Goal: Task Accomplishment & Management: Manage account settings

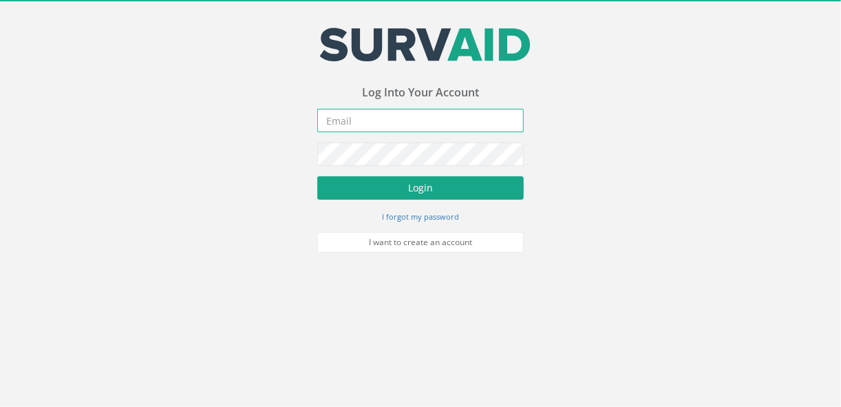
type input "[EMAIL_ADDRESS][DOMAIN_NAME]"
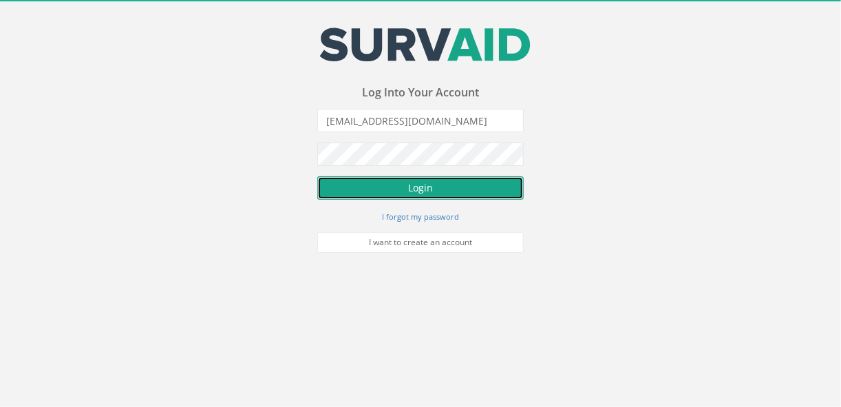
click at [290, 22] on button "Login" at bounding box center [420, 187] width 206 height 23
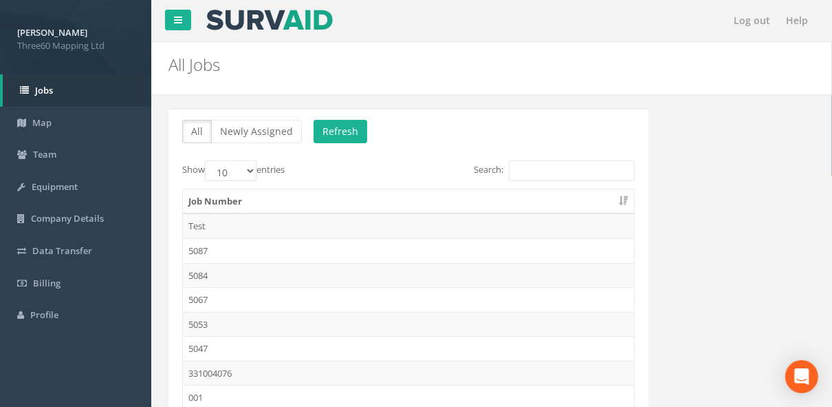
click at [290, 22] on h2 "All Jobs" at bounding box center [436, 65] width 535 height 18
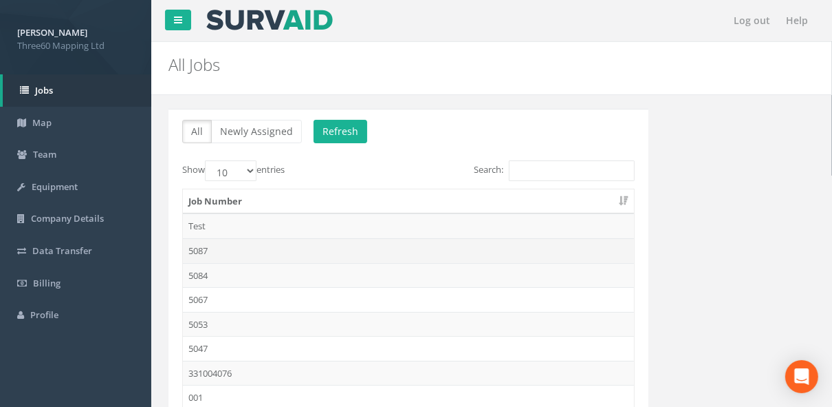
click at [206, 22] on td "5087" at bounding box center [408, 250] width 451 height 25
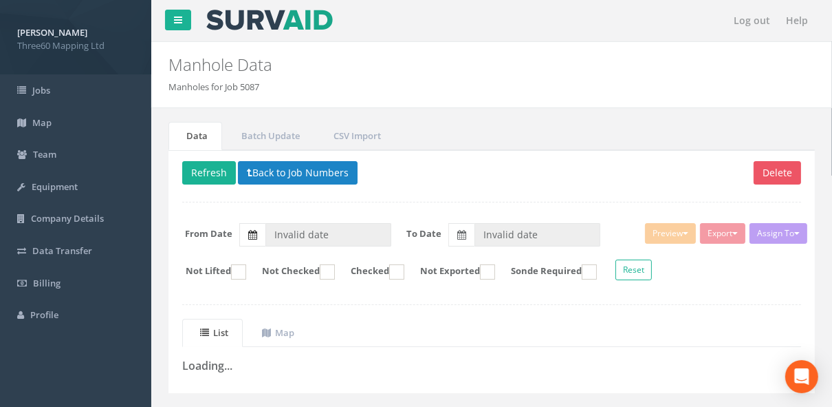
type input "[DATE]"
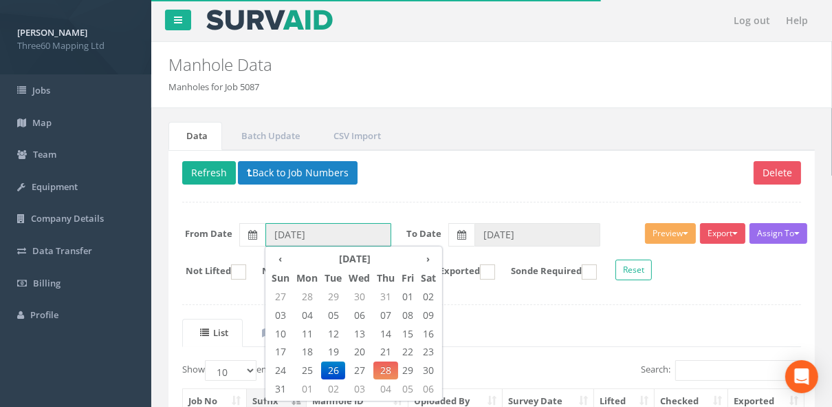
click at [290, 22] on input "[DATE]" at bounding box center [329, 234] width 126 height 23
click at [290, 22] on span "27" at bounding box center [359, 370] width 28 height 18
type input "[DATE]"
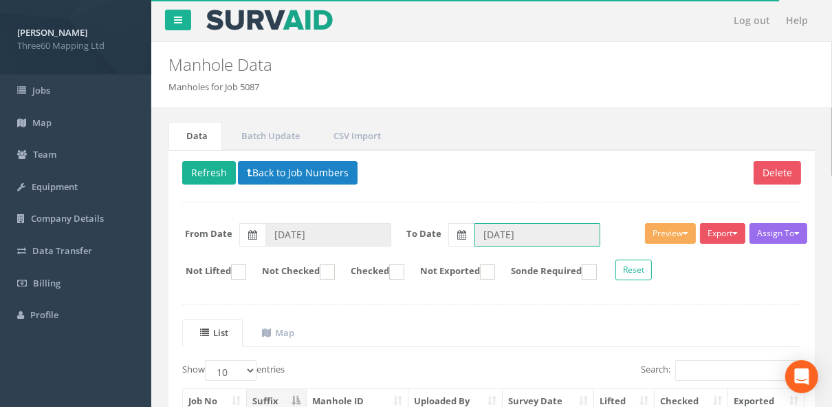
click at [290, 22] on input "[DATE]" at bounding box center [538, 234] width 126 height 23
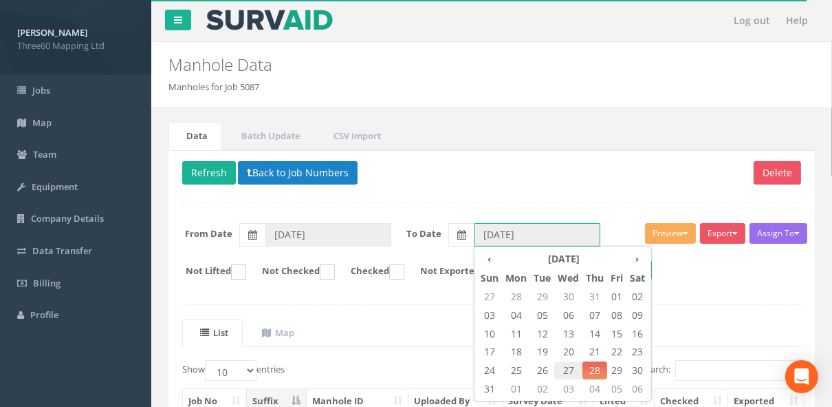
click at [290, 22] on span "27" at bounding box center [569, 370] width 28 height 18
type input "[DATE]"
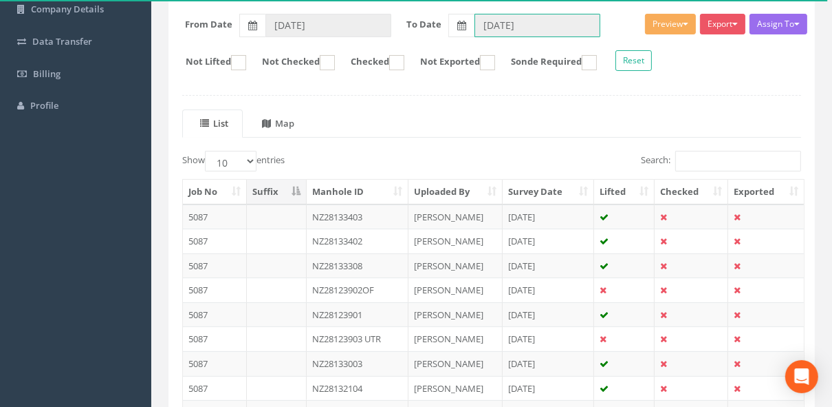
scroll to position [207, 0]
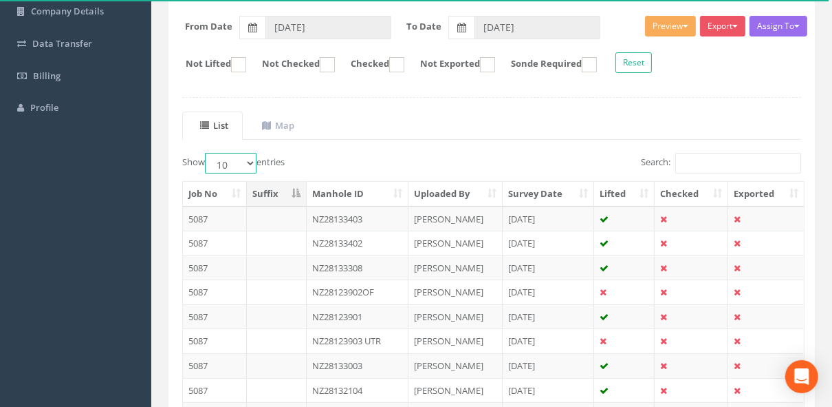
click at [256, 22] on select "10 25 50 100" at bounding box center [231, 163] width 52 height 21
select select "25"
click at [207, 22] on select "10 25 50 100" at bounding box center [231, 163] width 52 height 21
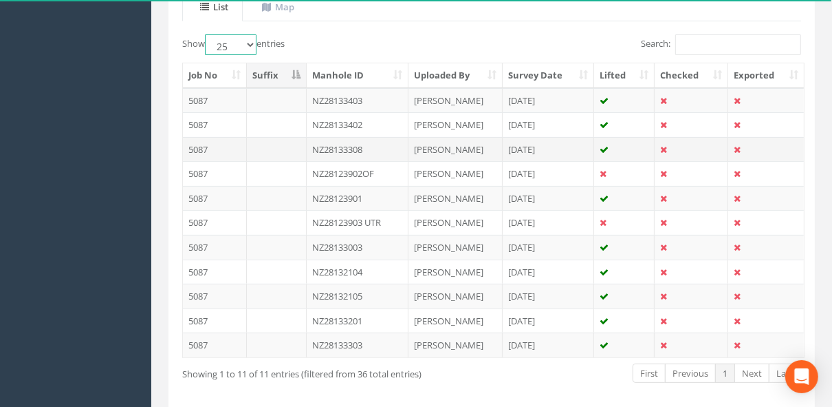
scroll to position [304, 0]
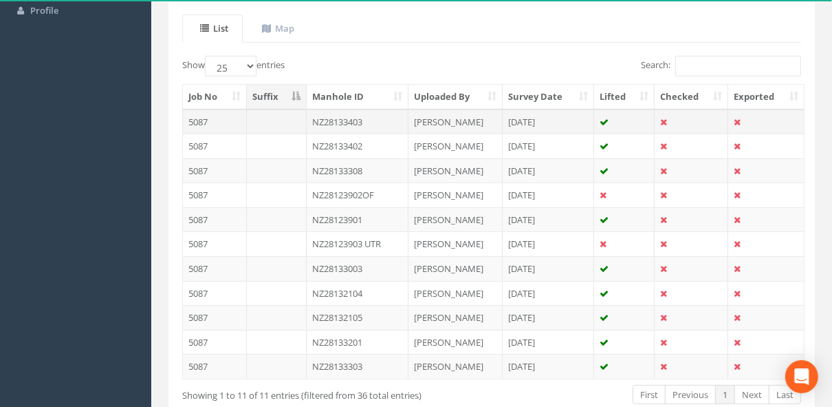
click at [290, 22] on td "NZ28133403" at bounding box center [358, 121] width 102 height 25
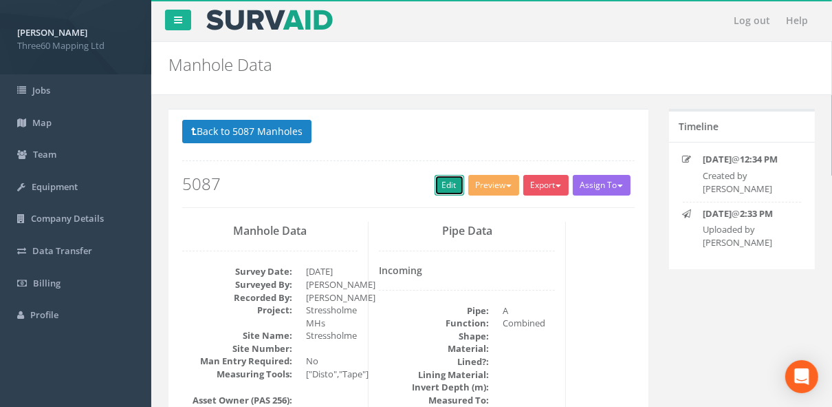
click at [290, 22] on link "Edit" at bounding box center [450, 185] width 30 height 21
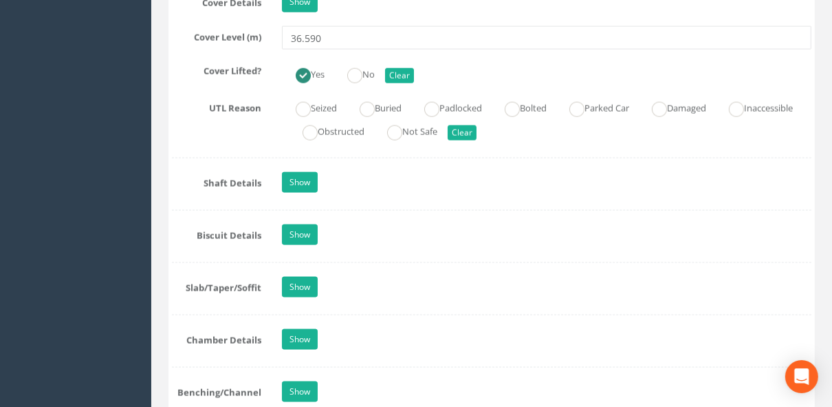
scroll to position [1247, 0]
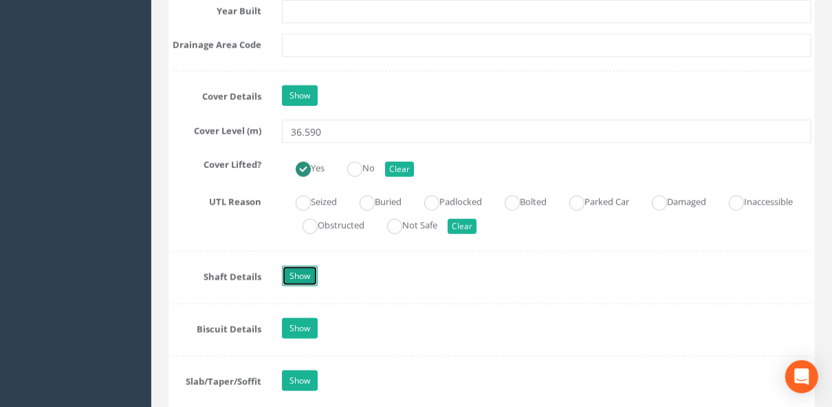
click at [290, 22] on link "Show" at bounding box center [300, 276] width 36 height 21
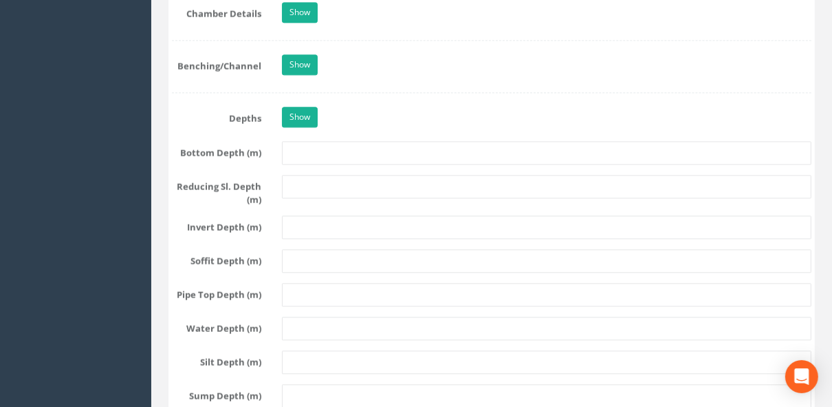
scroll to position [2274, 0]
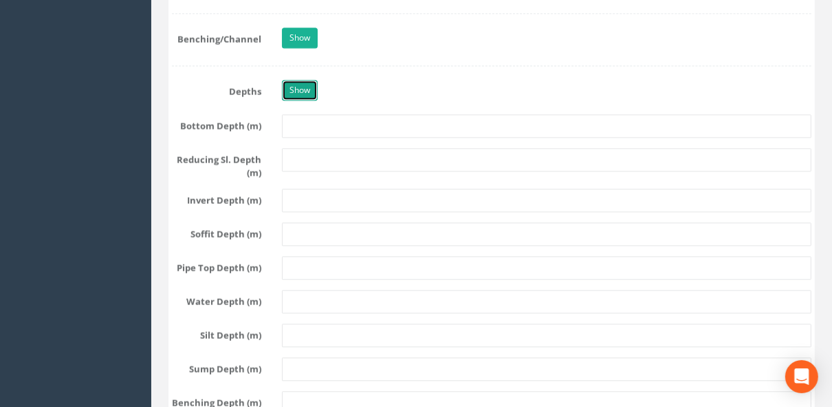
click at [290, 22] on link "Show" at bounding box center [300, 90] width 36 height 21
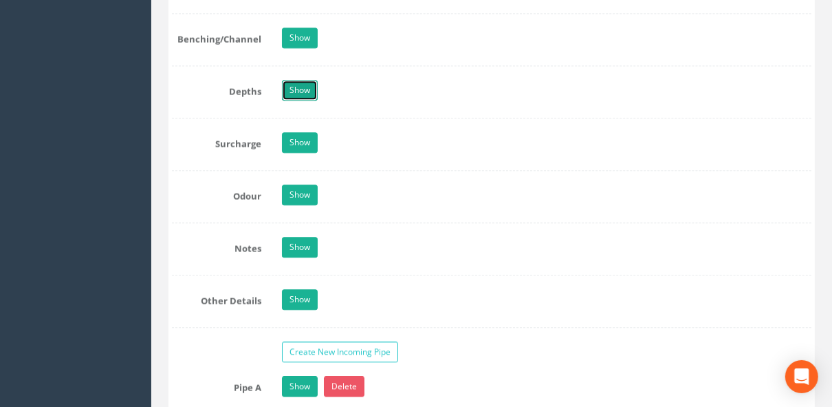
click at [290, 22] on link "Show" at bounding box center [300, 90] width 36 height 21
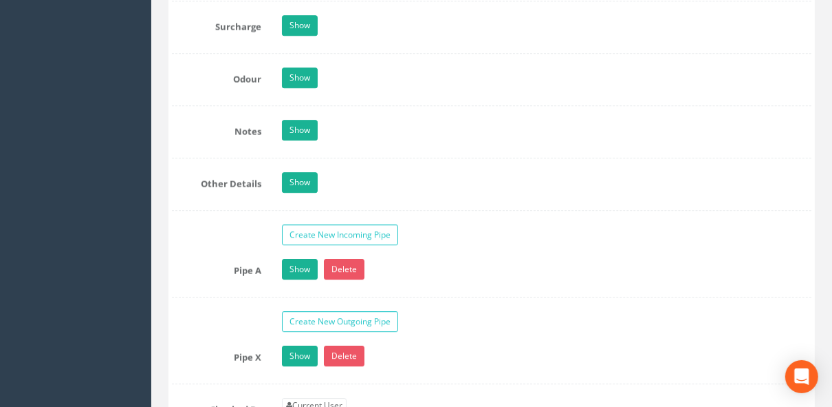
scroll to position [2788, 0]
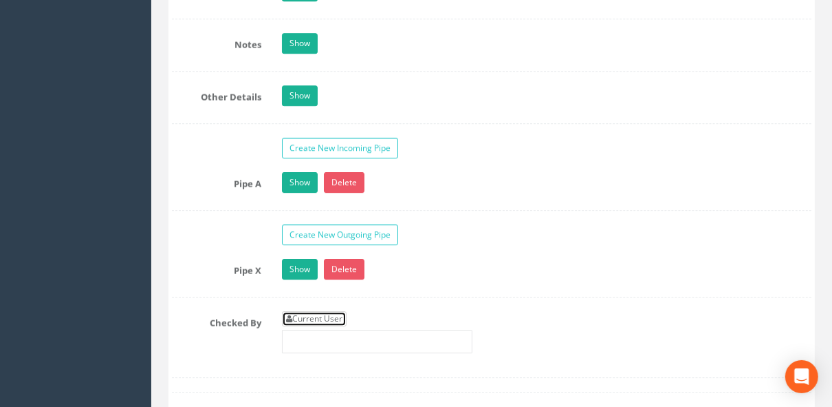
click at [290, 22] on link "Current User" at bounding box center [314, 318] width 65 height 15
type input "[PERSON_NAME]"
click at [290, 22] on link "Show" at bounding box center [300, 182] width 36 height 21
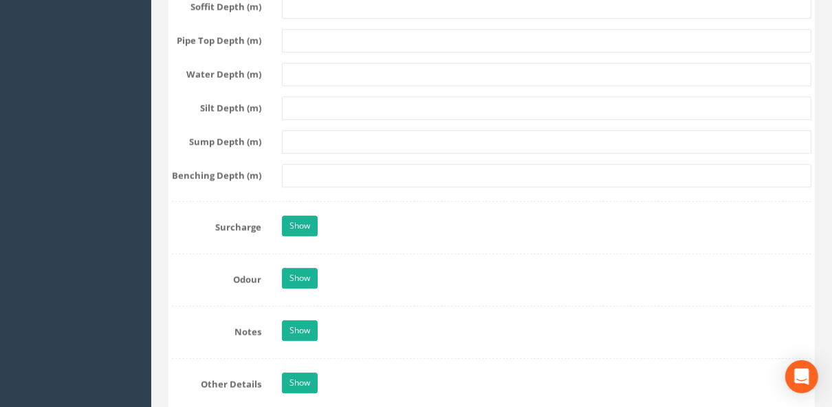
scroll to position [2568, 0]
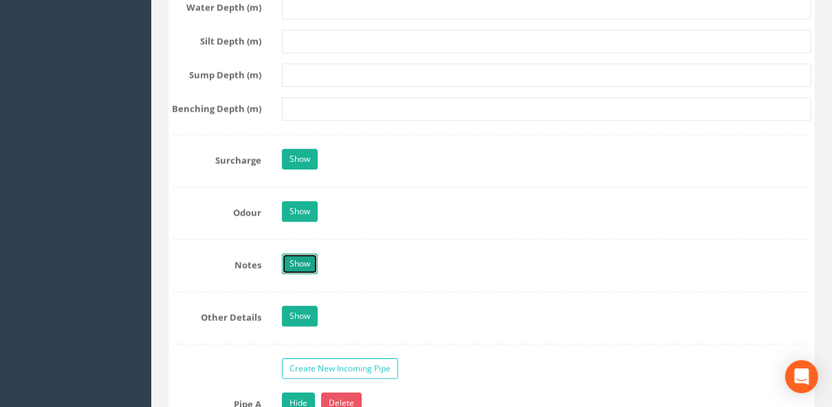
click at [290, 22] on link "Show" at bounding box center [300, 263] width 36 height 21
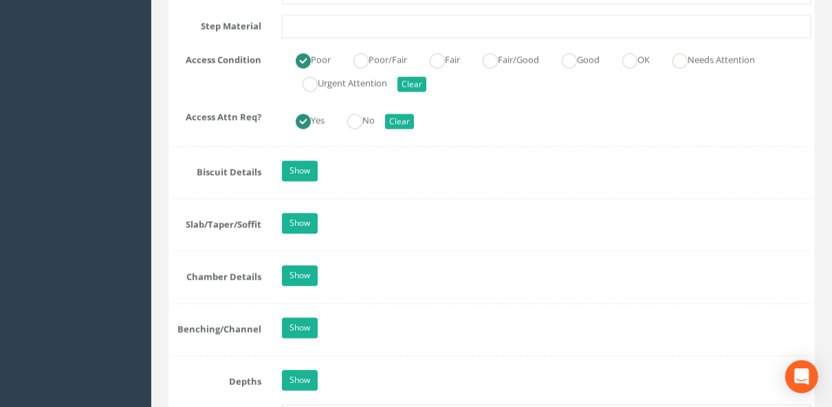
scroll to position [2128, 0]
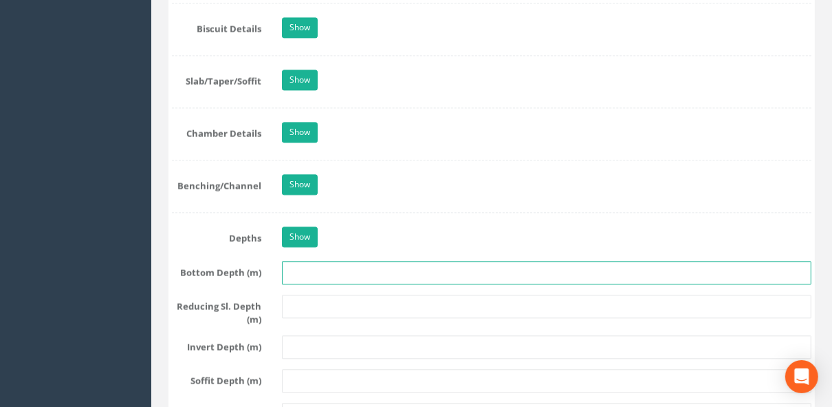
click at [290, 22] on input "text" at bounding box center [547, 272] width 530 height 23
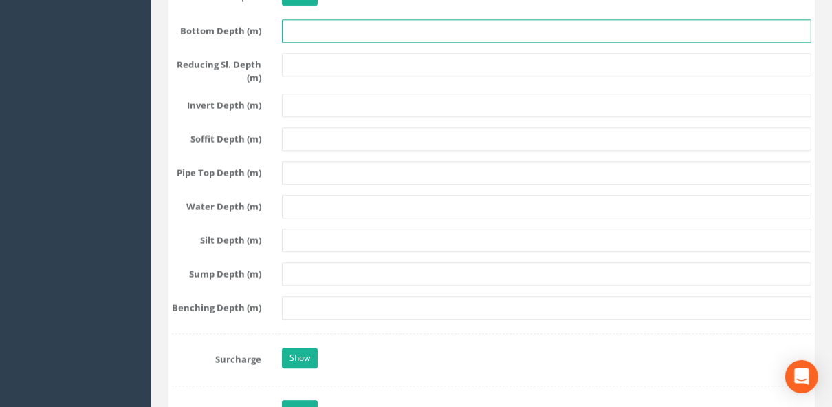
scroll to position [2348, 0]
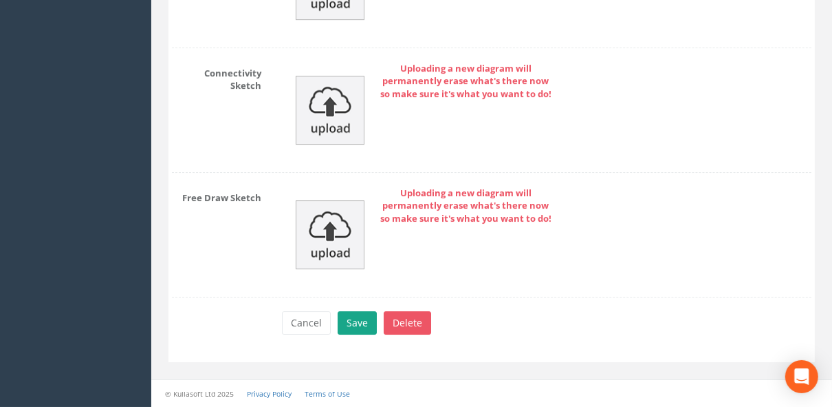
type input "2852"
click at [290, 22] on button "Save" at bounding box center [357, 322] width 39 height 23
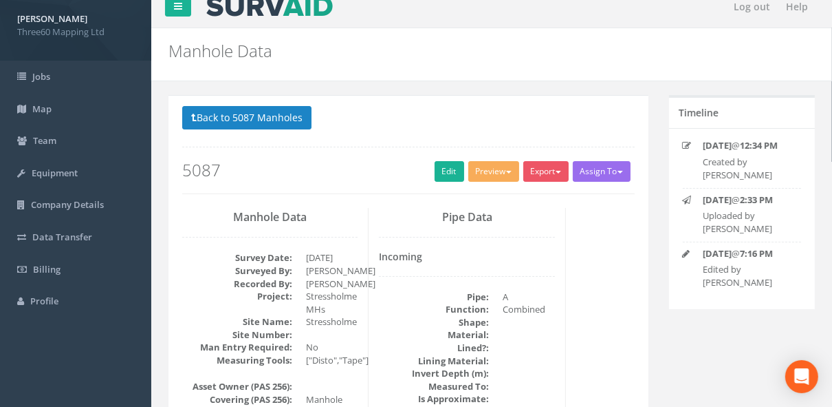
scroll to position [0, 0]
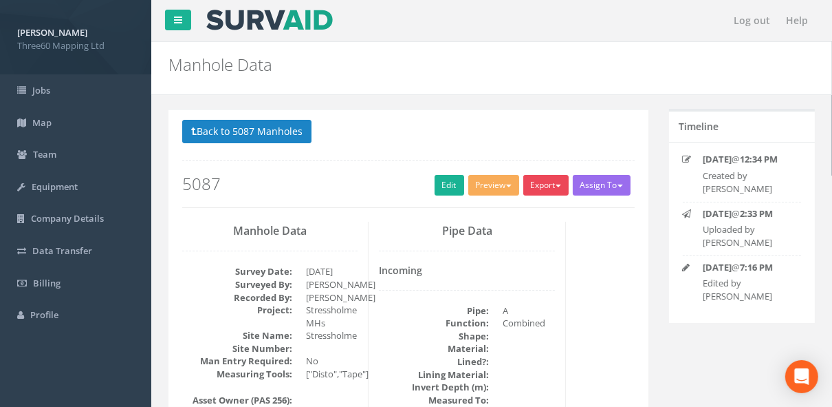
click at [290, 22] on button "Export" at bounding box center [546, 185] width 45 height 21
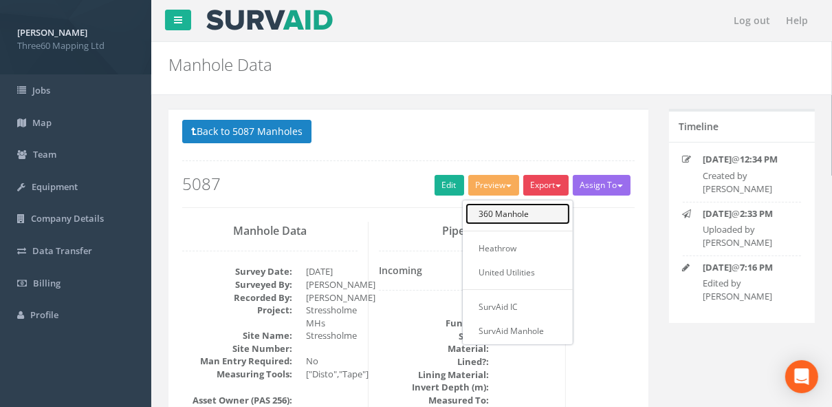
click at [290, 22] on link "360 Manhole" at bounding box center [518, 213] width 105 height 21
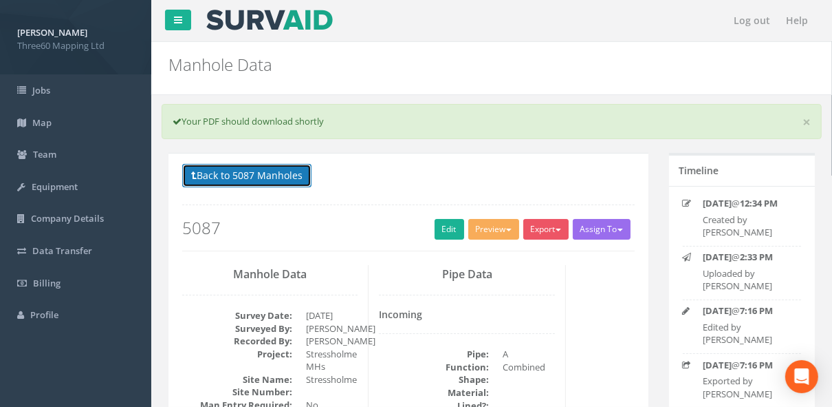
click at [283, 22] on button "Back to 5087 Manholes" at bounding box center [246, 175] width 129 height 23
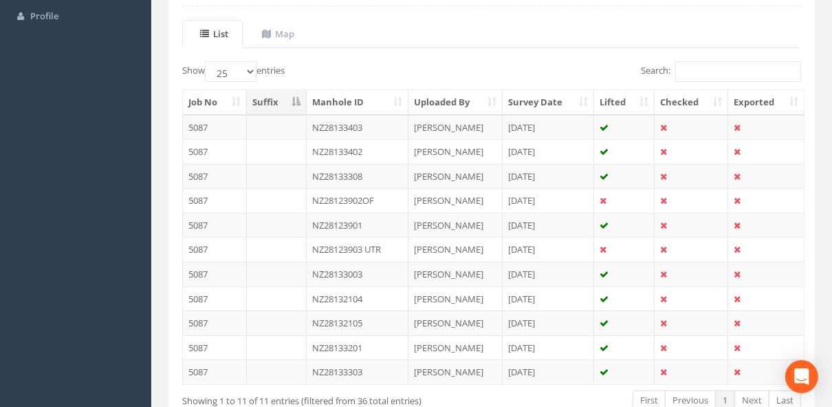
scroll to position [231, 0]
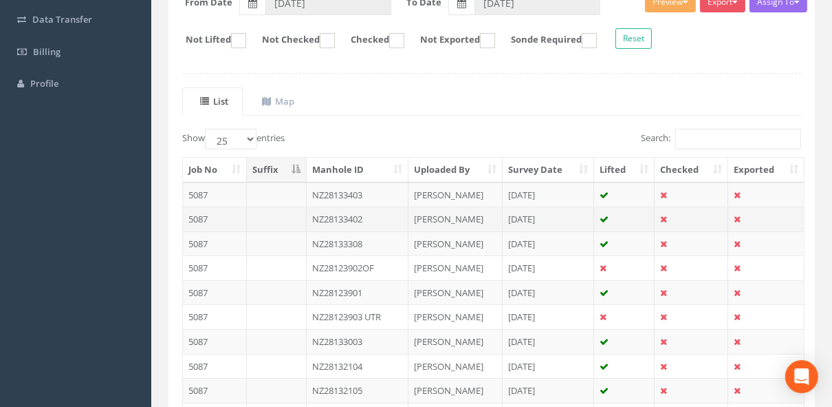
click at [290, 22] on td "NZ28133402" at bounding box center [358, 218] width 102 height 25
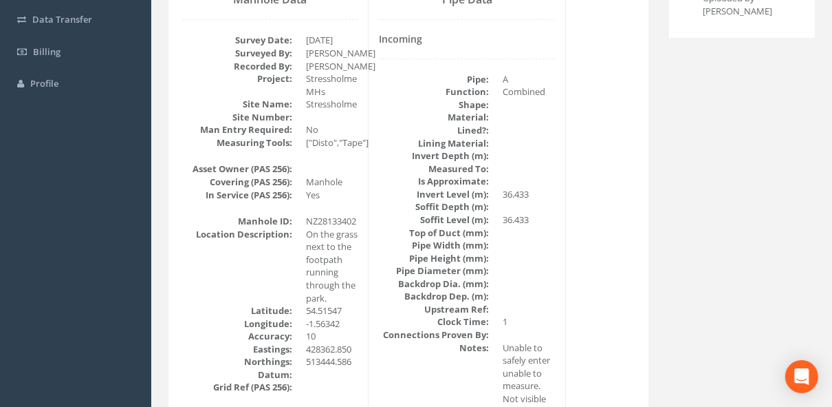
scroll to position [0, 0]
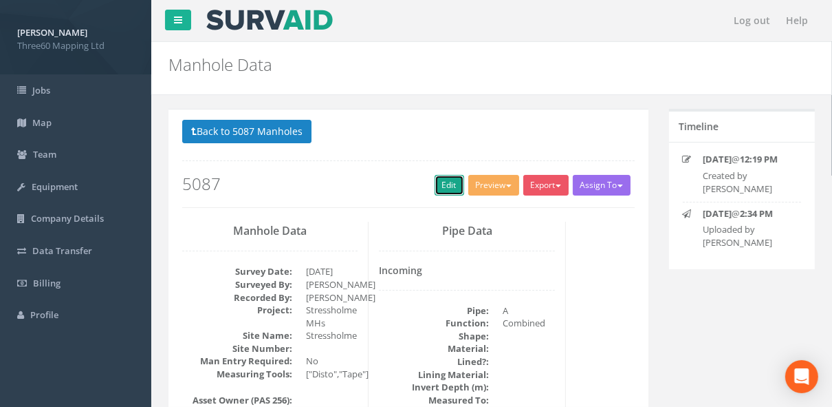
click at [290, 22] on link "Edit" at bounding box center [450, 185] width 30 height 21
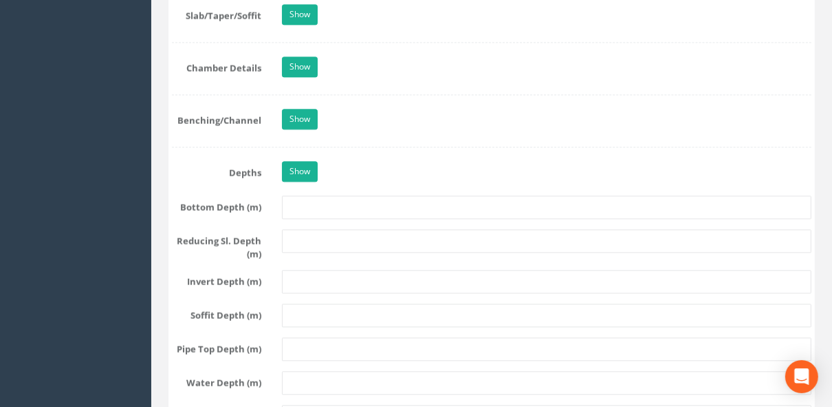
scroll to position [2128, 0]
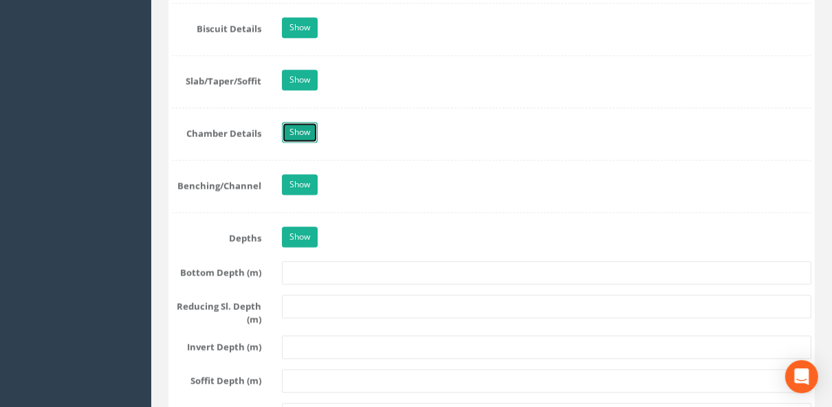
click at [290, 22] on link "Show" at bounding box center [300, 132] width 36 height 21
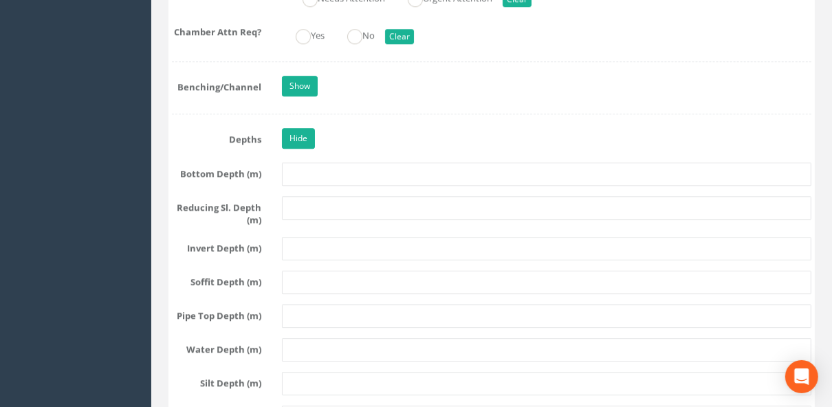
scroll to position [2715, 0]
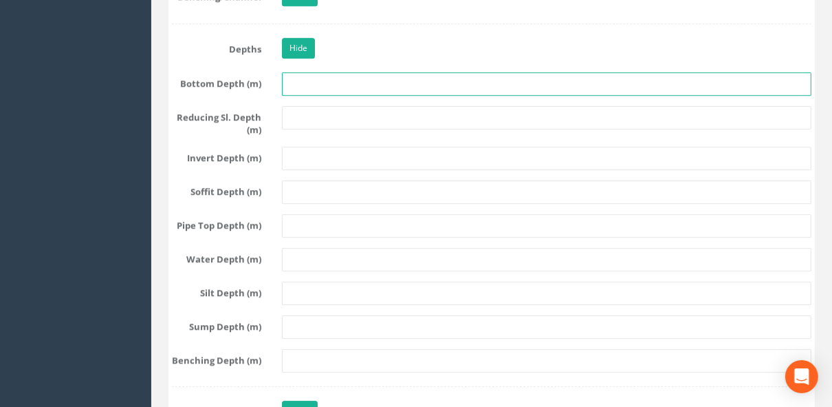
click at [290, 22] on input "text" at bounding box center [547, 83] width 530 height 23
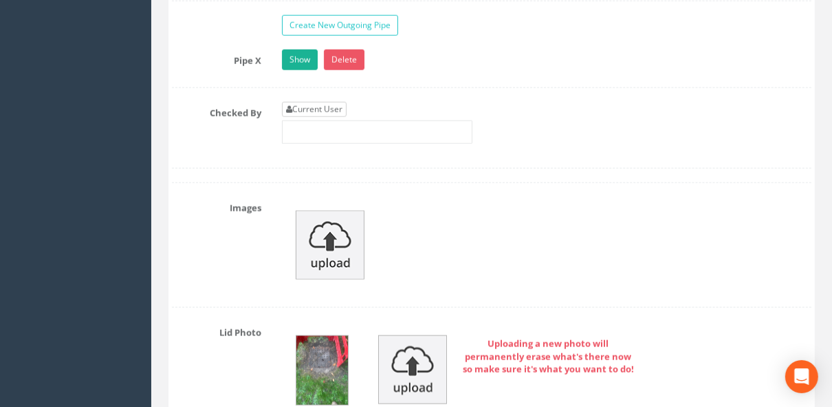
type input "2645"
click at [290, 22] on link "Current User" at bounding box center [314, 109] width 65 height 15
type input "[PERSON_NAME]"
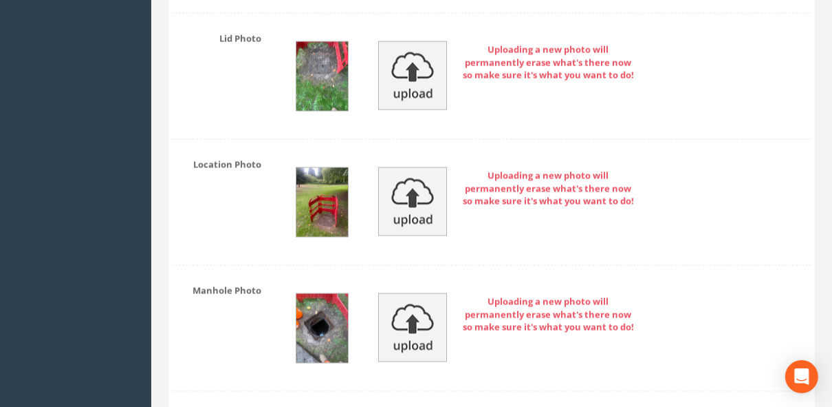
scroll to position [5284, 0]
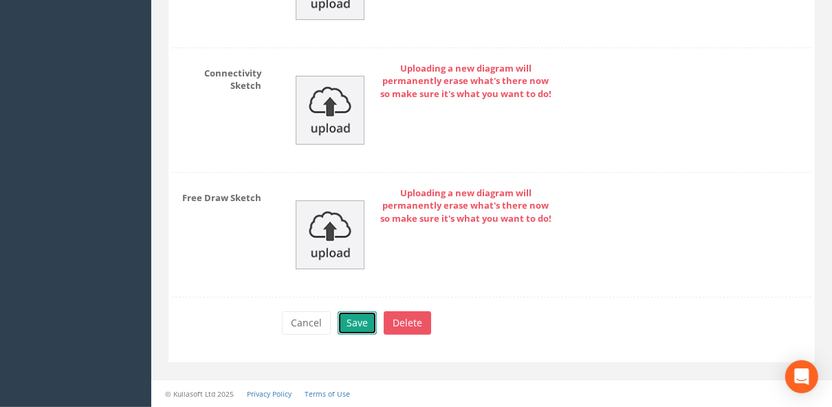
click at [290, 22] on button "Save" at bounding box center [357, 322] width 39 height 23
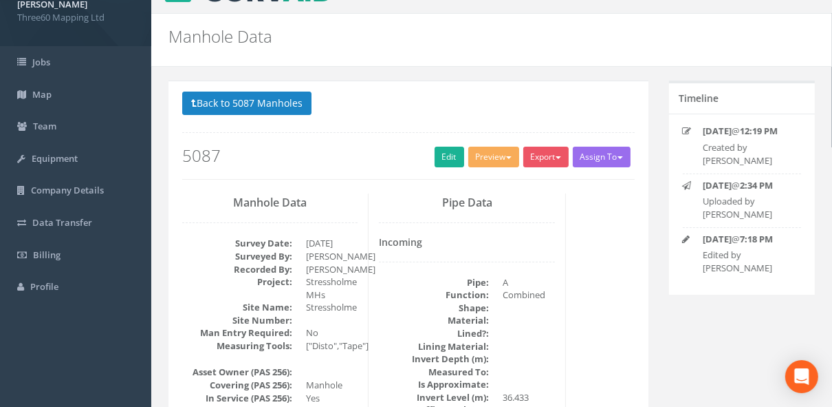
scroll to position [147, 0]
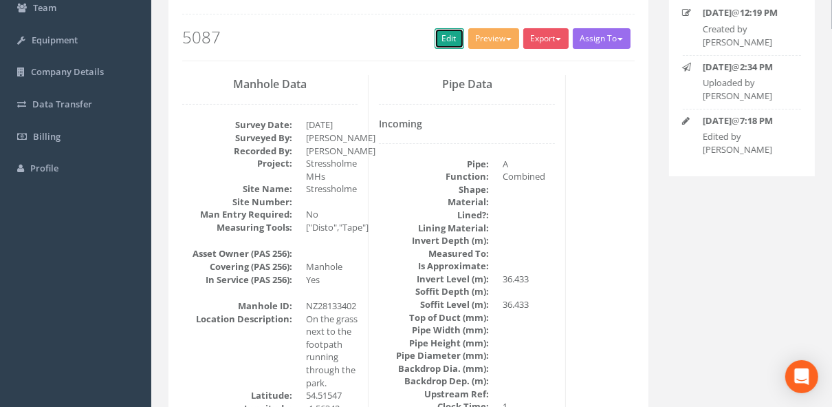
click at [290, 22] on link "Edit" at bounding box center [450, 38] width 30 height 21
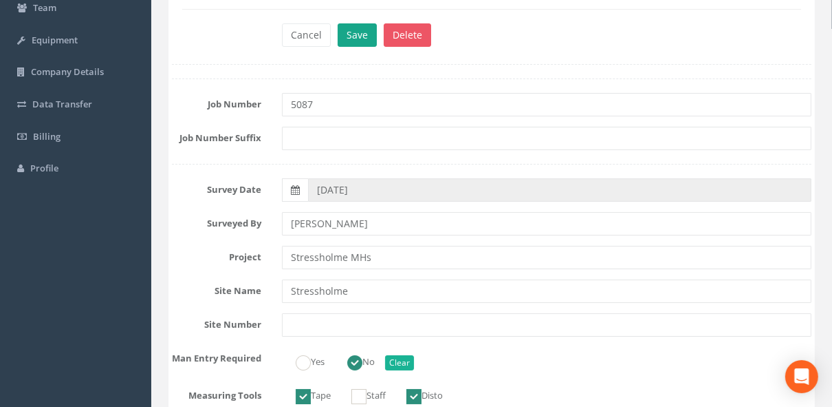
scroll to position [73, 0]
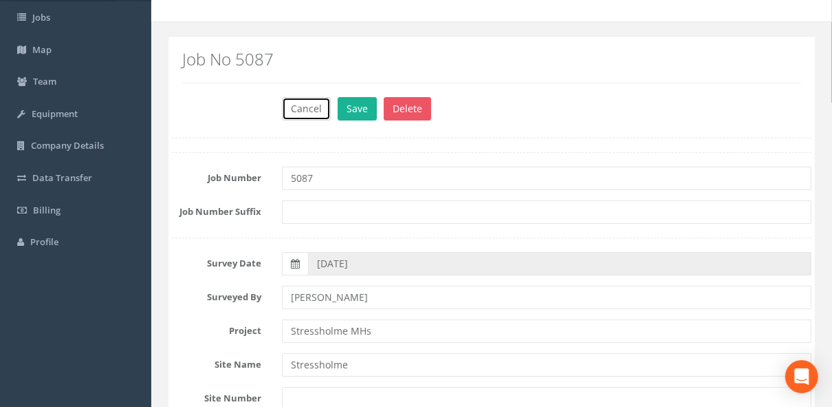
click at [290, 22] on button "Cancel" at bounding box center [306, 108] width 49 height 23
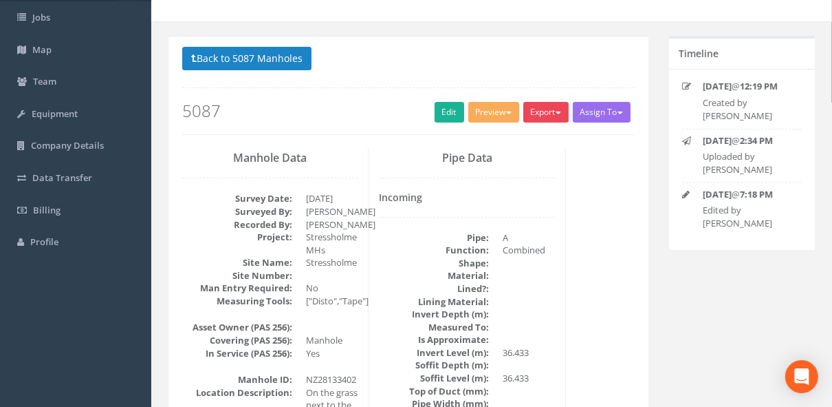
click at [290, 22] on button "Export" at bounding box center [546, 112] width 45 height 21
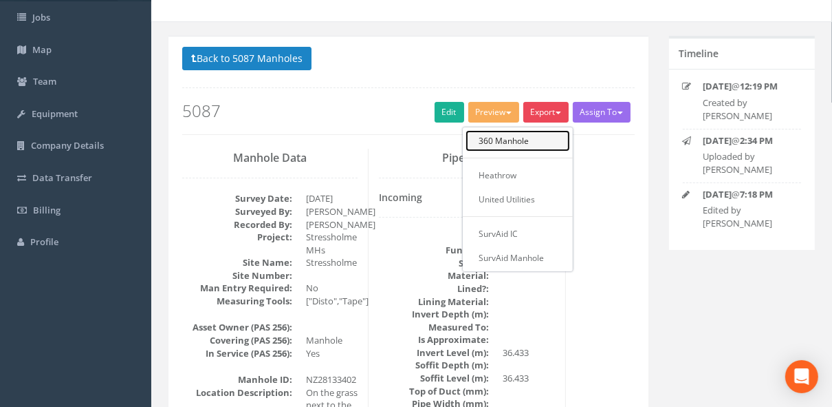
click at [290, 22] on link "360 Manhole" at bounding box center [518, 140] width 105 height 21
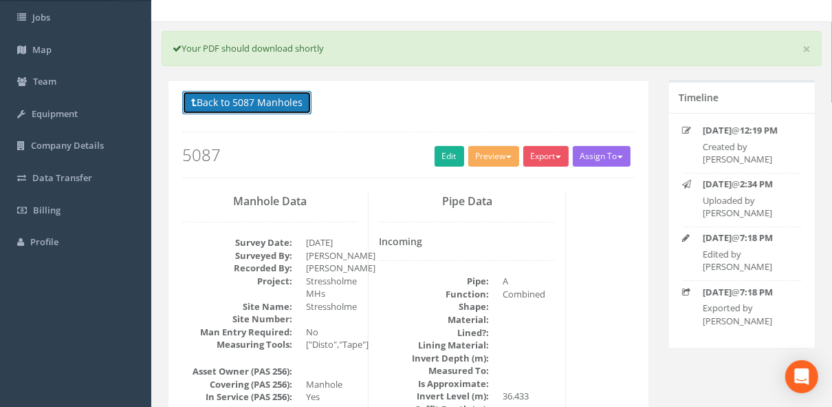
click at [290, 22] on button "Back to 5087 Manholes" at bounding box center [246, 102] width 129 height 23
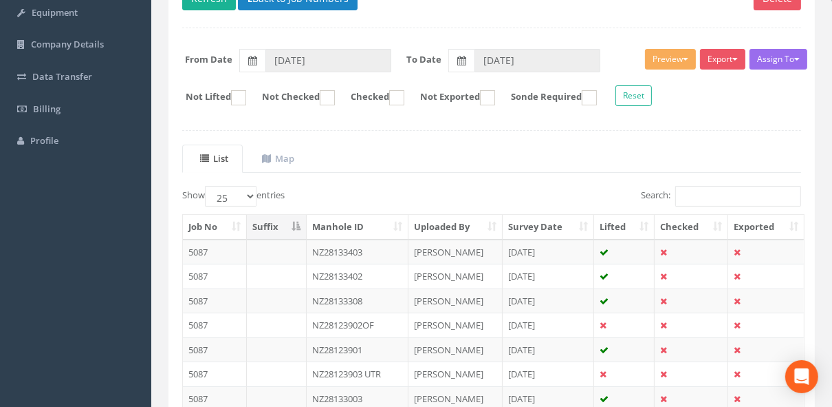
scroll to position [220, 0]
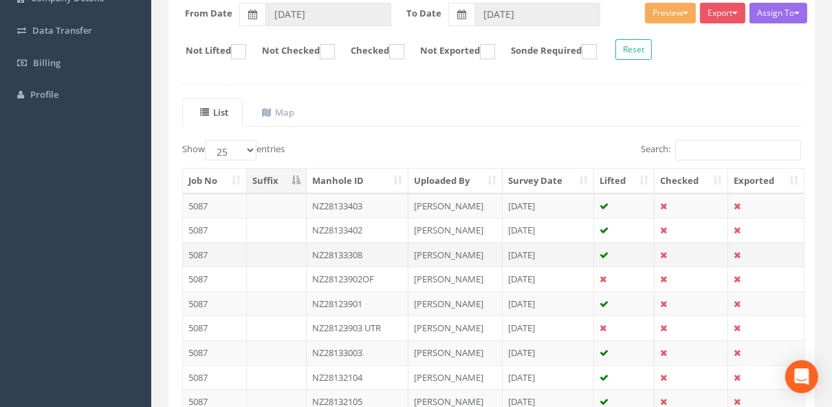
click at [290, 22] on td "NZ28133308" at bounding box center [358, 254] width 102 height 25
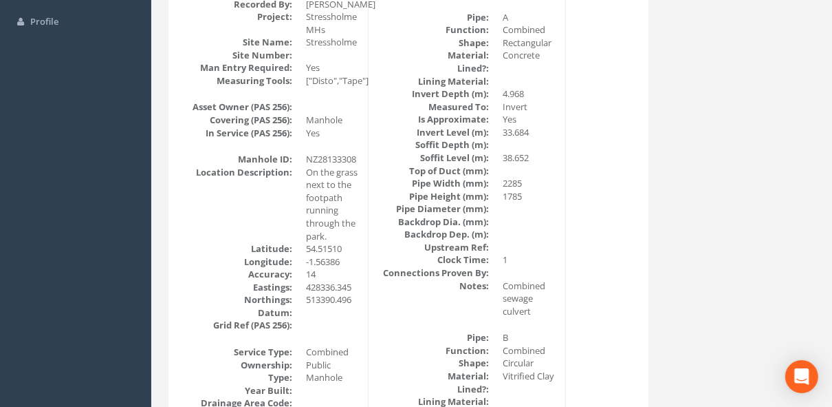
scroll to position [0, 0]
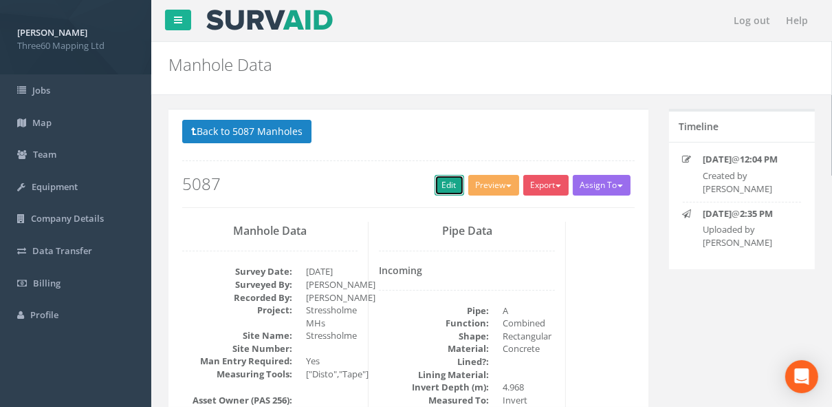
click at [290, 22] on link "Edit" at bounding box center [450, 185] width 30 height 21
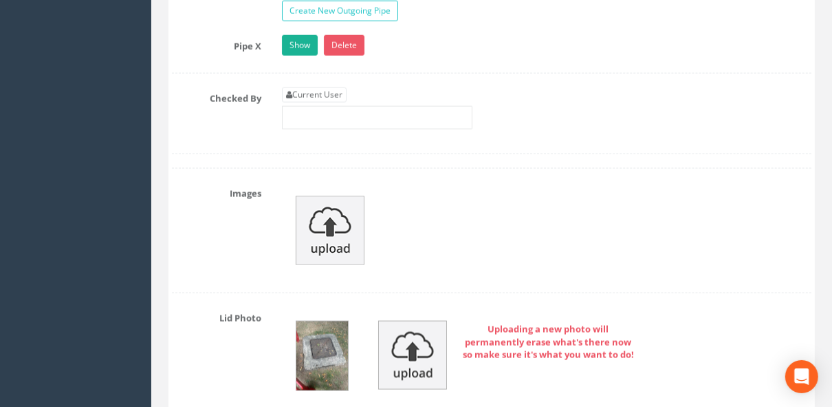
scroll to position [4772, 0]
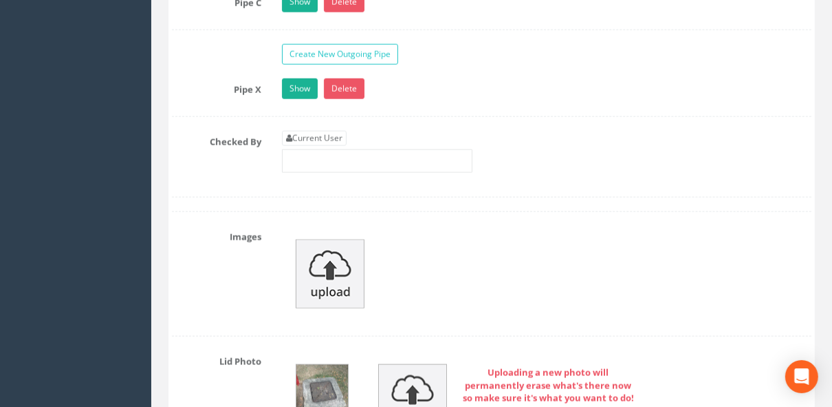
click at [290, 22] on div "Current User" at bounding box center [377, 152] width 191 height 42
click at [290, 22] on link "Current User" at bounding box center [314, 138] width 65 height 15
type input "[PERSON_NAME]"
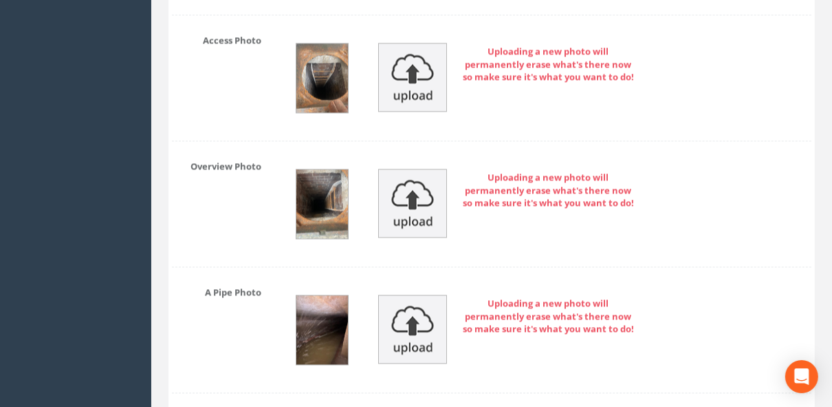
scroll to position [5579, 0]
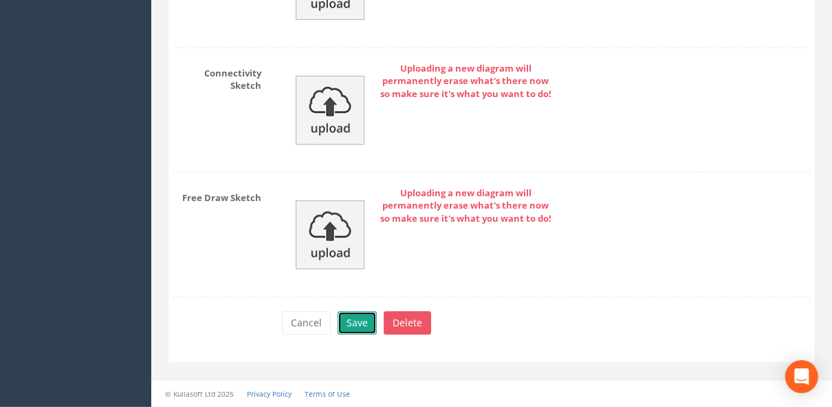
click at [290, 22] on button "Save" at bounding box center [357, 322] width 39 height 23
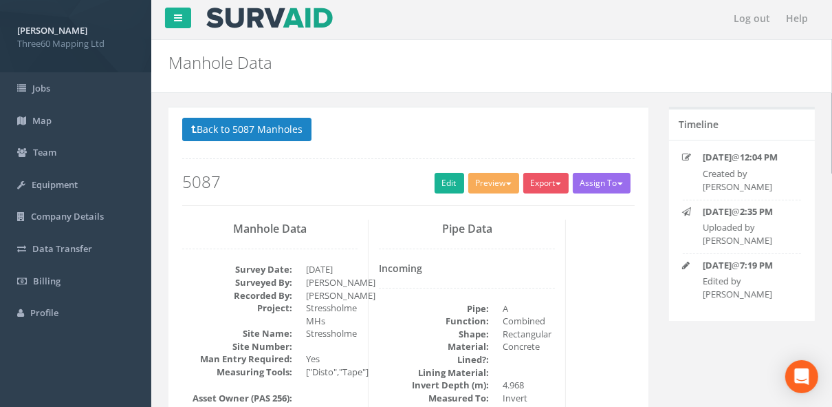
scroll to position [0, 0]
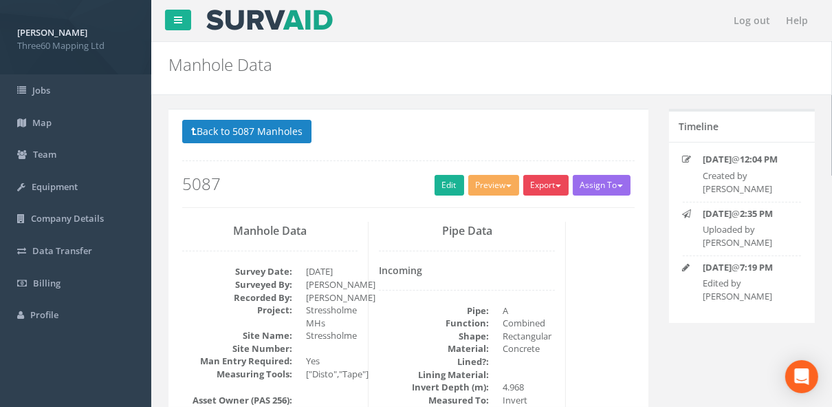
click at [290, 22] on button "Export" at bounding box center [546, 185] width 45 height 21
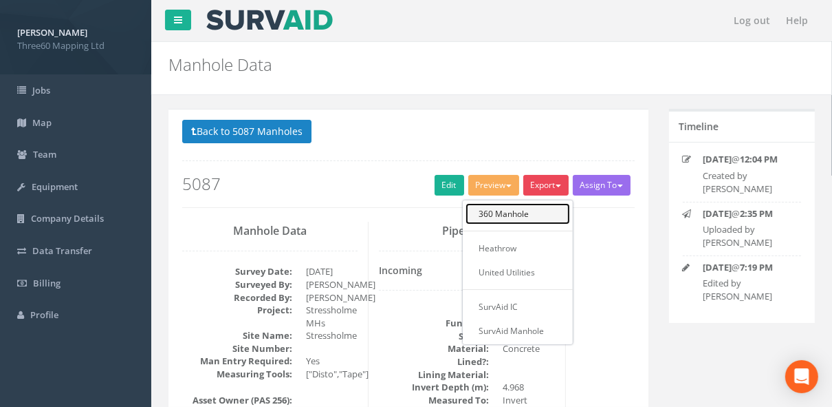
click at [290, 22] on link "360 Manhole" at bounding box center [518, 213] width 105 height 21
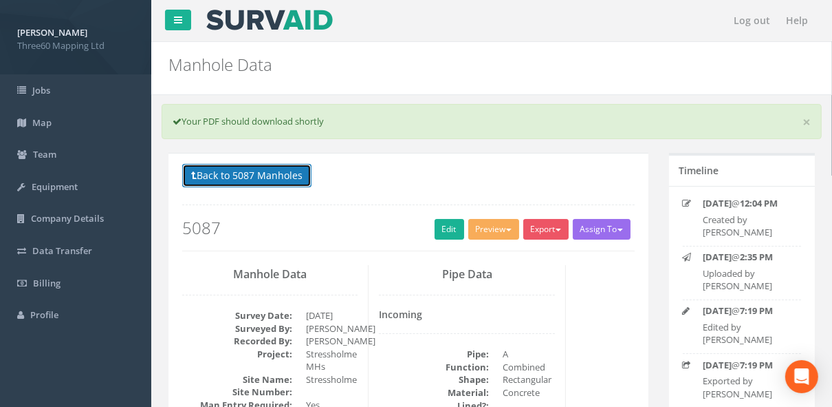
click at [290, 22] on button "Back to 5087 Manholes" at bounding box center [246, 175] width 129 height 23
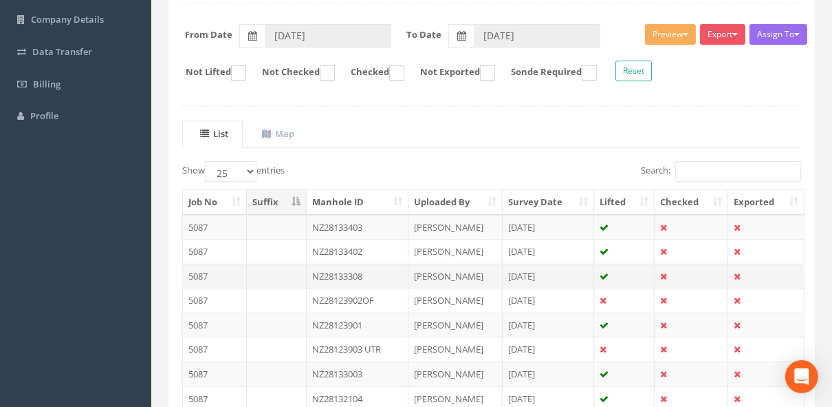
scroll to position [220, 0]
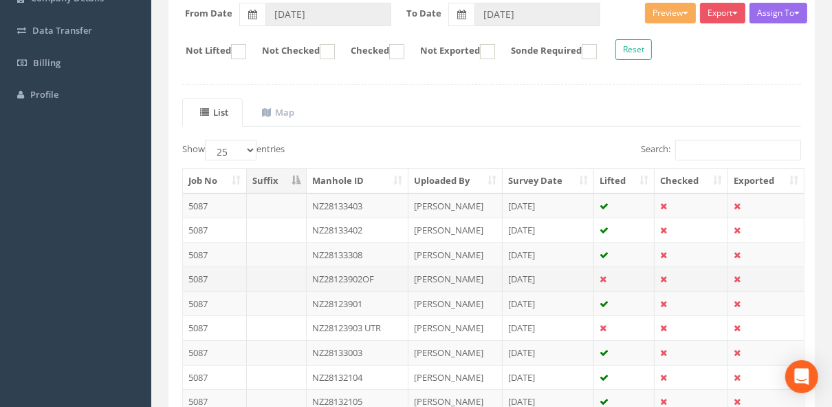
click at [290, 22] on td "NZ28123902OF" at bounding box center [358, 278] width 102 height 25
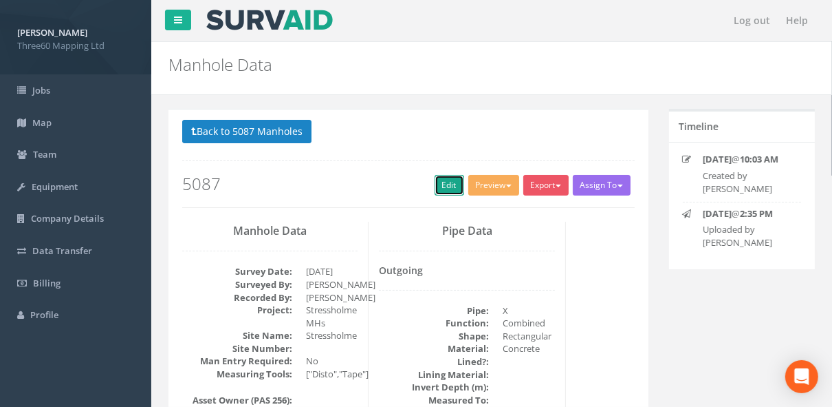
click at [290, 22] on link "Edit" at bounding box center [450, 185] width 30 height 21
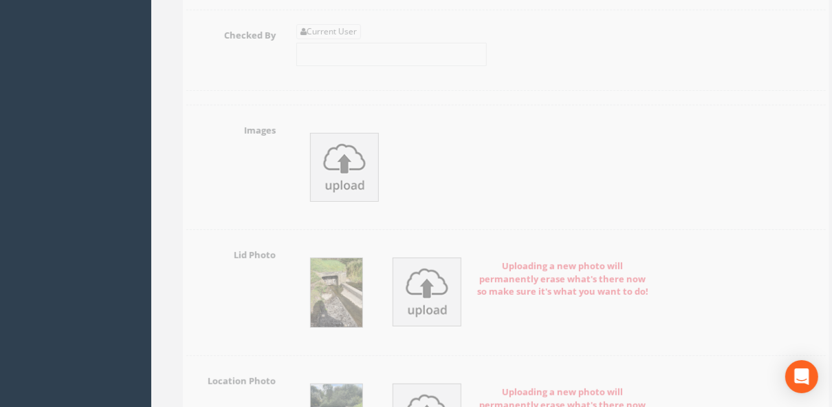
scroll to position [3815, 0]
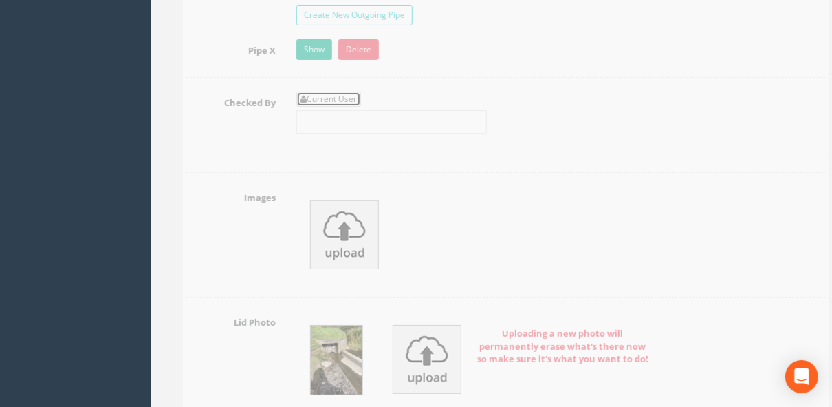
click at [290, 22] on link "Current User" at bounding box center [314, 99] width 65 height 15
type input "[PERSON_NAME]"
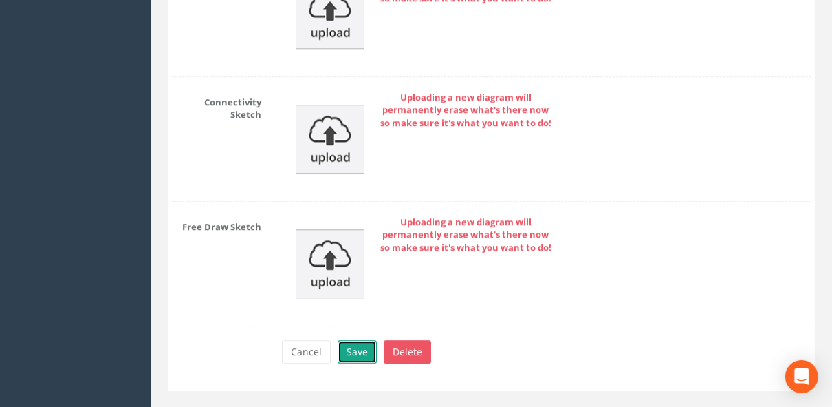
click at [290, 22] on button "Save" at bounding box center [357, 351] width 39 height 23
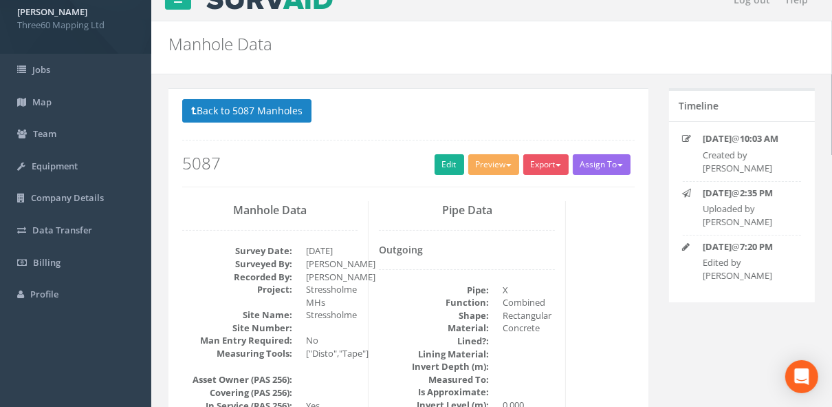
scroll to position [0, 0]
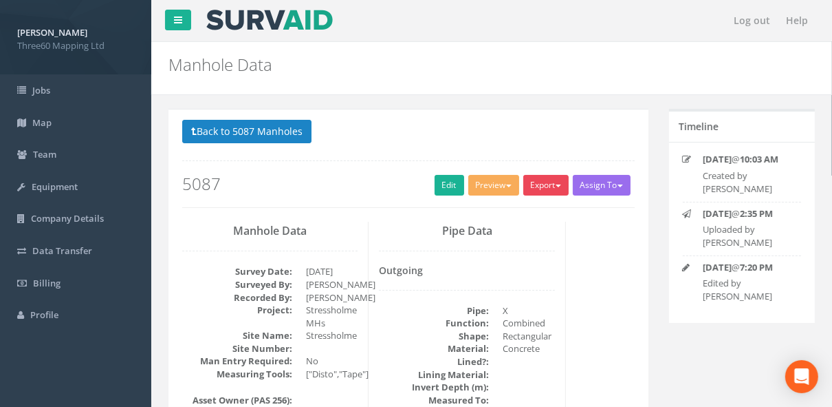
click at [290, 22] on button "Export" at bounding box center [546, 185] width 45 height 21
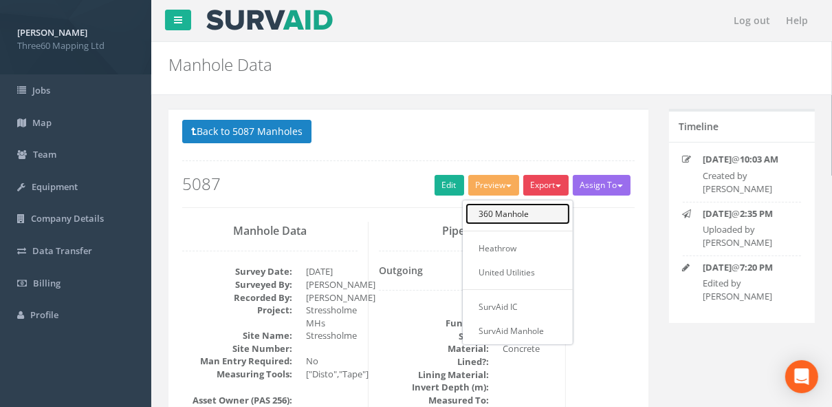
click at [290, 22] on link "360 Manhole" at bounding box center [518, 213] width 105 height 21
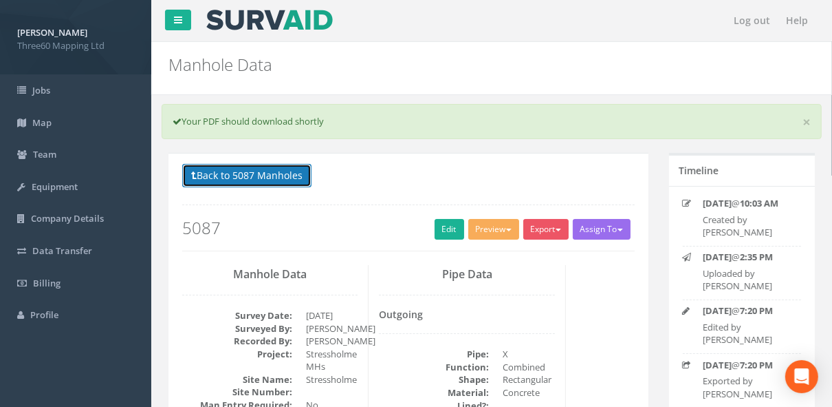
click at [271, 22] on button "Back to 5087 Manholes" at bounding box center [246, 175] width 129 height 23
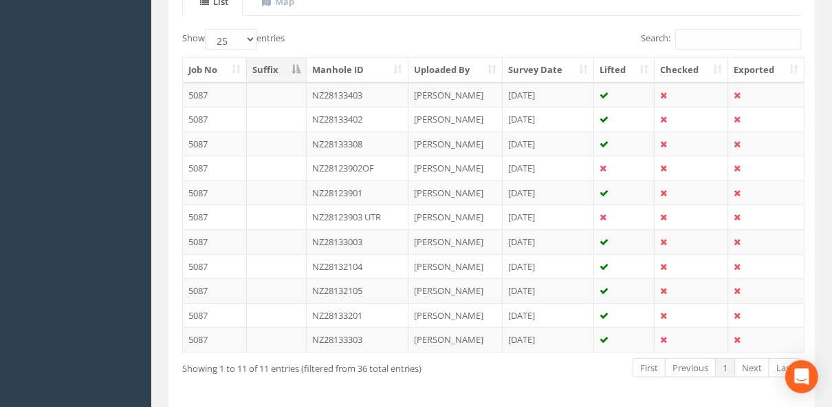
scroll to position [367, 0]
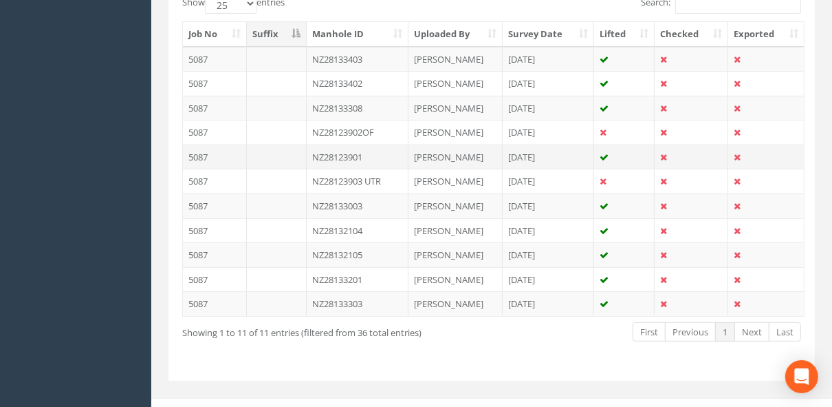
click at [290, 22] on td "NZ28123901" at bounding box center [358, 156] width 102 height 25
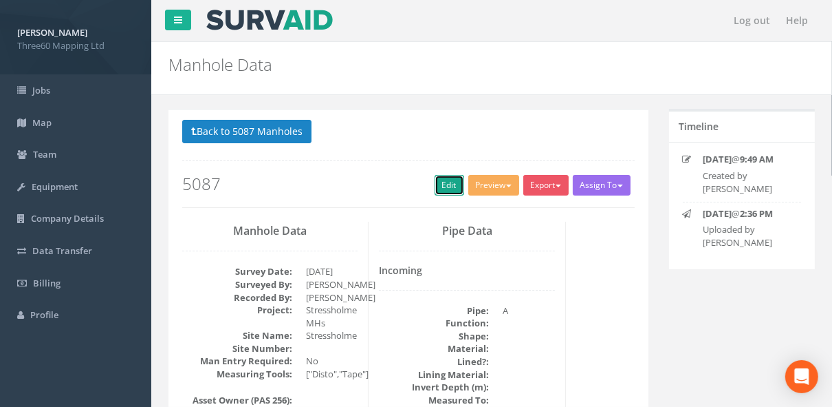
click at [290, 22] on link "Edit" at bounding box center [450, 185] width 30 height 21
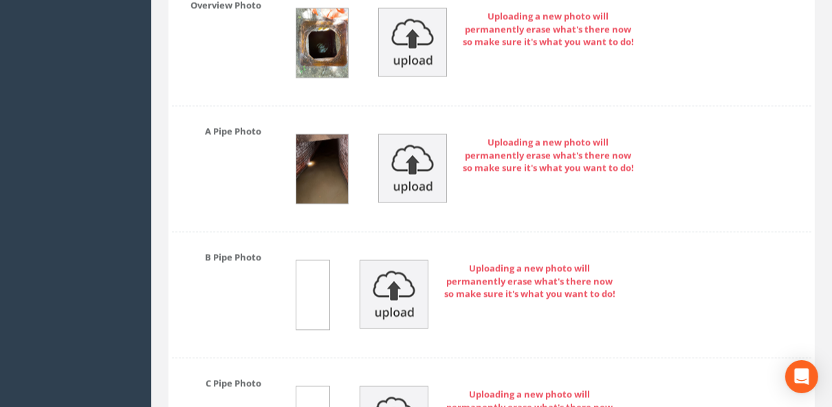
scroll to position [5212, 0]
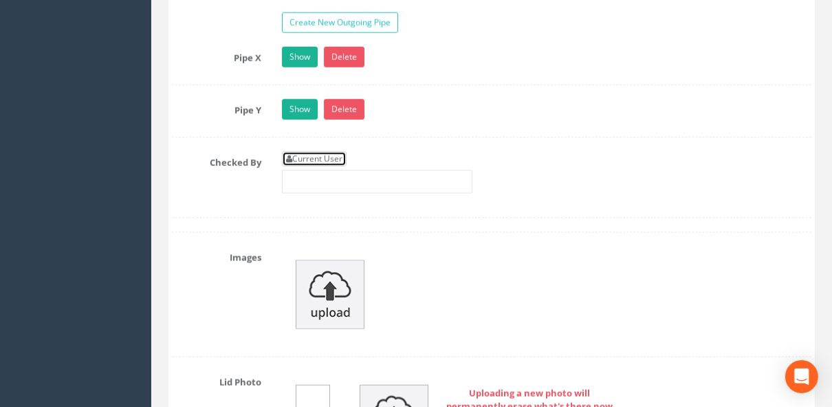
click at [290, 22] on link "Current User" at bounding box center [314, 158] width 65 height 15
type input "[PERSON_NAME]"
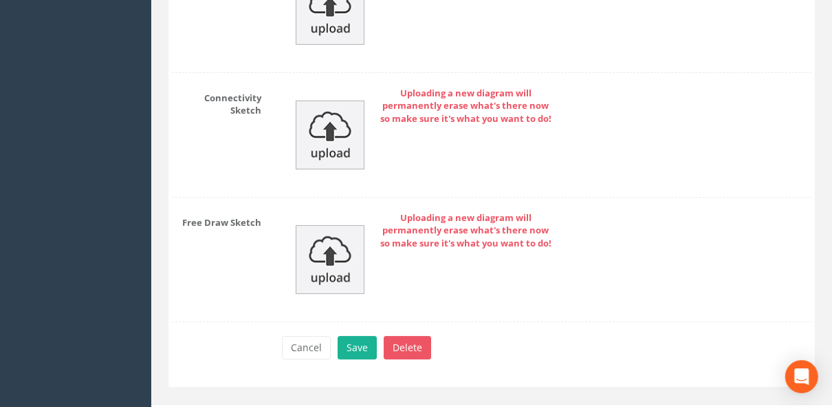
scroll to position [7133, 0]
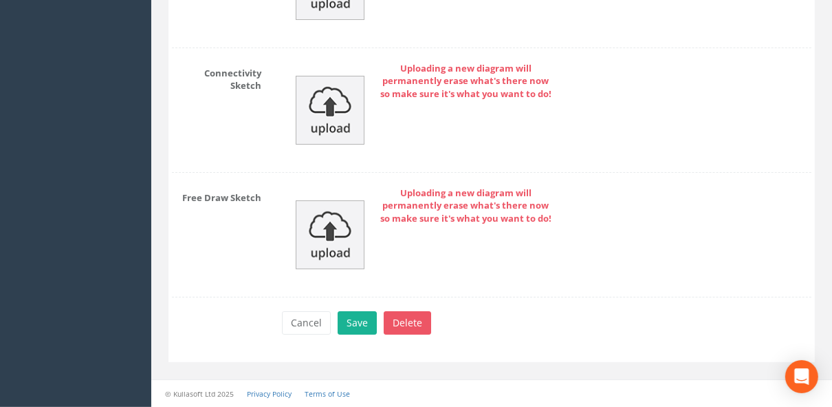
click at [290, 22] on button "Save" at bounding box center [357, 322] width 39 height 23
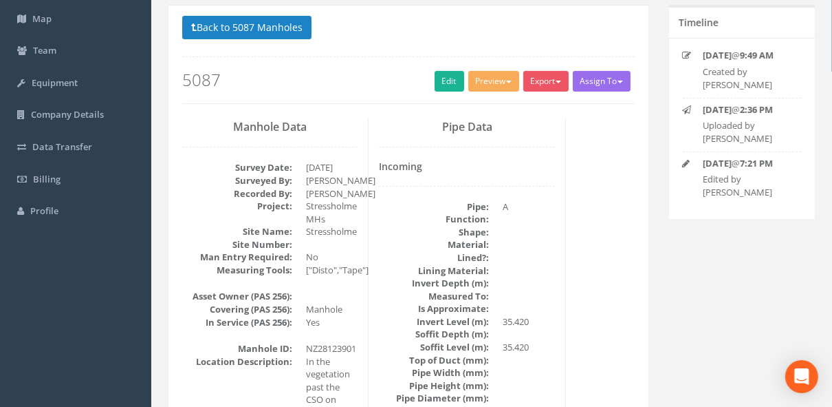
scroll to position [0, 0]
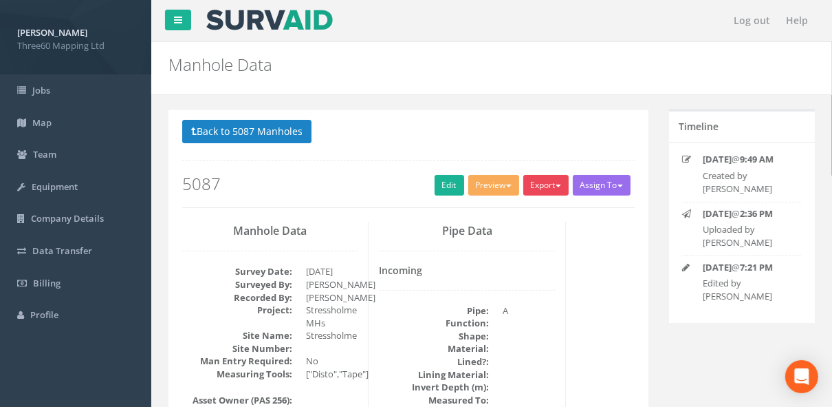
click at [290, 22] on button "Export" at bounding box center [546, 185] width 45 height 21
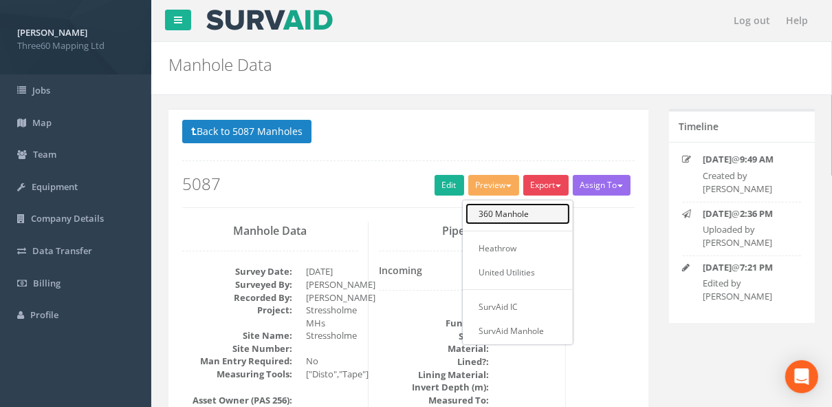
click at [290, 22] on link "360 Manhole" at bounding box center [518, 213] width 105 height 21
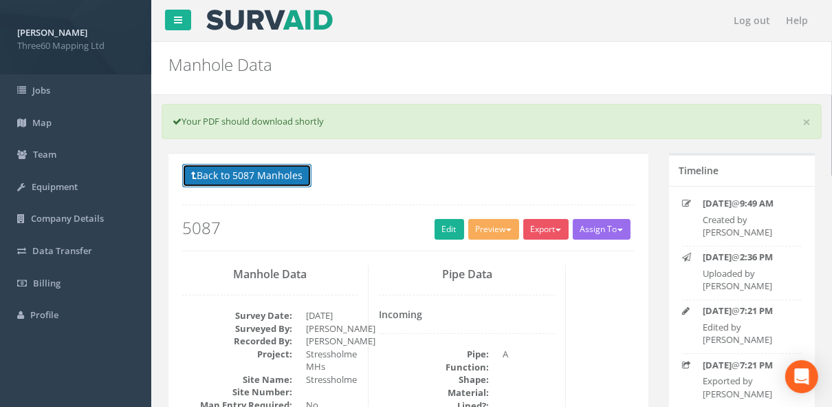
click at [290, 22] on button "Back to 5087 Manholes" at bounding box center [246, 175] width 129 height 23
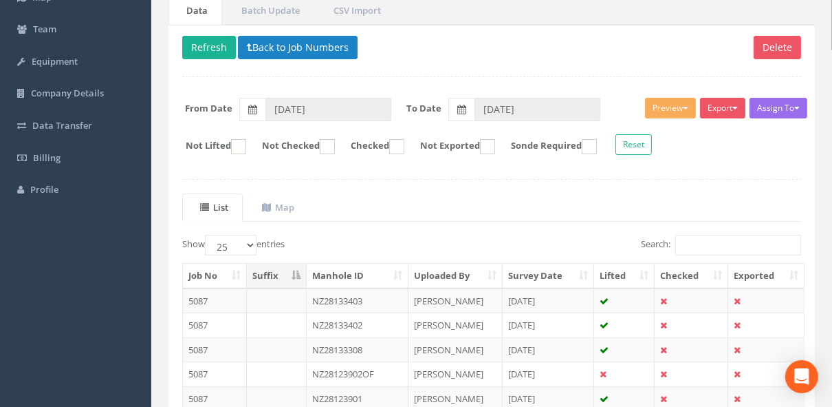
scroll to position [378, 0]
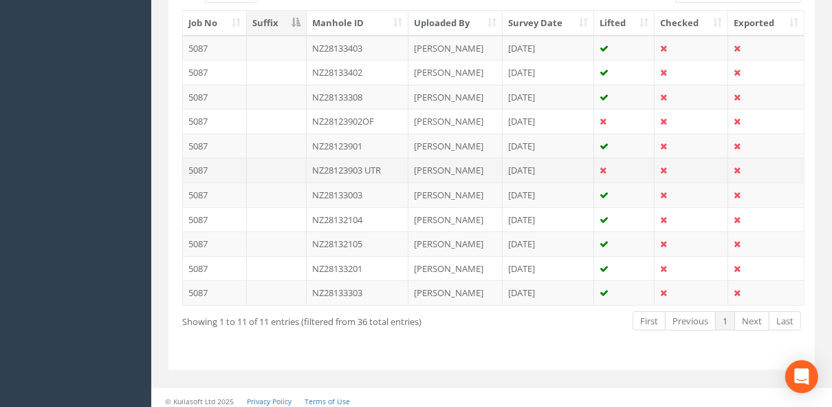
click at [290, 22] on td "NZ28123903 UTR" at bounding box center [358, 170] width 102 height 25
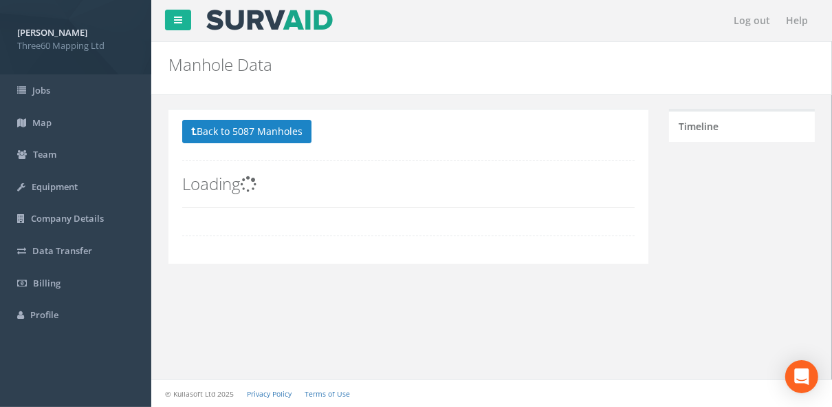
scroll to position [0, 0]
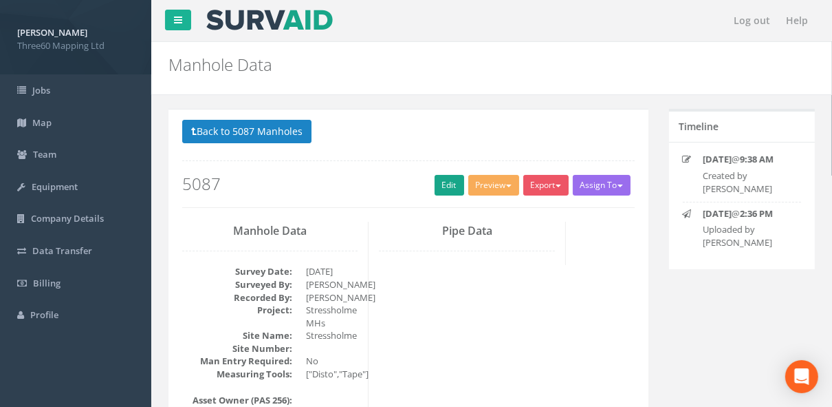
click at [290, 22] on h2 "5087" at bounding box center [408, 184] width 453 height 18
click at [290, 22] on link "Edit" at bounding box center [450, 185] width 30 height 21
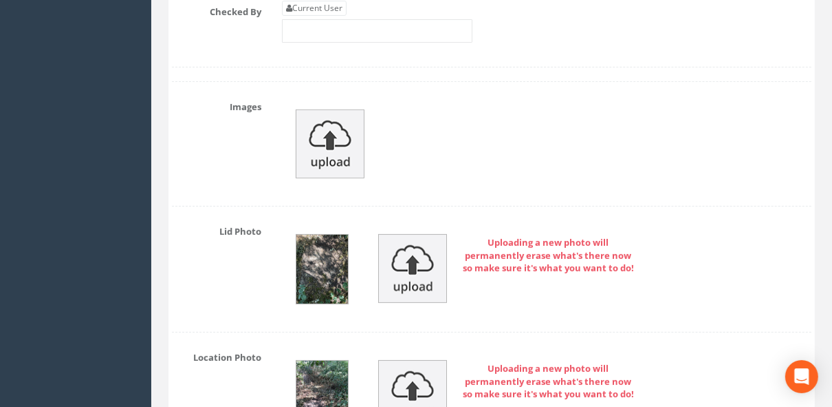
scroll to position [3815, 0]
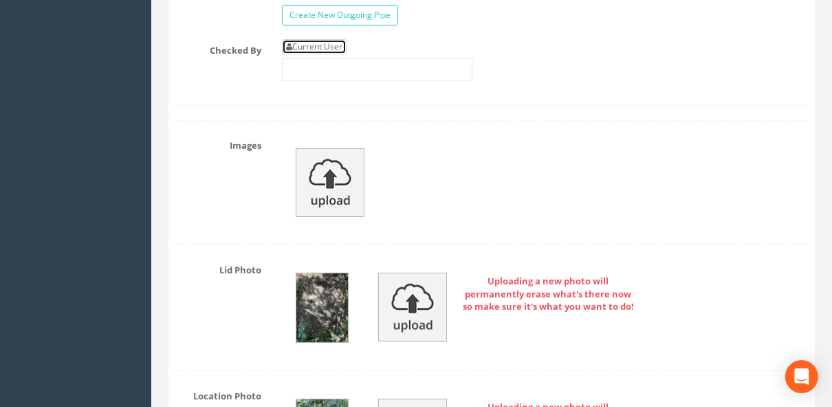
click at [290, 22] on link "Current User" at bounding box center [314, 46] width 65 height 15
type input "[PERSON_NAME]"
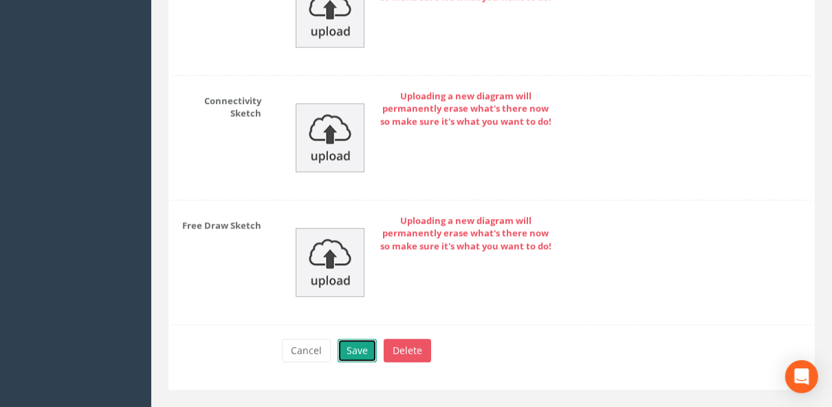
click at [290, 22] on button "Save" at bounding box center [357, 349] width 39 height 23
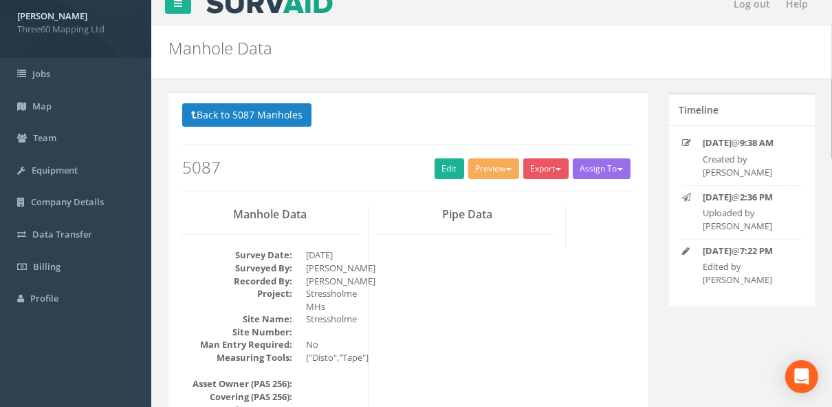
scroll to position [0, 0]
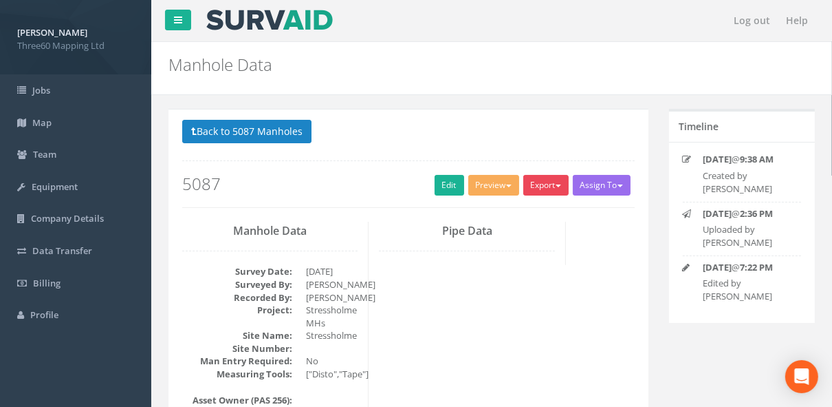
click at [290, 22] on button "Export" at bounding box center [546, 185] width 45 height 21
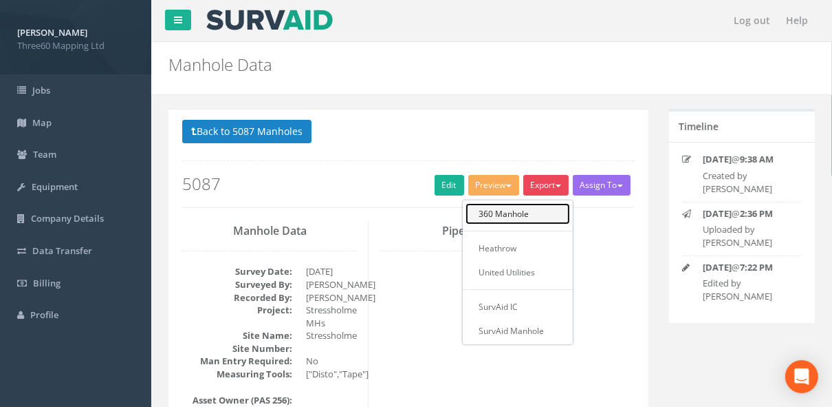
click at [290, 22] on link "360 Manhole" at bounding box center [518, 213] width 105 height 21
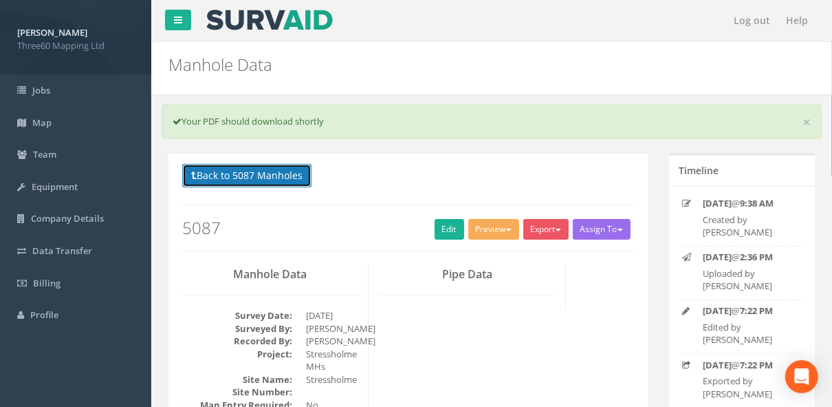
click at [290, 22] on button "Back to 5087 Manholes" at bounding box center [246, 175] width 129 height 23
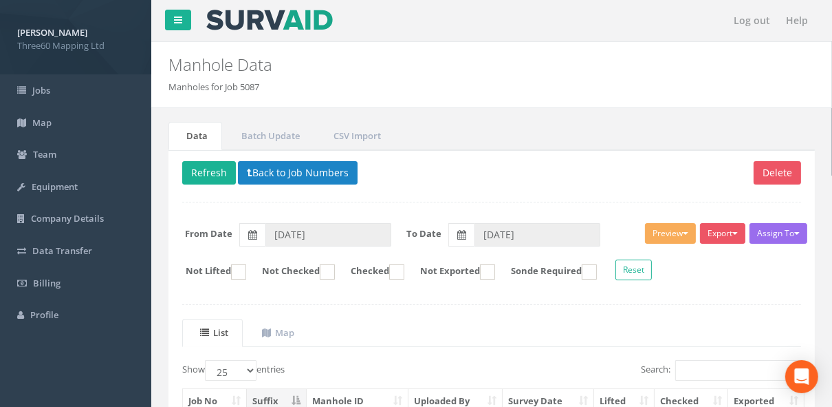
scroll to position [378, 0]
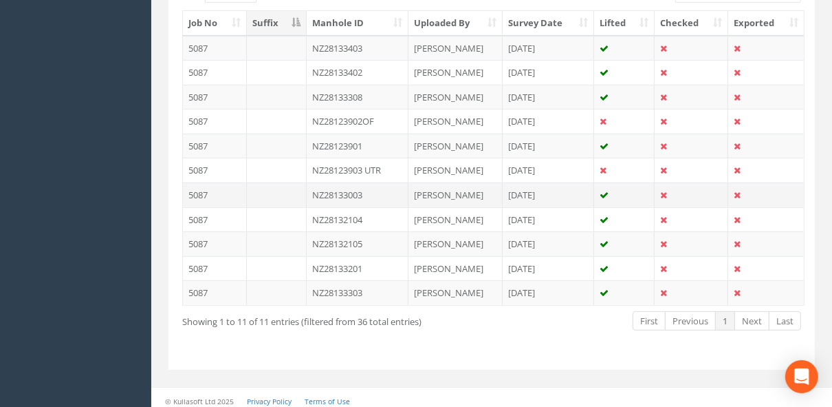
click at [290, 22] on td "NZ28133003" at bounding box center [358, 194] width 102 height 25
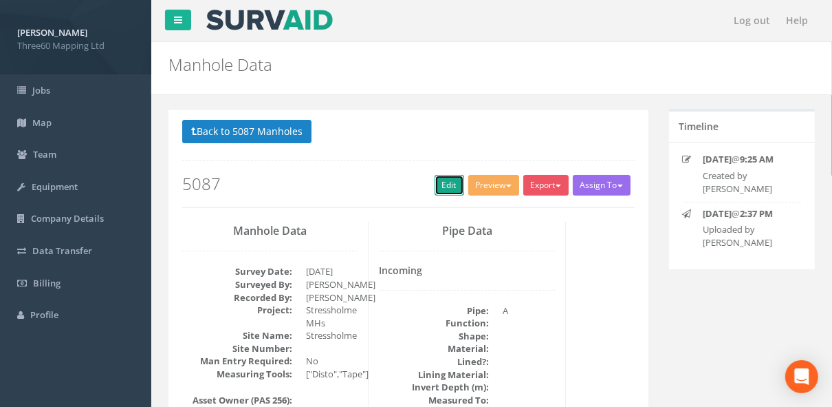
click at [290, 22] on link "Edit" at bounding box center [450, 185] width 30 height 21
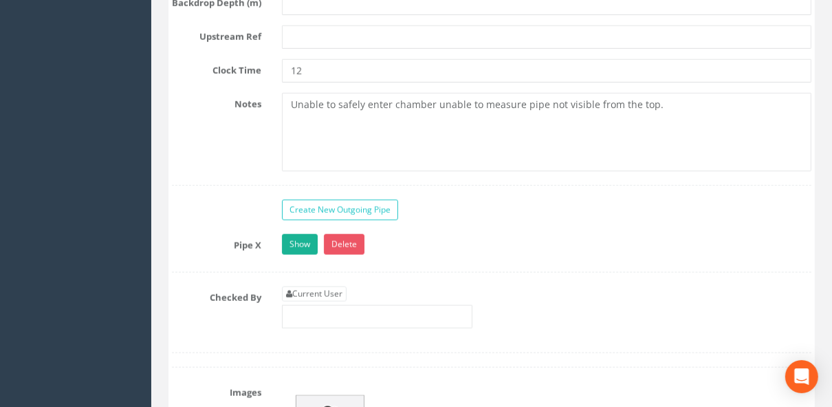
scroll to position [4476, 0]
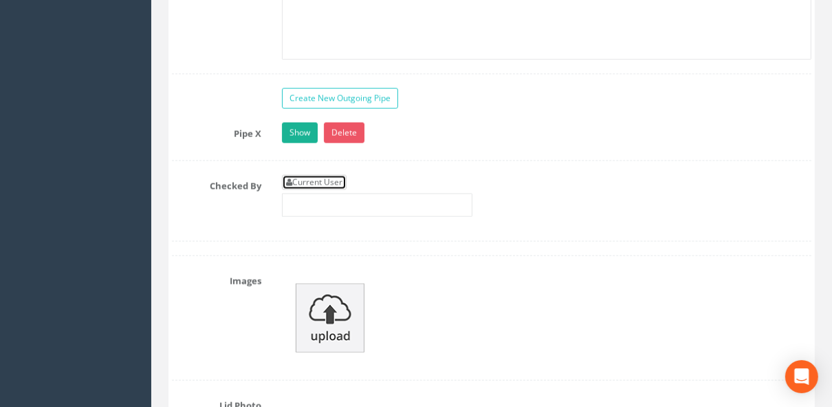
click at [290, 22] on link "Current User" at bounding box center [314, 182] width 65 height 15
type input "[PERSON_NAME]"
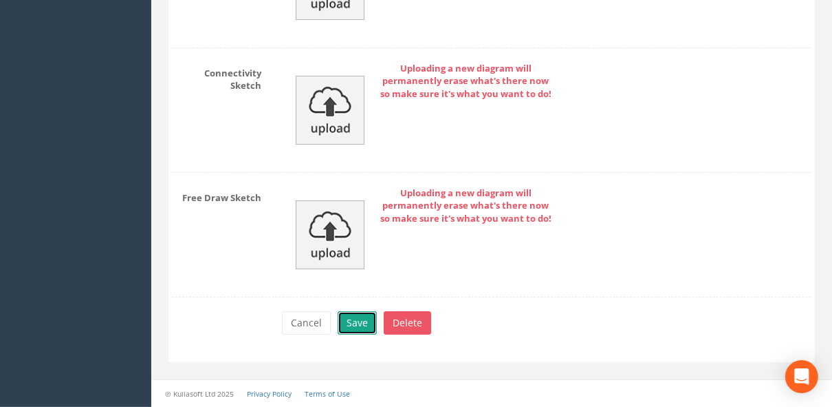
click at [290, 22] on button "Save" at bounding box center [357, 322] width 39 height 23
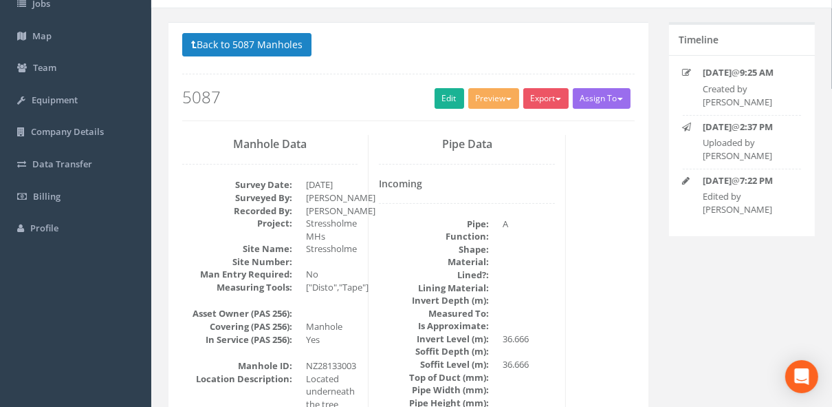
scroll to position [0, 0]
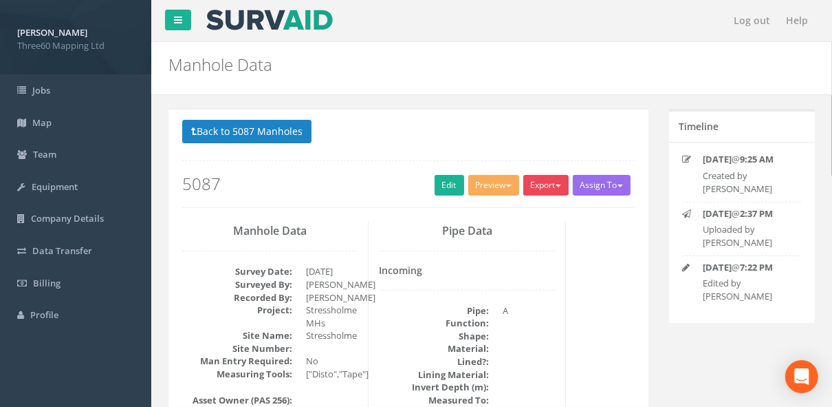
click at [290, 22] on button "Export" at bounding box center [546, 185] width 45 height 21
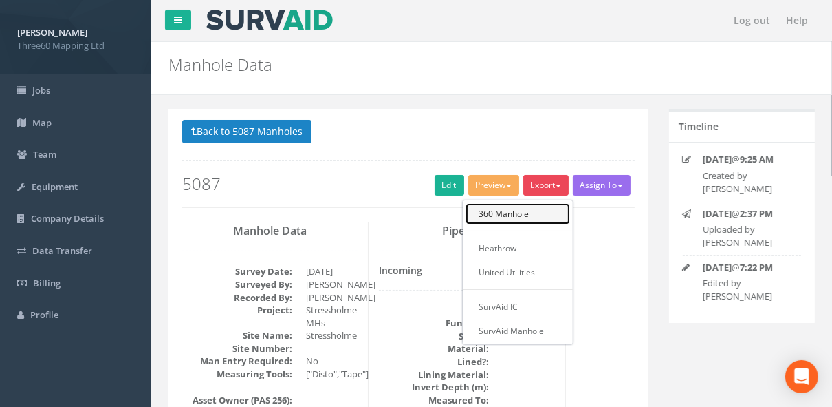
click at [290, 22] on link "360 Manhole" at bounding box center [518, 213] width 105 height 21
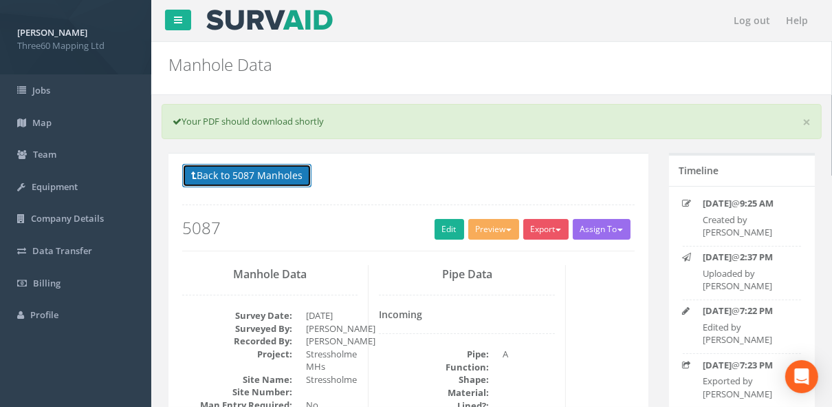
click at [290, 22] on button "Back to 5087 Manholes" at bounding box center [246, 175] width 129 height 23
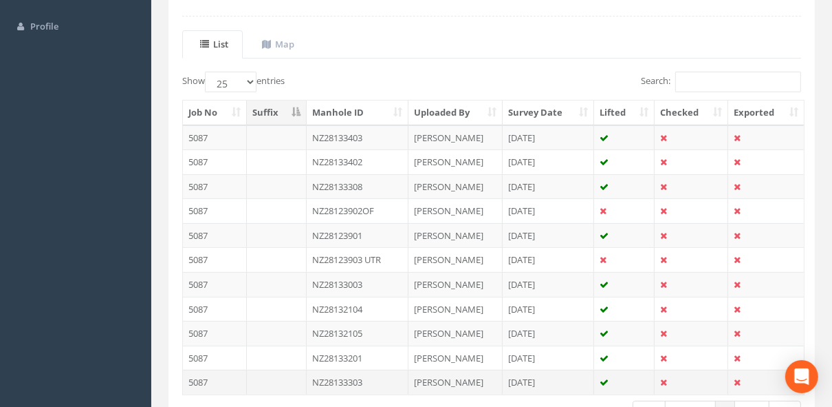
scroll to position [378, 0]
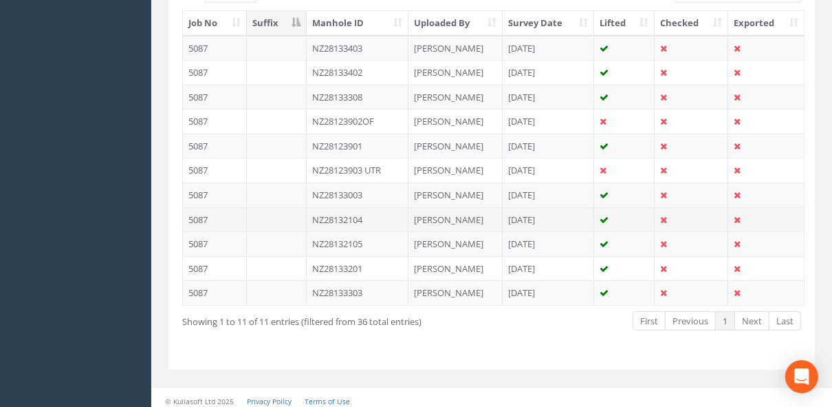
click at [290, 22] on td "NZ28132104" at bounding box center [358, 219] width 102 height 25
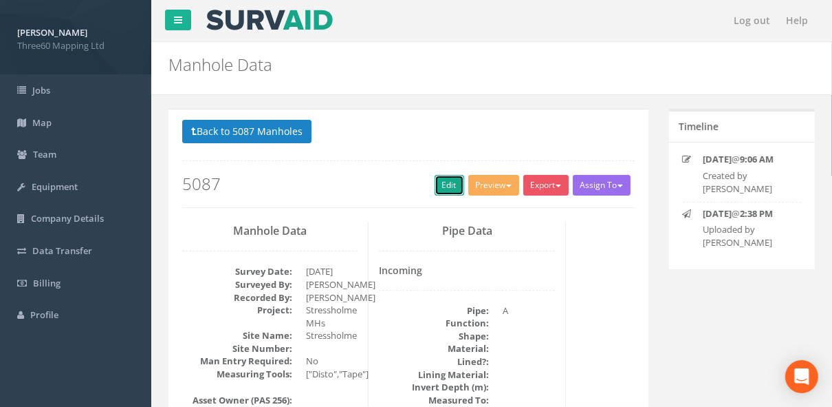
click at [290, 22] on link "Edit" at bounding box center [450, 185] width 30 height 21
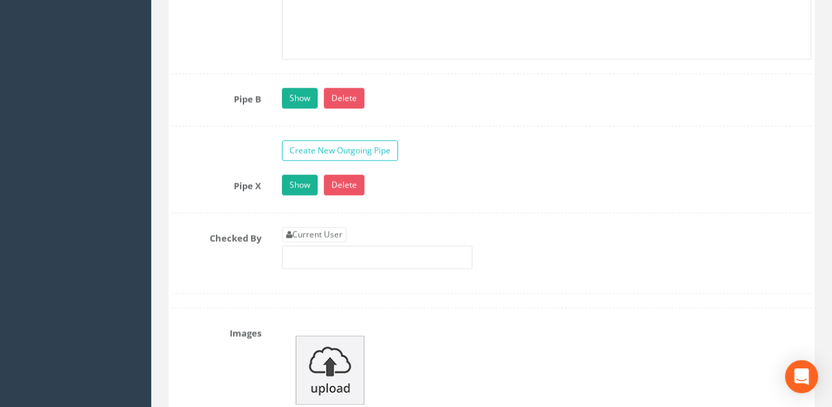
scroll to position [4770, 0]
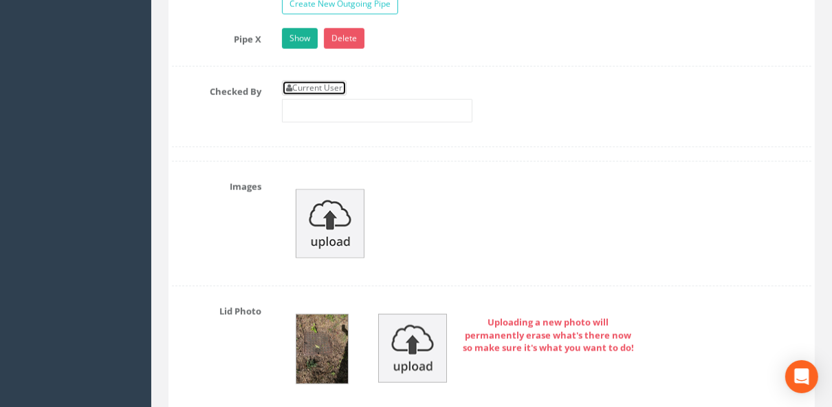
click at [290, 22] on link "Current User" at bounding box center [314, 87] width 65 height 15
type input "[PERSON_NAME]"
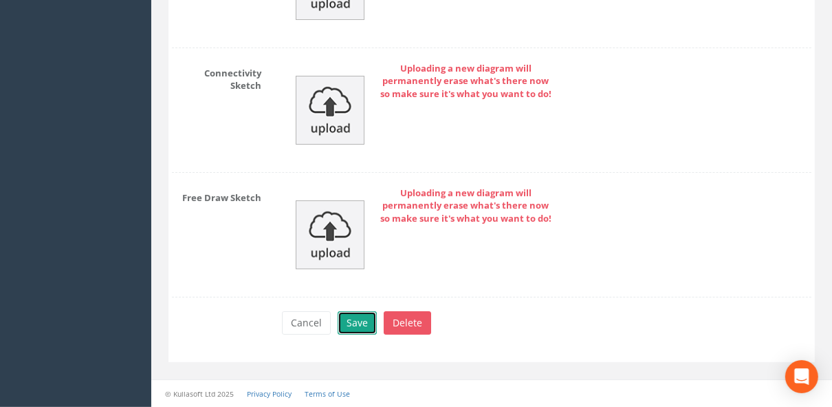
click at [290, 22] on button "Save" at bounding box center [357, 322] width 39 height 23
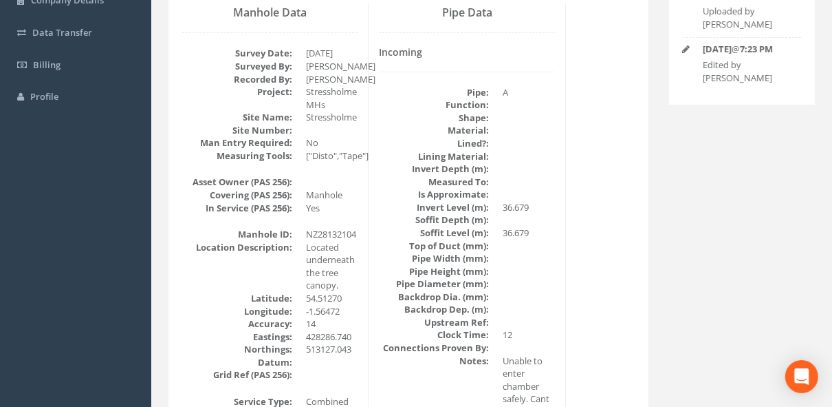
scroll to position [0, 0]
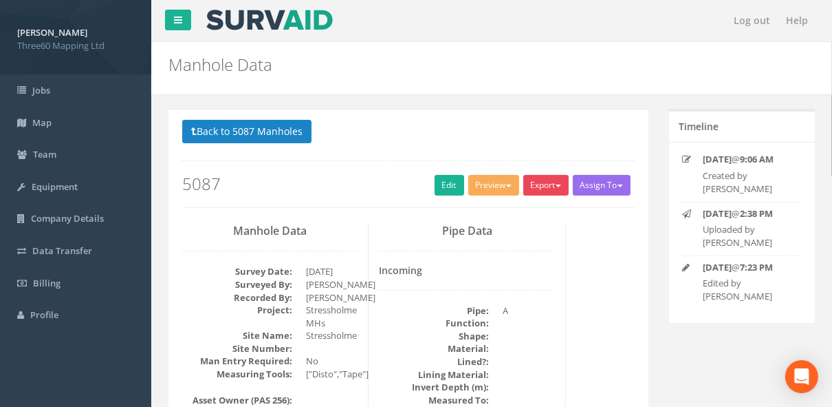
click at [290, 22] on button "Export" at bounding box center [546, 185] width 45 height 21
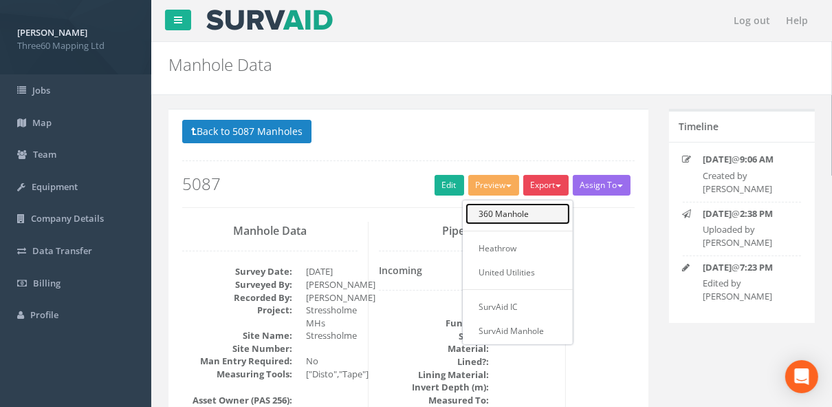
click at [290, 22] on link "360 Manhole" at bounding box center [518, 213] width 105 height 21
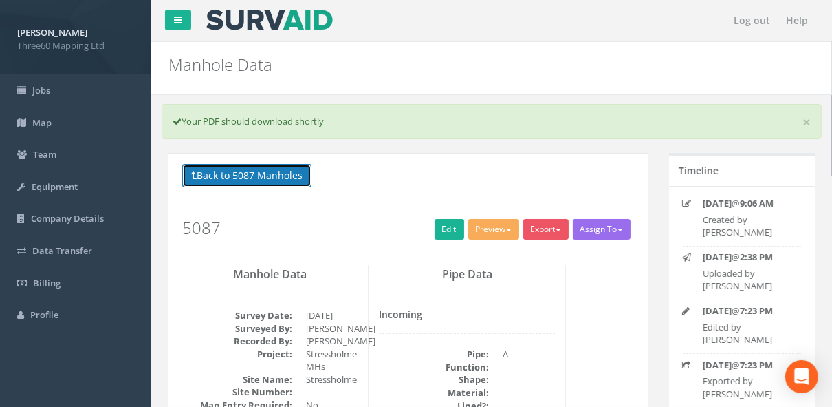
click at [287, 22] on button "Back to 5087 Manholes" at bounding box center [246, 175] width 129 height 23
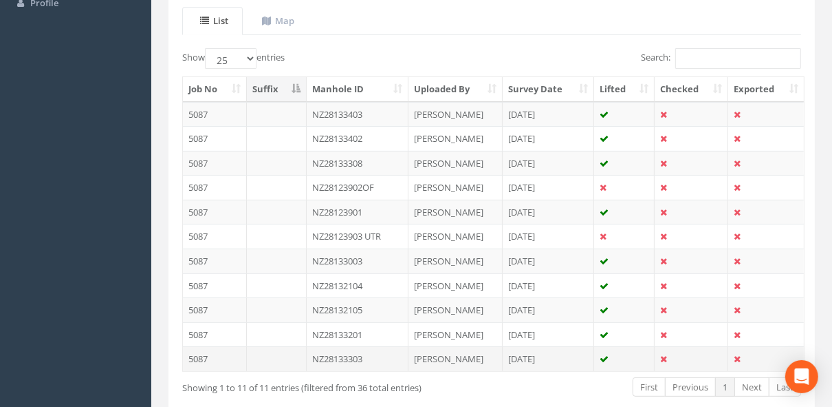
scroll to position [378, 0]
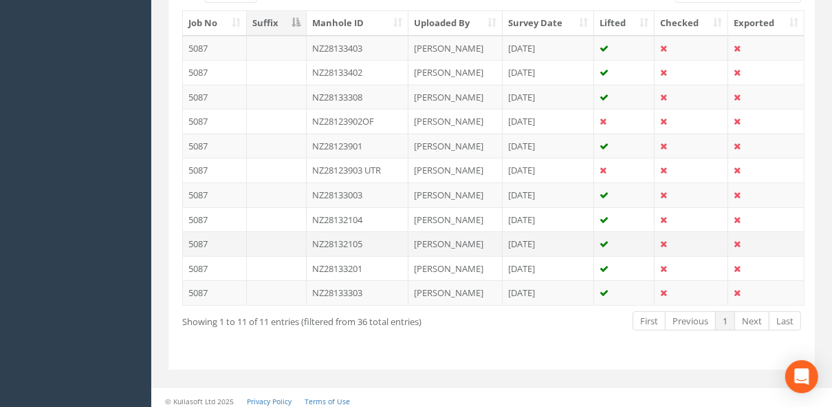
click at [290, 22] on td "NZ28132105" at bounding box center [358, 243] width 102 height 25
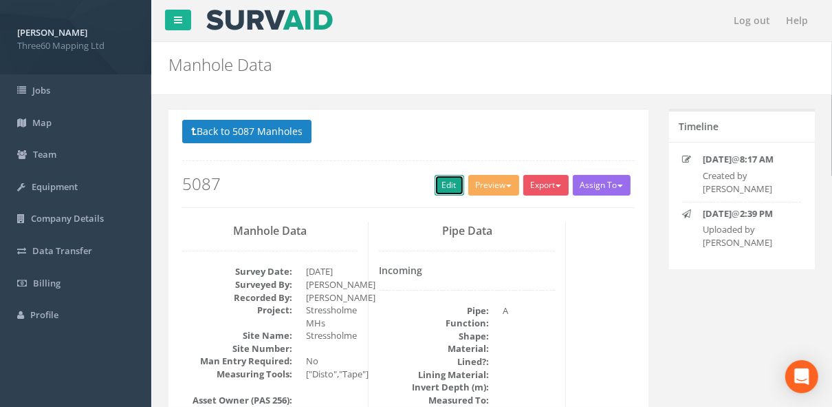
click at [290, 22] on link "Edit" at bounding box center [450, 185] width 30 height 21
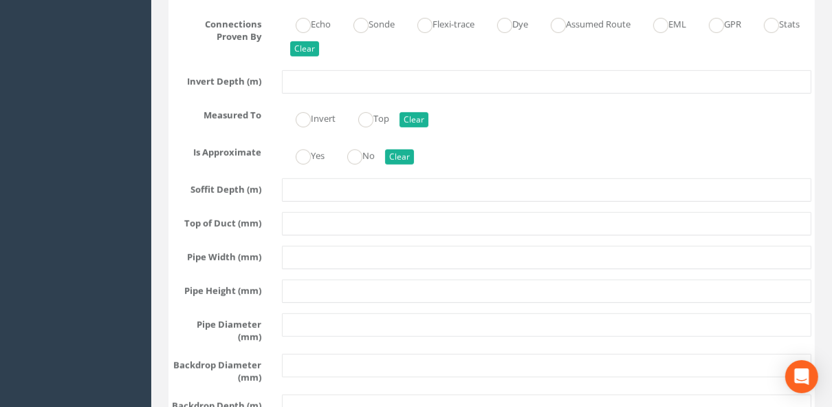
scroll to position [4550, 0]
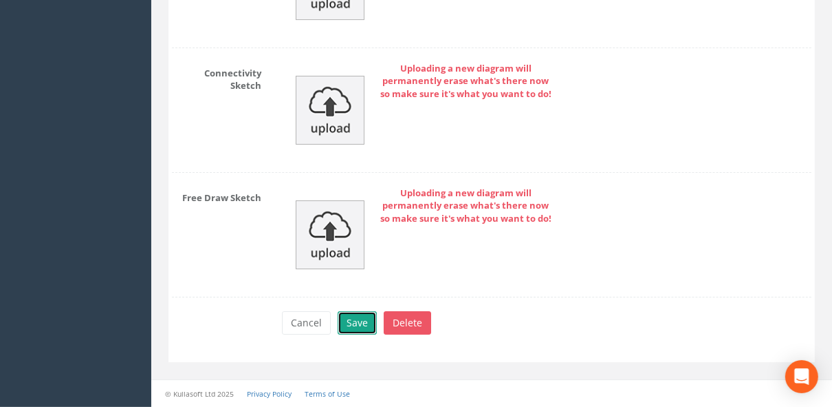
click at [290, 22] on button "Save" at bounding box center [357, 322] width 39 height 23
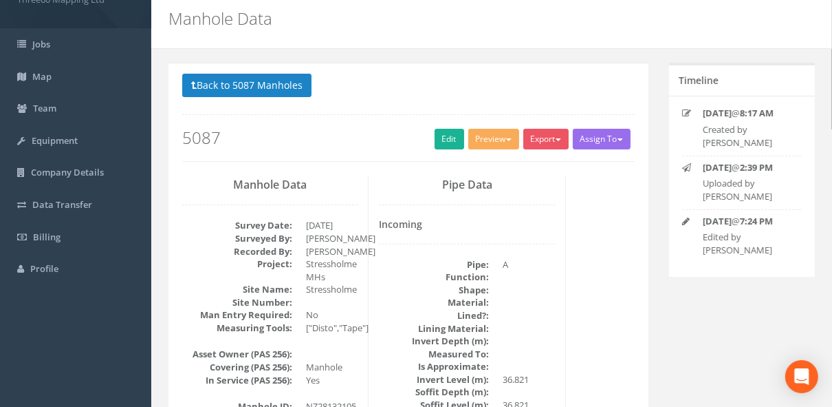
scroll to position [0, 0]
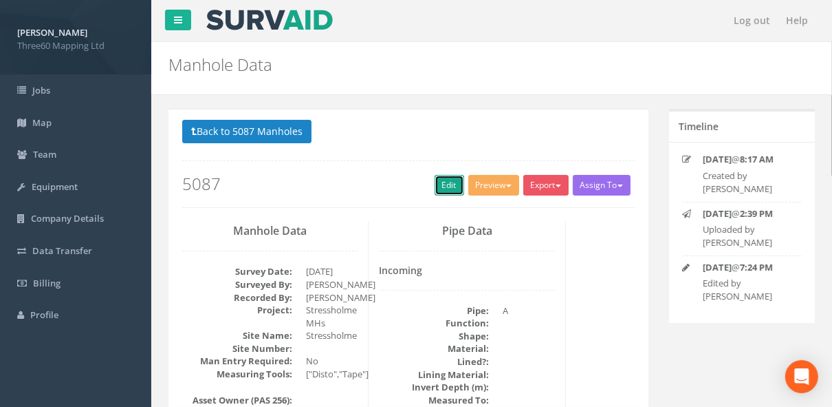
click at [290, 22] on link "Edit" at bounding box center [450, 185] width 30 height 21
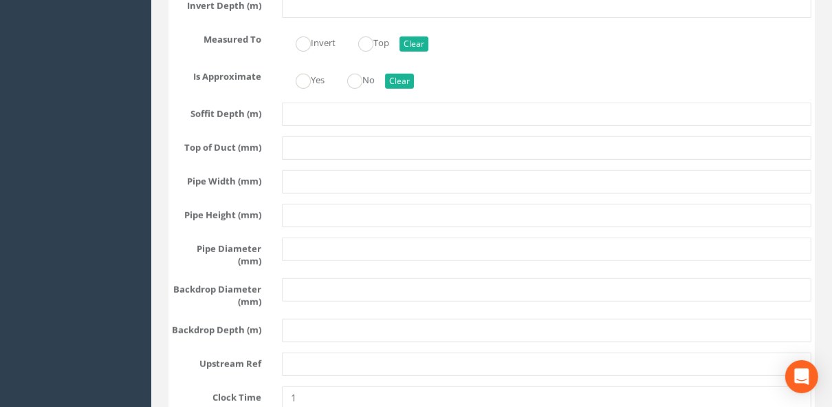
scroll to position [4552, 0]
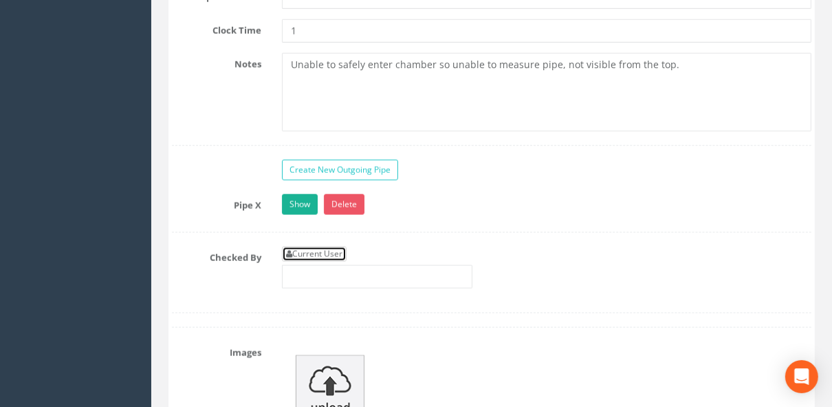
click at [290, 22] on link "Current User" at bounding box center [314, 253] width 65 height 15
type input "[PERSON_NAME]"
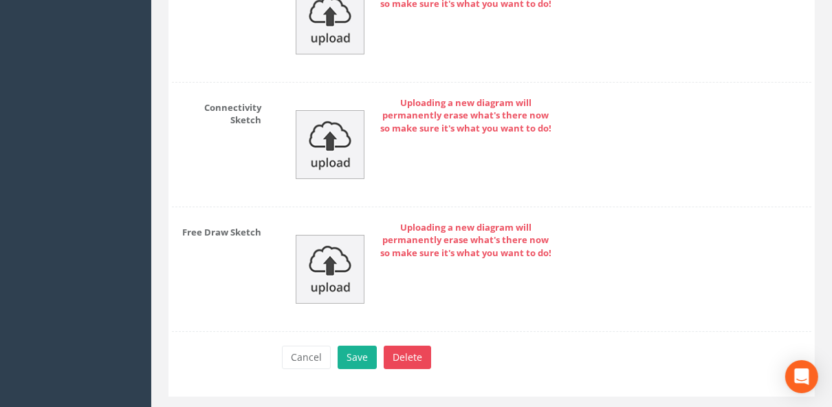
scroll to position [7081, 0]
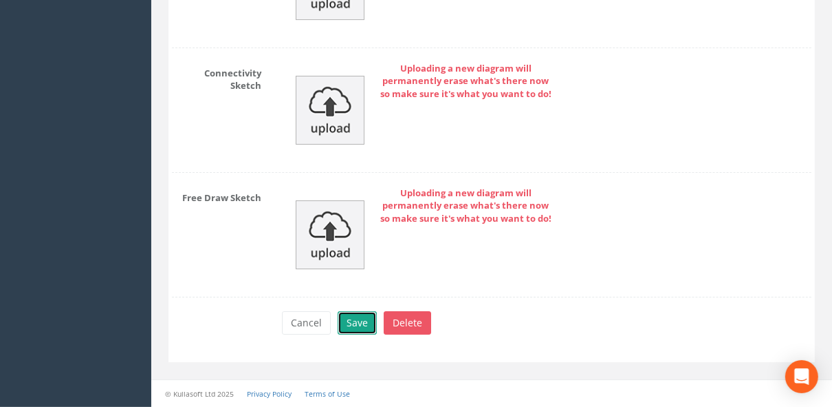
click at [290, 22] on button "Save" at bounding box center [357, 322] width 39 height 23
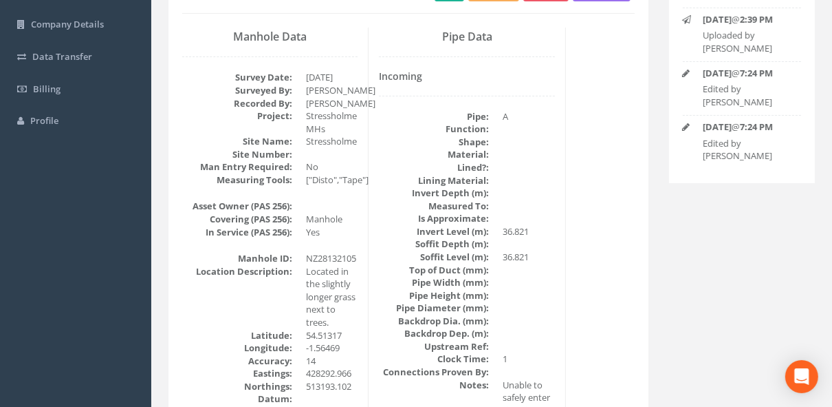
scroll to position [0, 0]
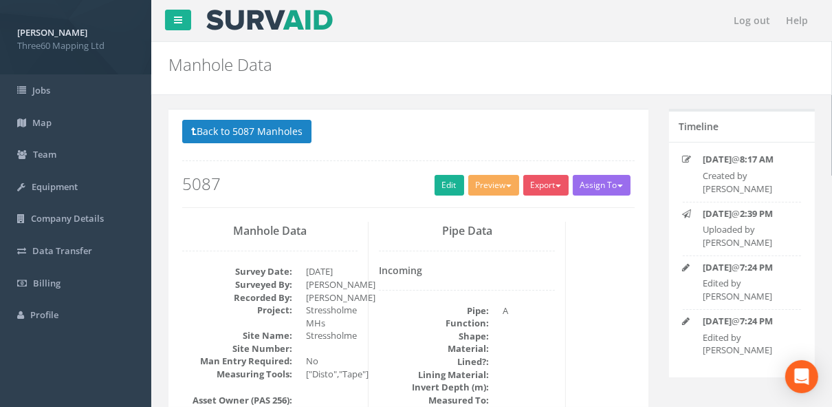
click at [290, 22] on div "Export 360 Manhole Heathrow United Utilities SurvAid IC SurvAid Manhole" at bounding box center [549, 187] width 50 height 24
click at [290, 22] on button "Export" at bounding box center [546, 185] width 45 height 21
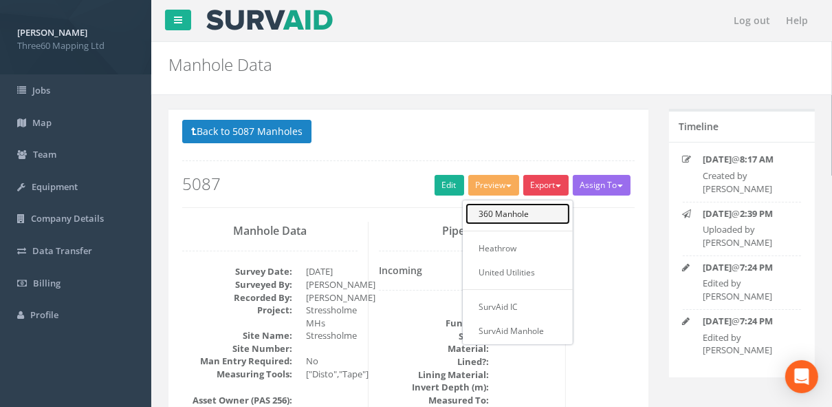
click at [290, 22] on link "360 Manhole" at bounding box center [518, 213] width 105 height 21
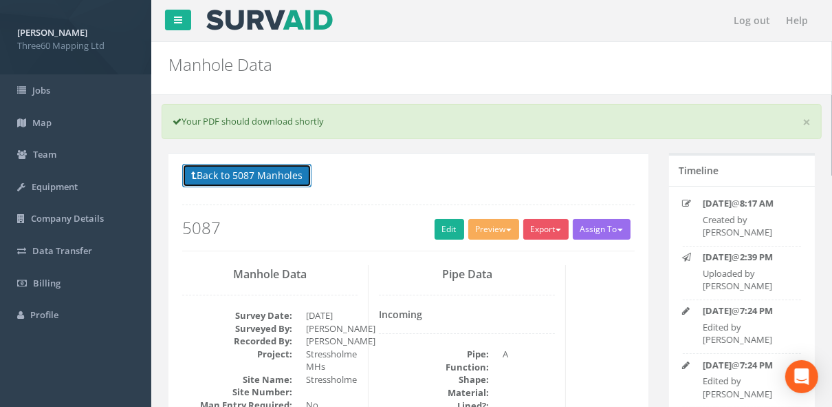
click at [290, 22] on button "Back to 5087 Manholes" at bounding box center [246, 175] width 129 height 23
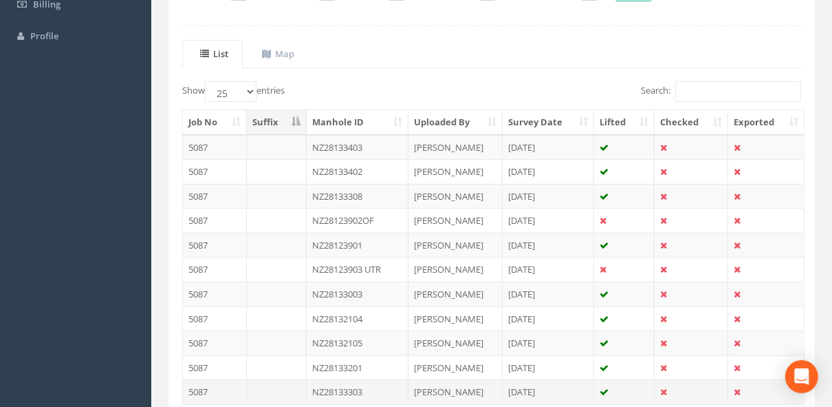
scroll to position [378, 0]
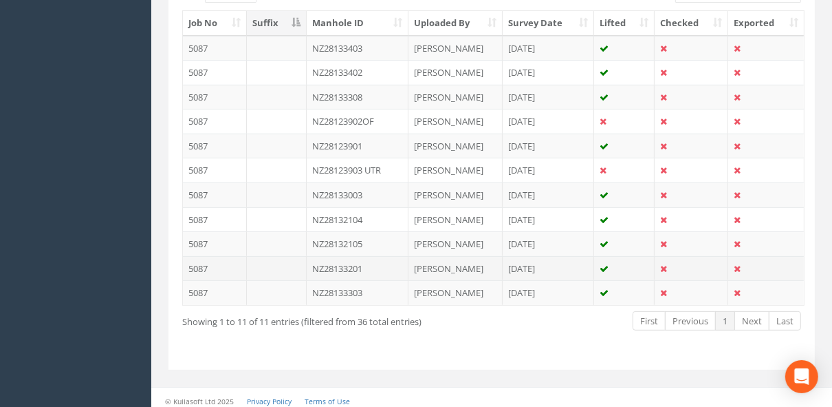
click at [290, 22] on td "NZ28133201" at bounding box center [358, 268] width 102 height 25
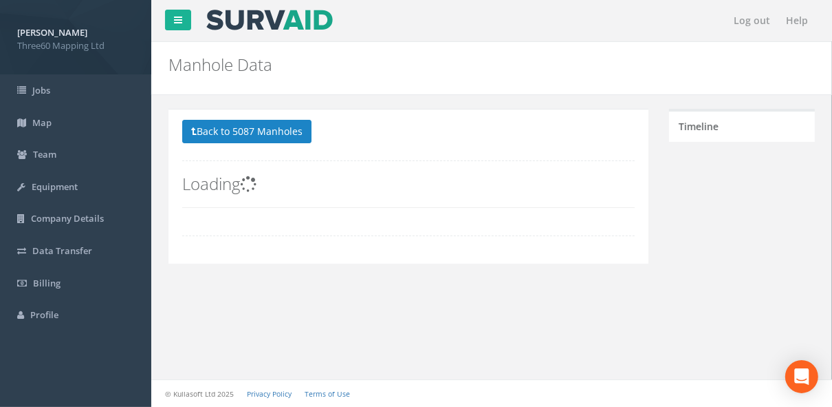
scroll to position [0, 0]
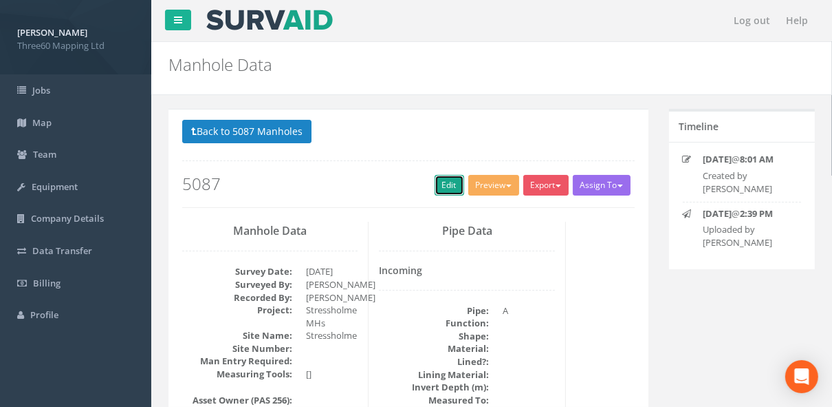
click at [290, 22] on link "Edit" at bounding box center [450, 185] width 30 height 21
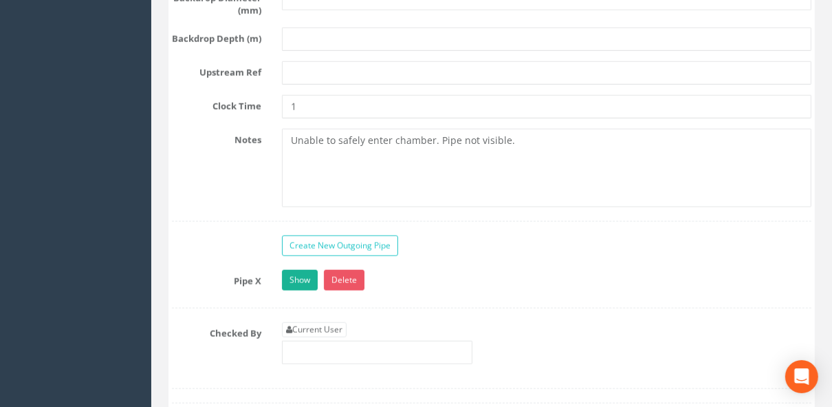
scroll to position [4623, 0]
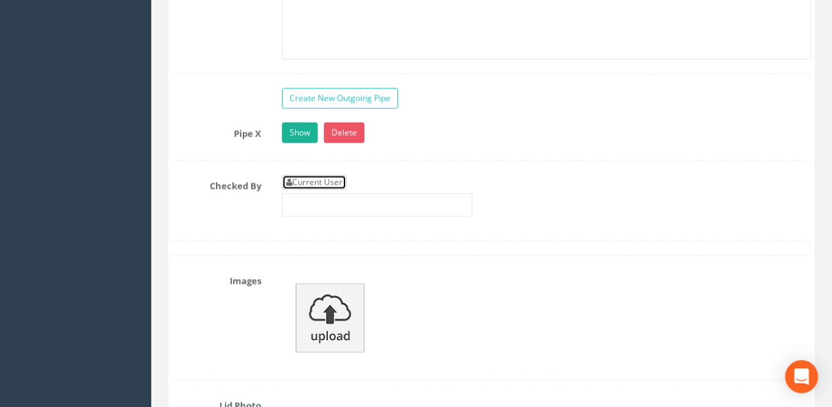
click at [290, 22] on link "Current User" at bounding box center [314, 182] width 65 height 15
type input "[PERSON_NAME]"
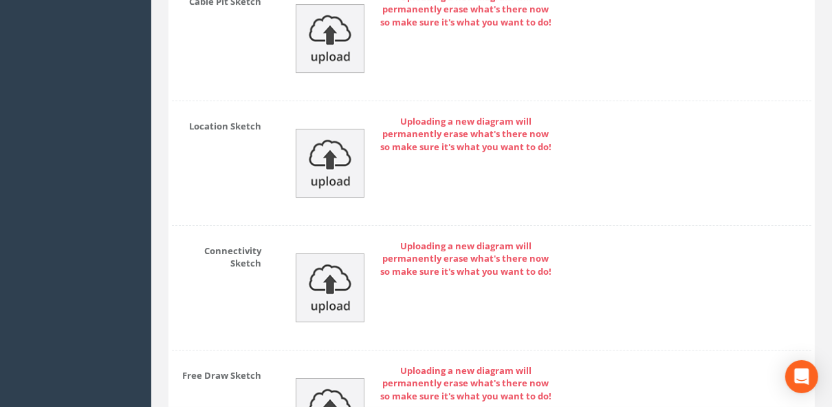
scroll to position [7081, 0]
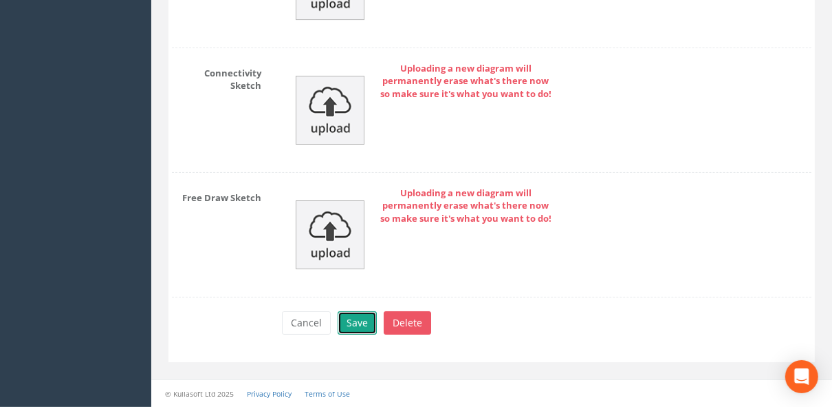
click at [290, 22] on button "Save" at bounding box center [357, 322] width 39 height 23
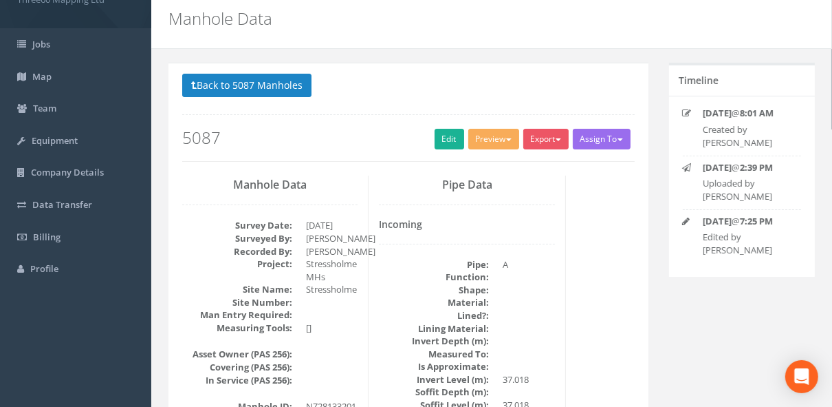
scroll to position [0, 0]
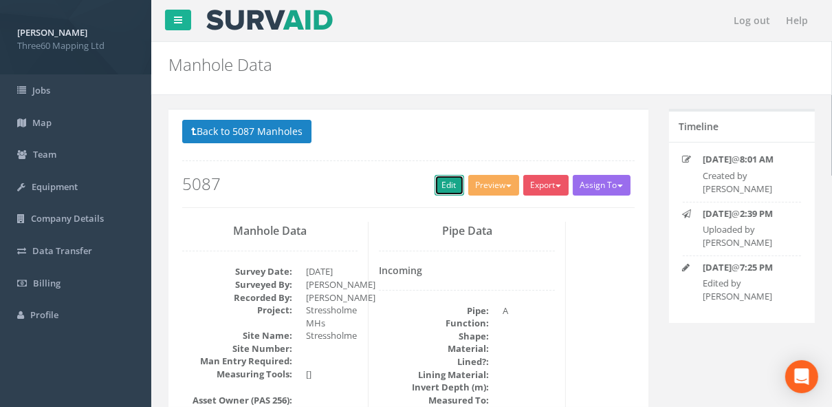
click at [290, 22] on link "Edit" at bounding box center [450, 185] width 30 height 21
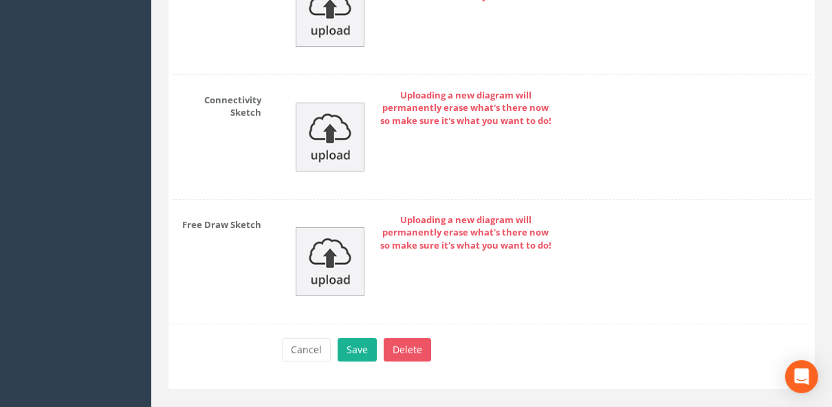
scroll to position [7081, 0]
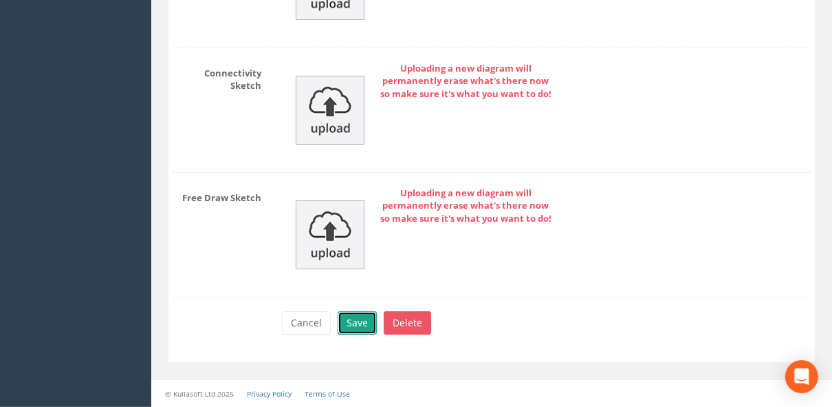
click at [290, 22] on button "Save" at bounding box center [357, 322] width 39 height 23
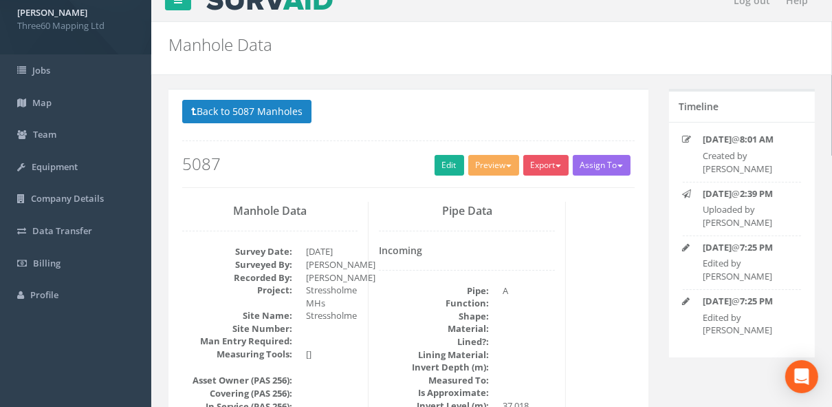
scroll to position [0, 0]
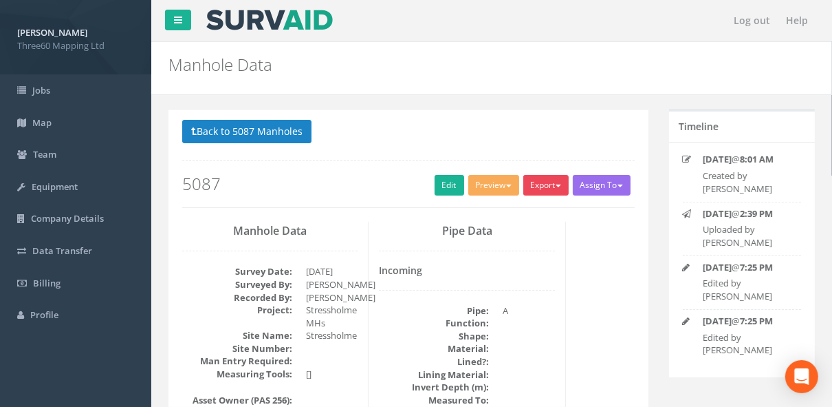
click at [290, 22] on button "Export" at bounding box center [546, 185] width 45 height 21
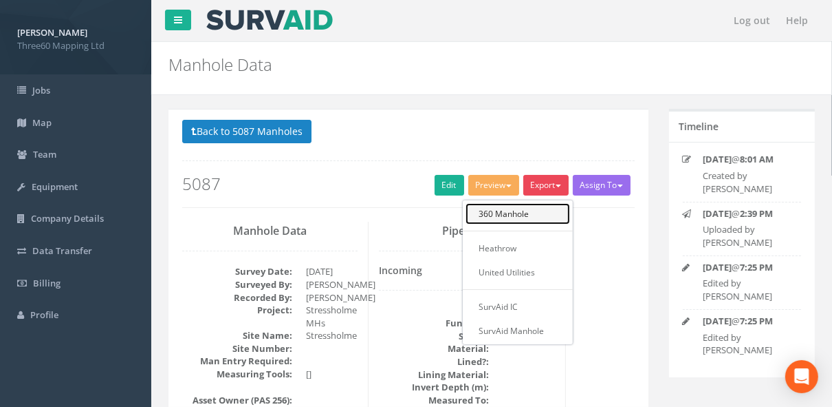
click at [290, 22] on link "360 Manhole" at bounding box center [518, 213] width 105 height 21
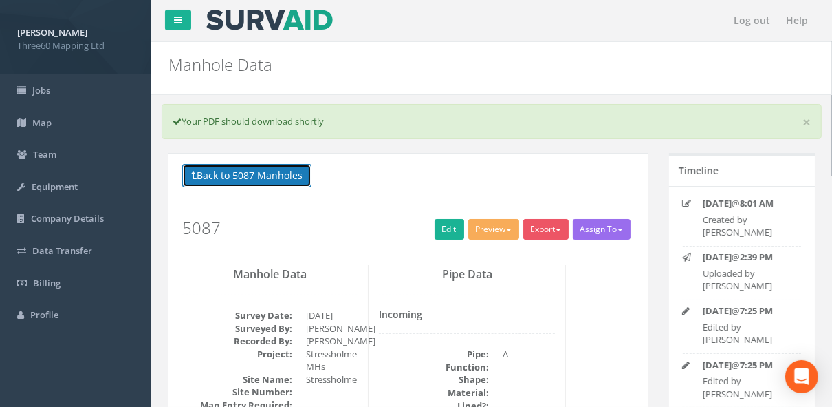
click at [290, 22] on button "Back to 5087 Manholes" at bounding box center [246, 175] width 129 height 23
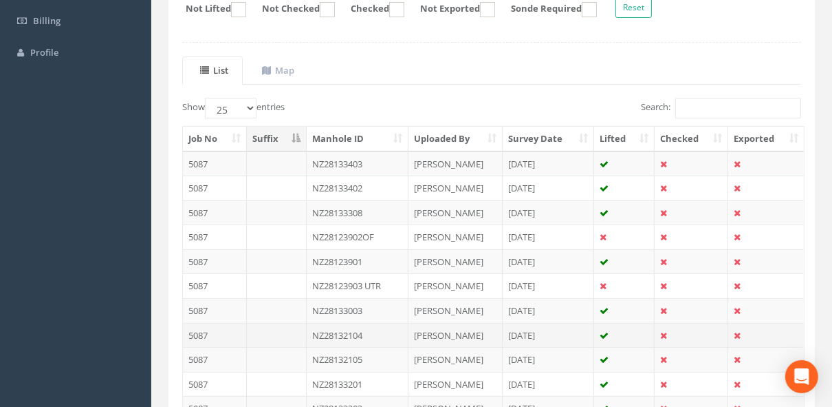
scroll to position [378, 0]
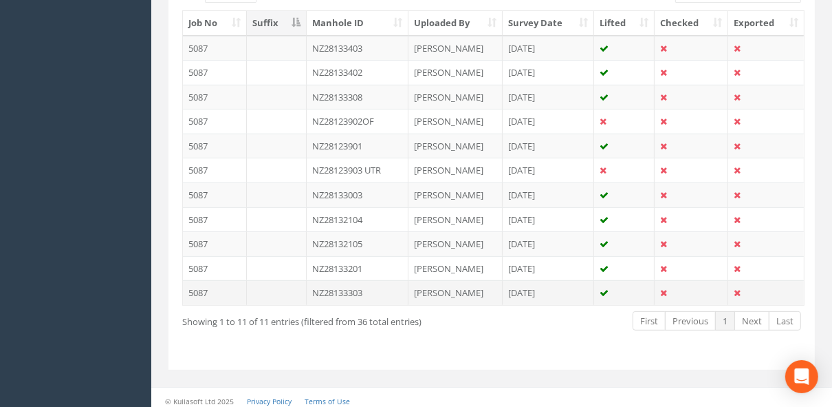
click at [290, 22] on td "NZ28133303" at bounding box center [358, 292] width 102 height 25
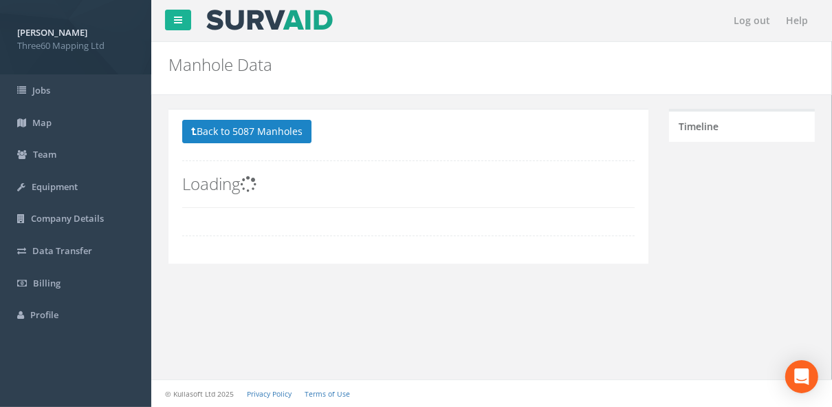
scroll to position [0, 0]
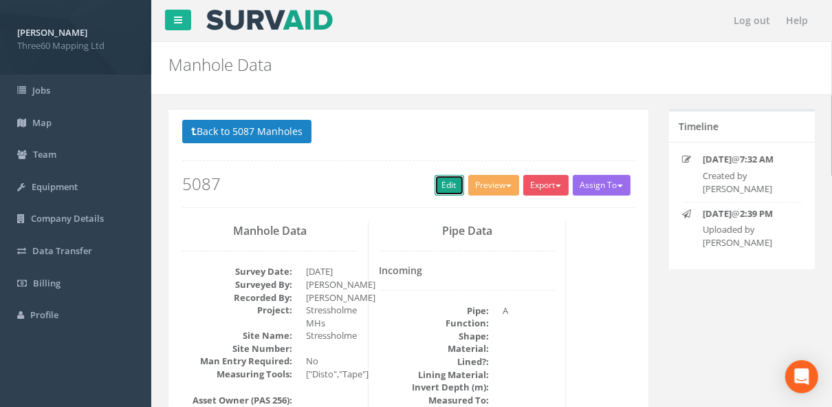
click at [290, 22] on link "Edit" at bounding box center [450, 185] width 30 height 21
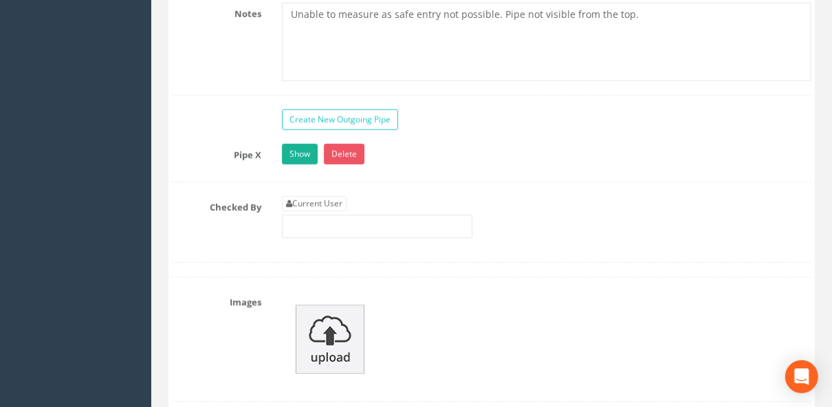
scroll to position [4696, 0]
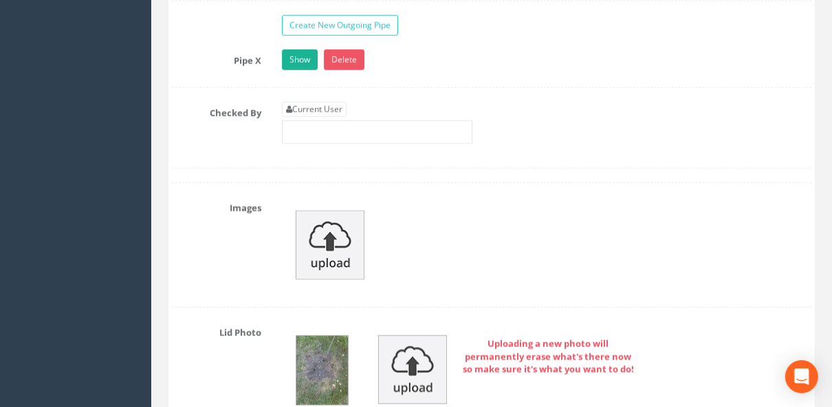
click at [290, 22] on div "Current User" at bounding box center [377, 123] width 191 height 42
click at [290, 22] on link "Current User" at bounding box center [314, 109] width 65 height 15
type input "[PERSON_NAME]"
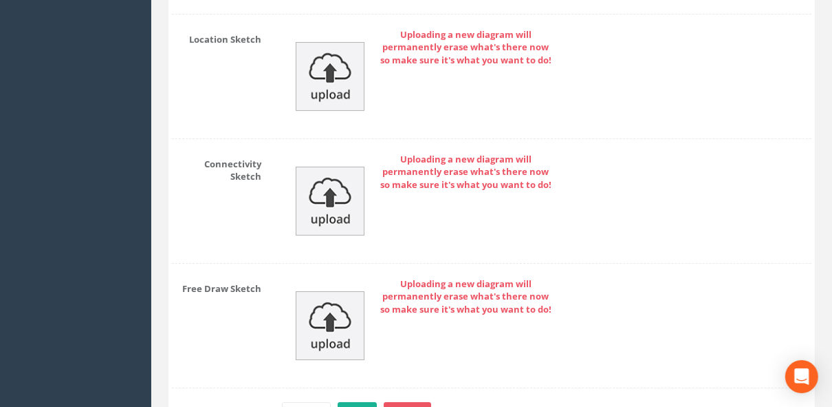
scroll to position [7081, 0]
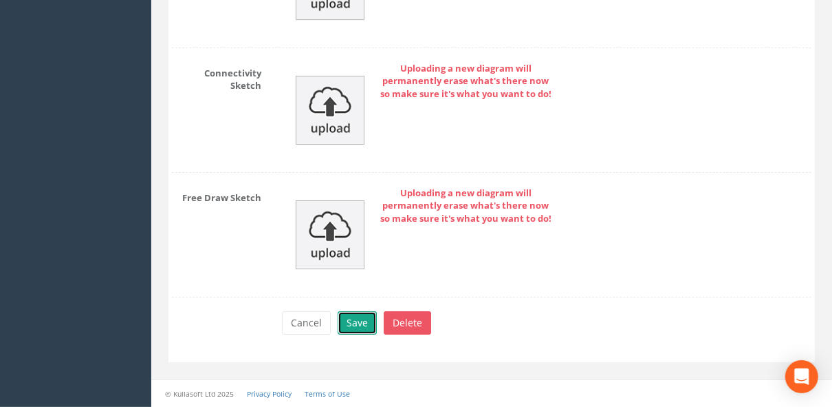
click at [290, 22] on button "Save" at bounding box center [357, 322] width 39 height 23
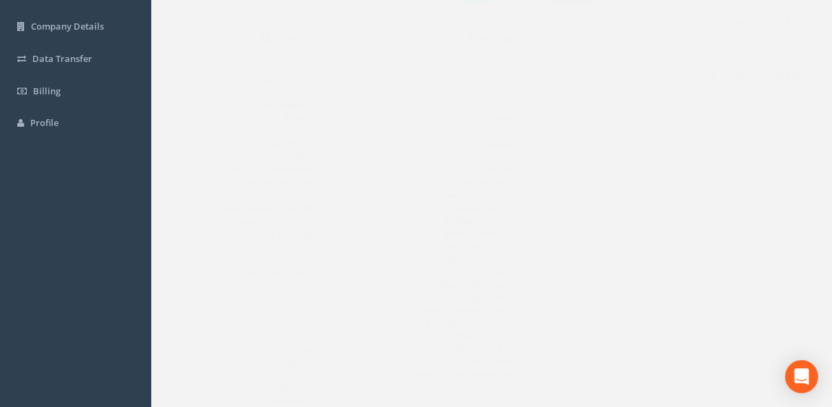
scroll to position [0, 0]
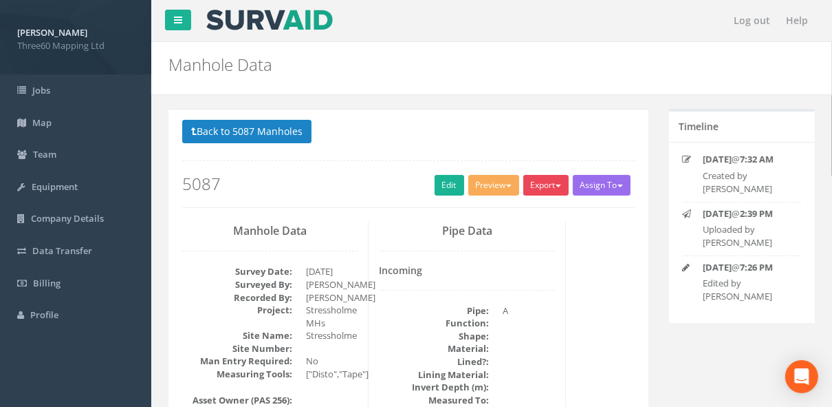
click at [290, 22] on button "Export" at bounding box center [546, 185] width 45 height 21
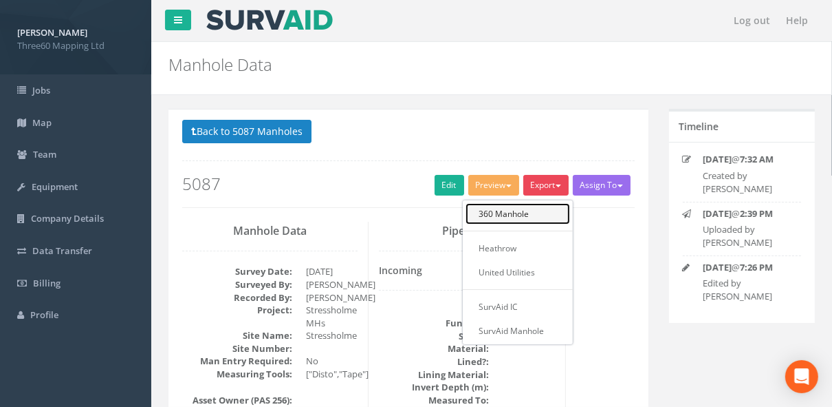
click at [290, 22] on link "360 Manhole" at bounding box center [518, 213] width 105 height 21
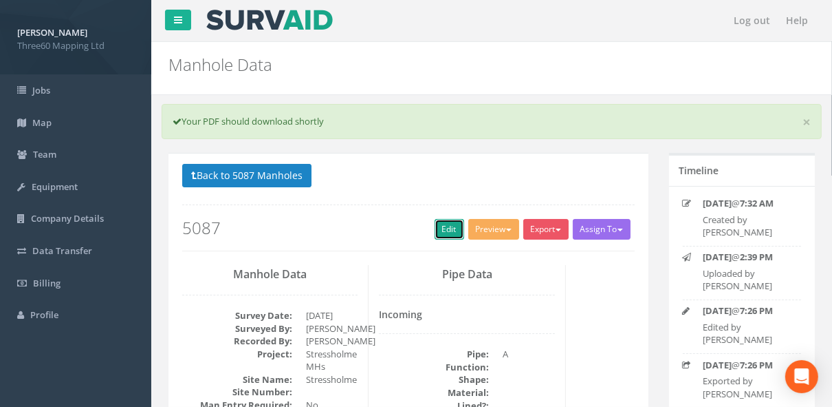
click at [290, 22] on link "Edit" at bounding box center [450, 229] width 30 height 21
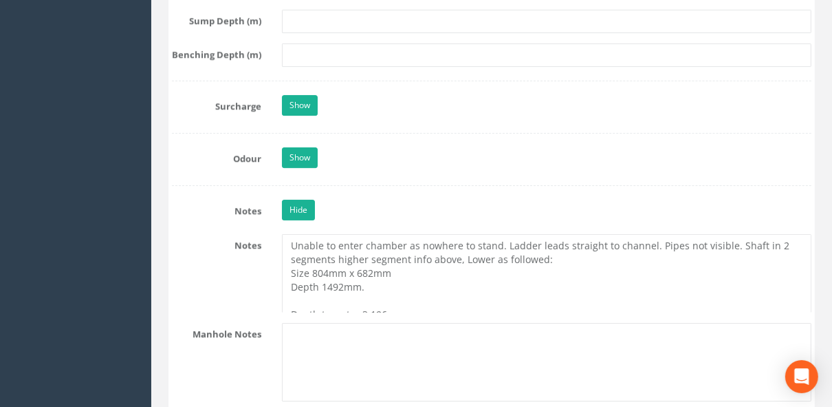
scroll to position [3084, 0]
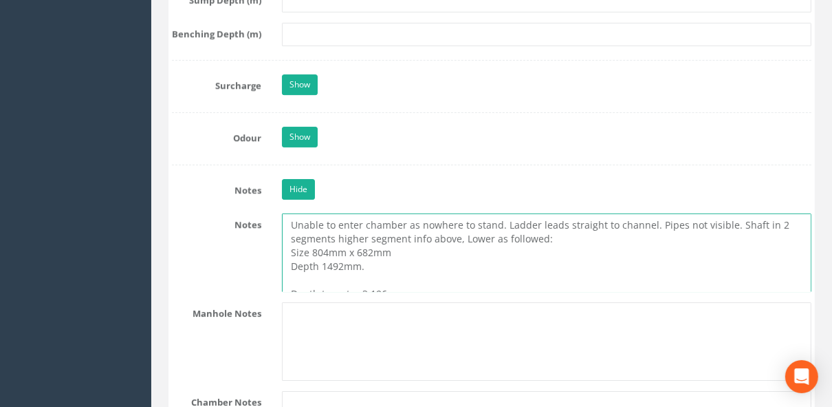
click at [290, 22] on textarea "Unable to enter chamber as nowhere to stand. Ladder leads straight to channel. …" at bounding box center [547, 252] width 530 height 78
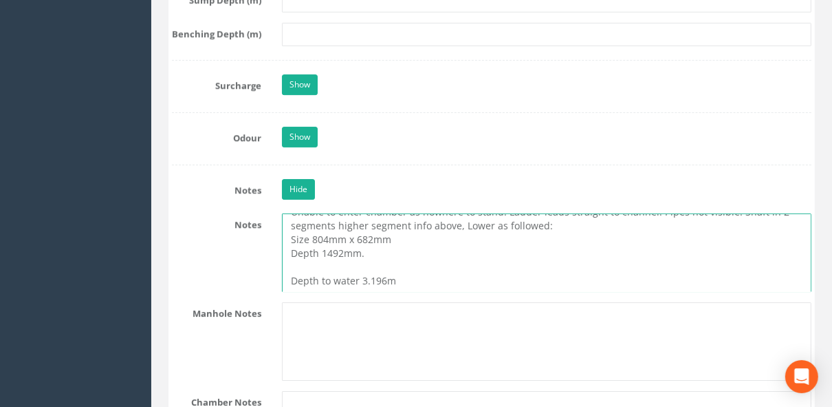
drag, startPoint x: 394, startPoint y: 262, endPoint x: 286, endPoint y: 265, distance: 108.0
click at [286, 22] on textarea "Unable to enter chamber as nowhere to stand. Ladder leads straight to channel. …" at bounding box center [547, 252] width 530 height 78
click at [290, 22] on textarea "Unable to enter chamber as nowhere to stand. Ladder leads straight to channel. …" at bounding box center [547, 252] width 530 height 78
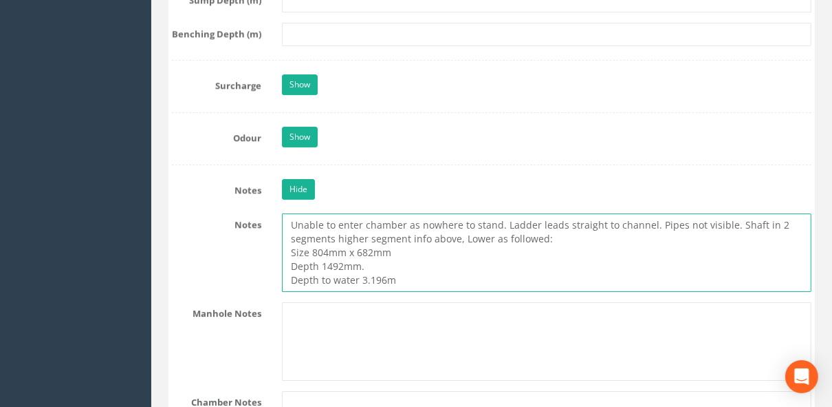
scroll to position [0, 0]
click at [290, 22] on textarea "Unable to enter chamber as nowhere to stand. Ladder leads straight to channel. …" at bounding box center [547, 252] width 530 height 78
drag, startPoint x: 407, startPoint y: 263, endPoint x: 293, endPoint y: 267, distance: 114.3
click at [290, 22] on textarea "Unable to enter chamber as nowhere to stand. Ladder leads straight to channel. …" at bounding box center [547, 252] width 530 height 78
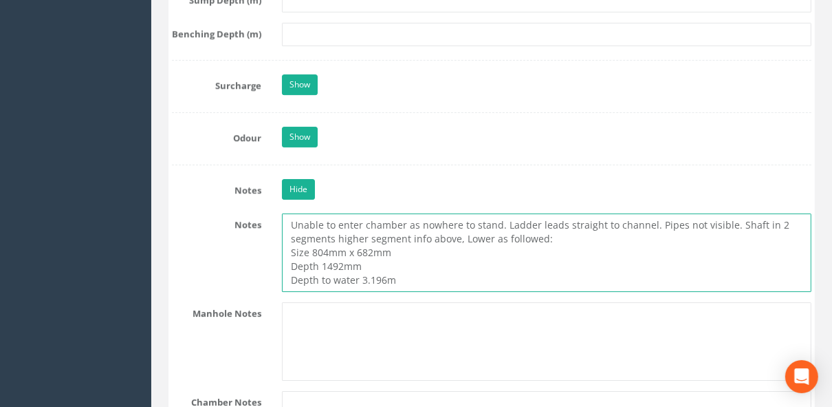
click at [290, 22] on textarea "Unable to enter chamber as nowhere to stand. Ladder leads straight to channel. …" at bounding box center [547, 252] width 530 height 78
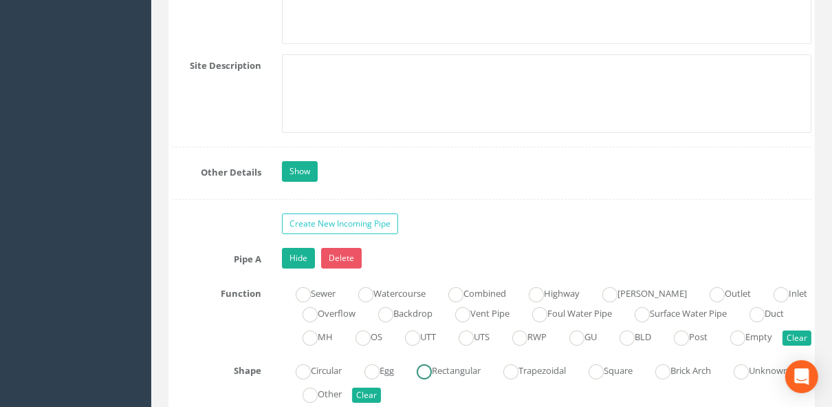
scroll to position [3378, 0]
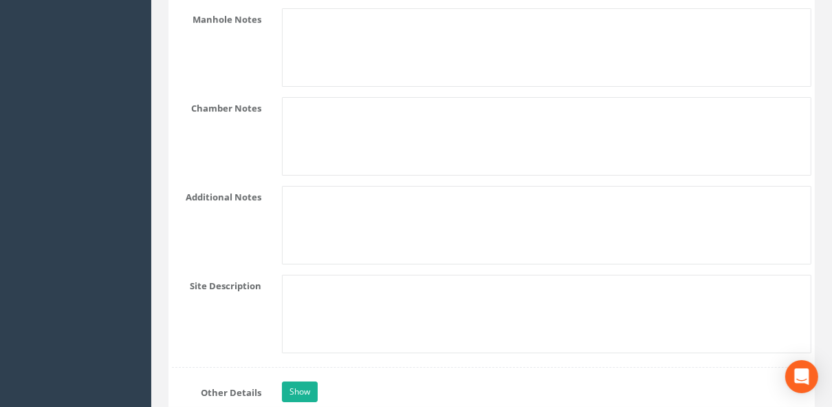
type textarea "Unable to enter chamber as nowhere to stand. Ladder leads straight to channel. …"
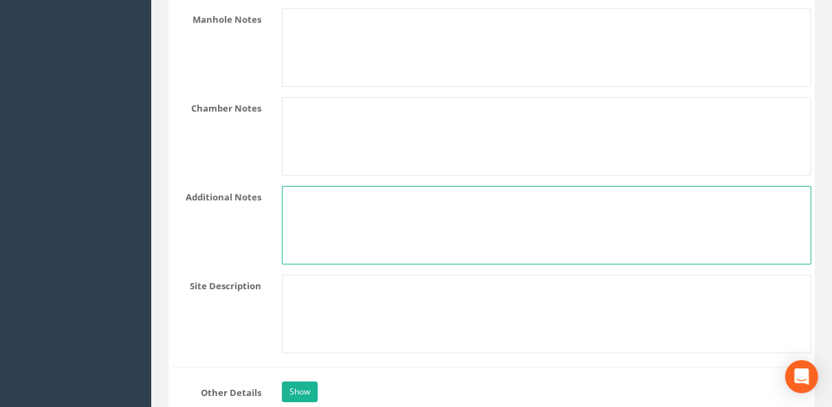
click at [290, 22] on textarea at bounding box center [547, 225] width 530 height 78
paste textarea "Depth to water 3.196m"
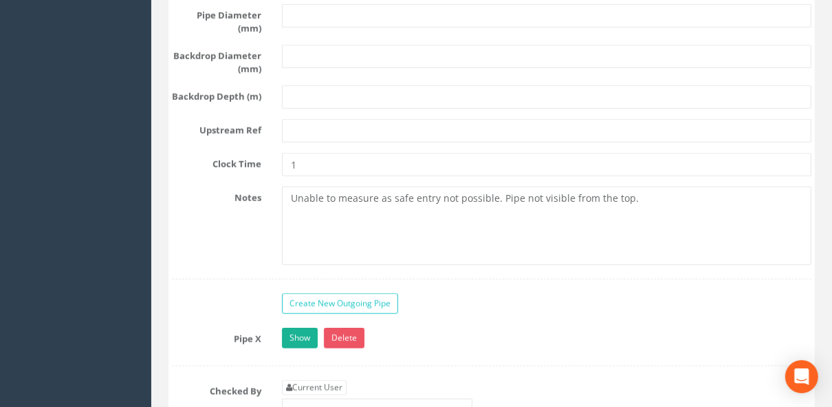
scroll to position [4552, 0]
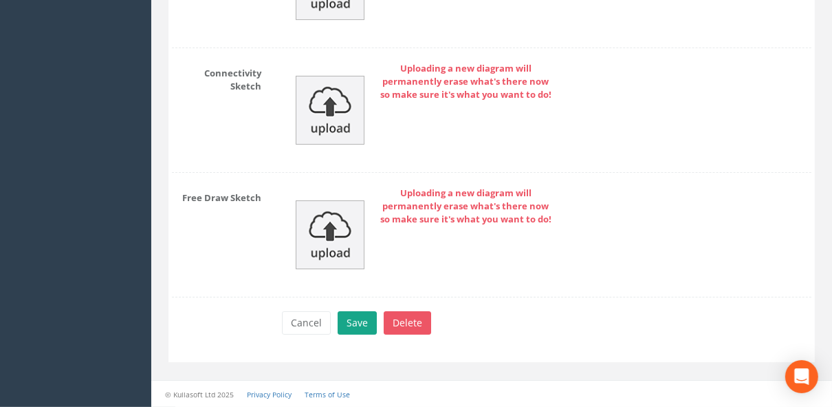
type textarea "Depth to water 3.196m"
click at [290, 22] on button "Save" at bounding box center [357, 322] width 39 height 23
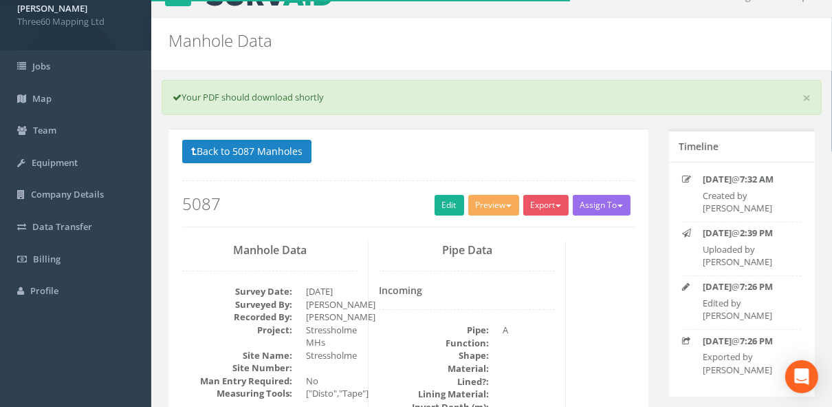
scroll to position [0, 0]
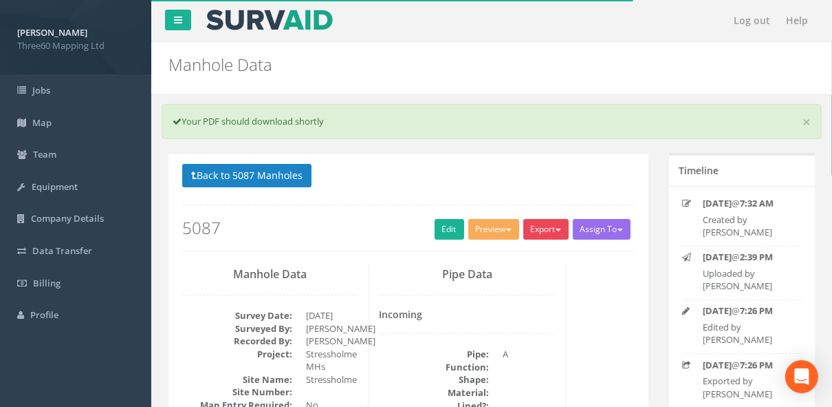
click at [290, 22] on button "Export" at bounding box center [546, 229] width 45 height 21
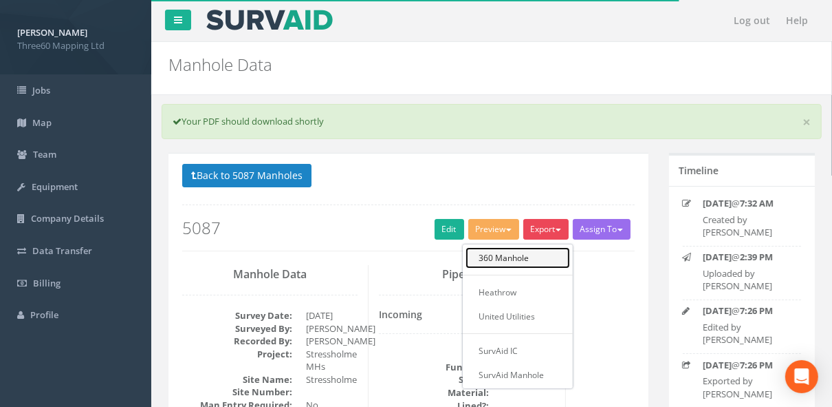
click at [290, 22] on link "360 Manhole" at bounding box center [518, 257] width 105 height 21
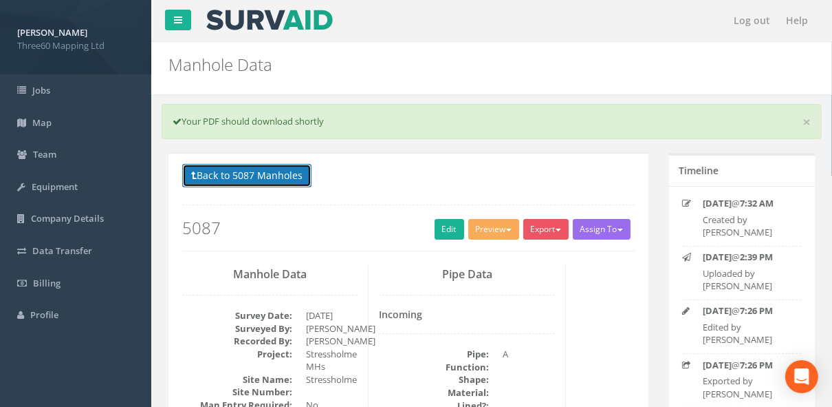
click at [290, 22] on button "Back to 5087 Manholes" at bounding box center [246, 175] width 129 height 23
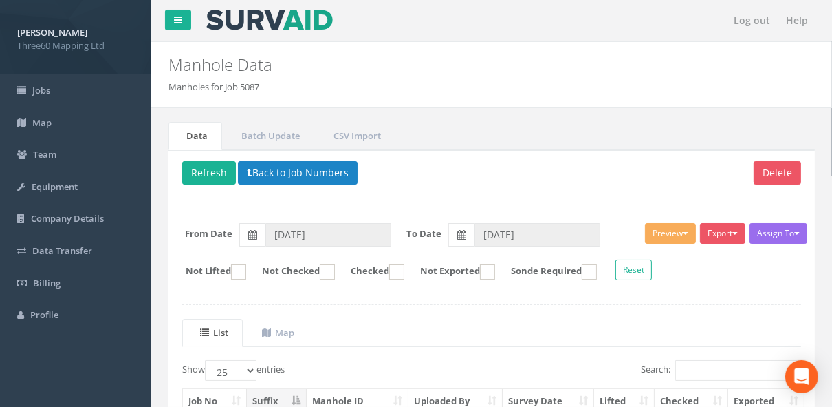
scroll to position [378, 0]
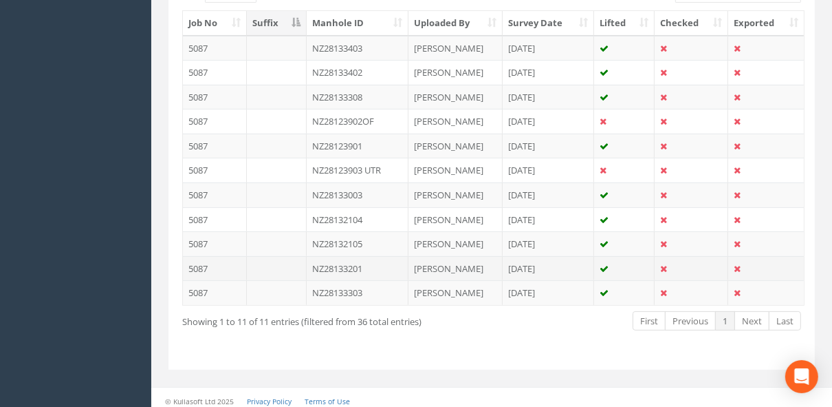
click at [290, 22] on td "NZ28133201" at bounding box center [358, 268] width 102 height 25
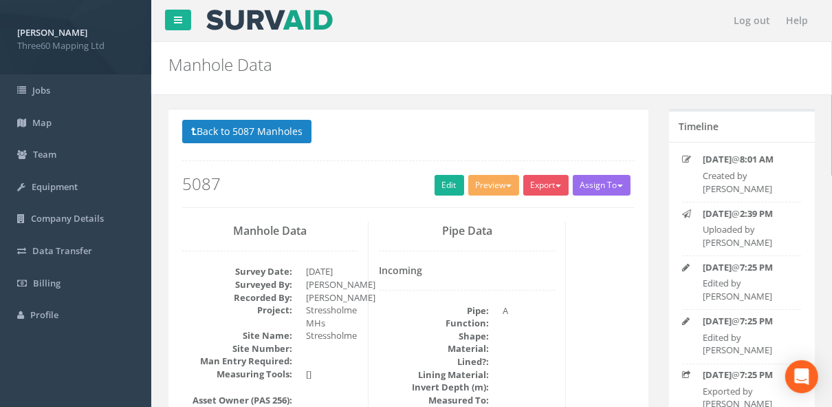
click at [290, 15] on nav "Log out Help" at bounding box center [491, 20] width 681 height 41
click at [290, 22] on link "Edit" at bounding box center [450, 185] width 30 height 21
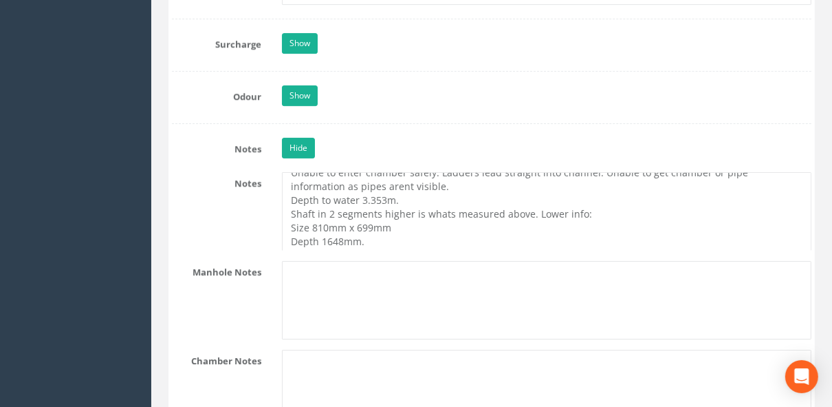
scroll to position [13, 0]
drag, startPoint x: 290, startPoint y: 195, endPoint x: 433, endPoint y: 241, distance: 150.6
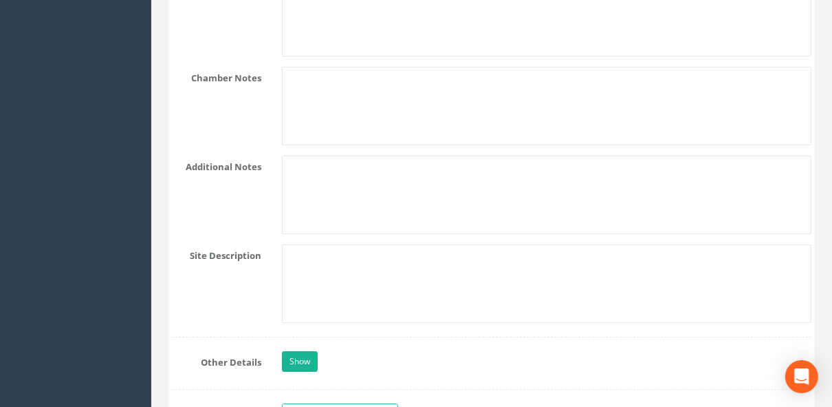
scroll to position [3375, 0]
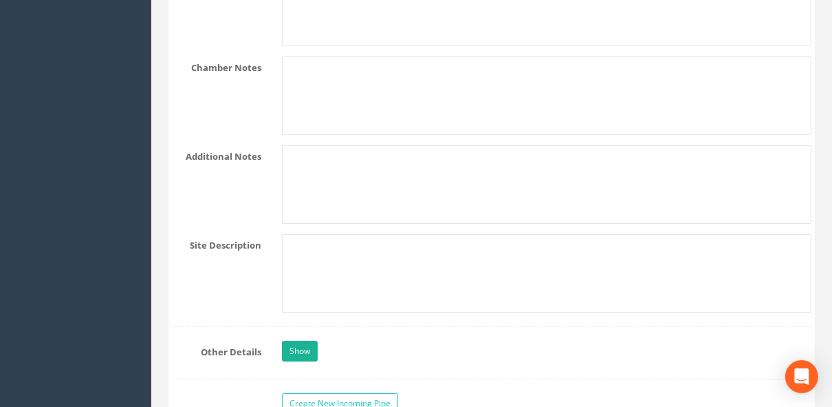
type textarea "Unable to enter chamber safely. Ladders lead straight into channel. Unable to g…"
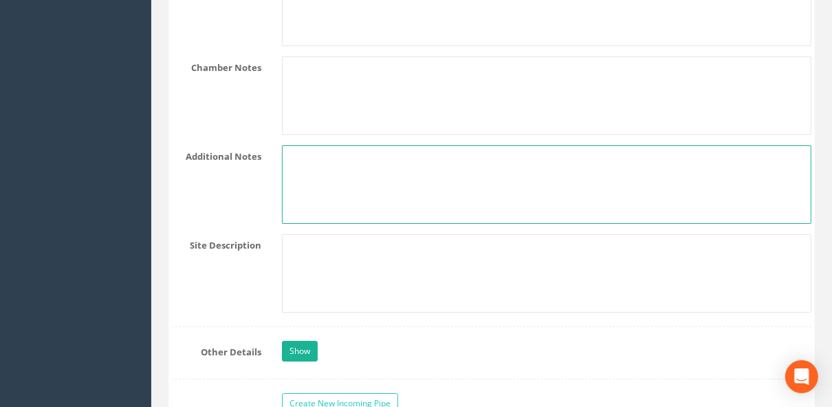
click at [290, 22] on textarea at bounding box center [547, 184] width 530 height 78
paste textarea "Shaft in 2 segments higher is whats measured above. Lower info: Size 810mm x 69…"
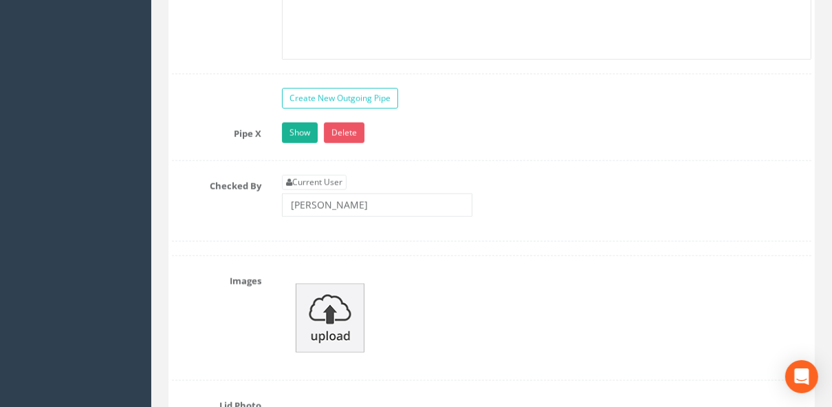
scroll to position [4476, 0]
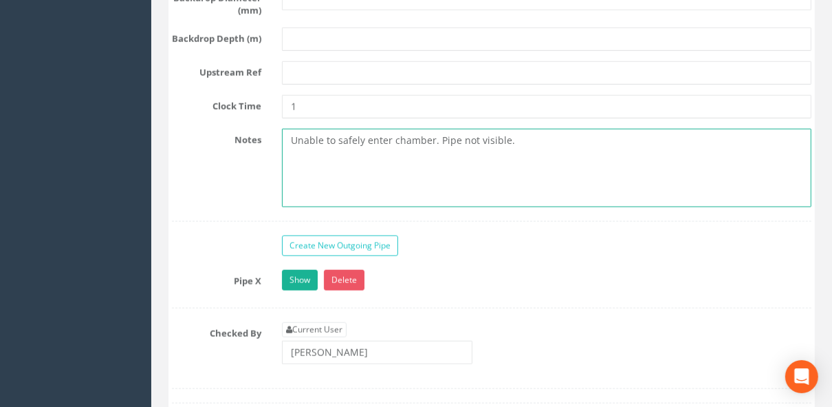
drag, startPoint x: 524, startPoint y: 157, endPoint x: 255, endPoint y: 178, distance: 270.5
click at [255, 22] on div "Notes Unable to safely enter chamber. Pipe not visible." at bounding box center [492, 168] width 660 height 78
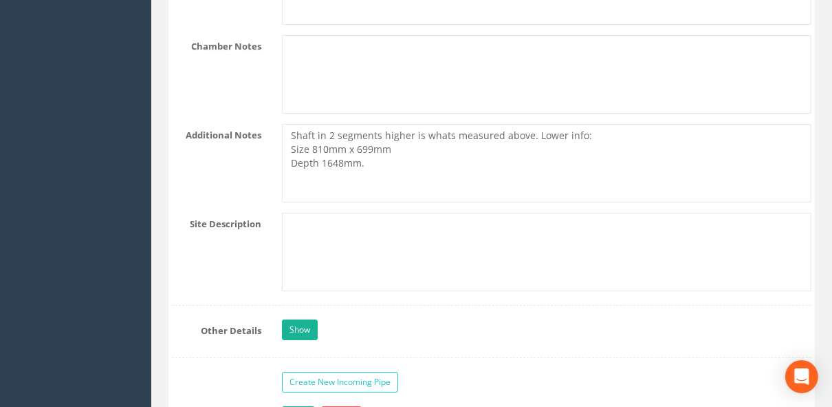
scroll to position [3375, 0]
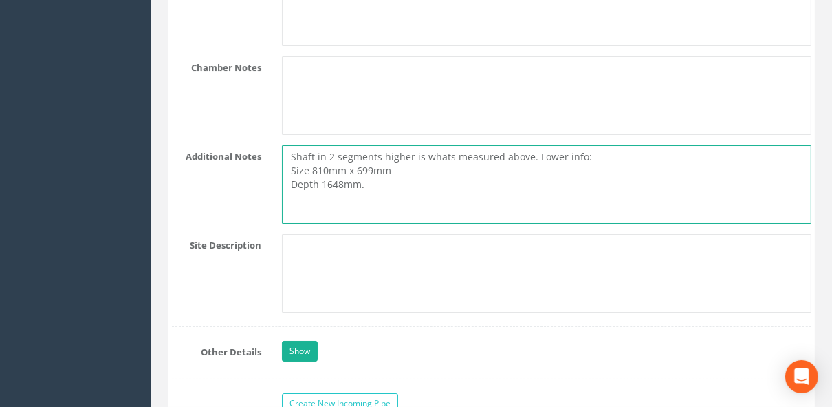
click at [290, 22] on textarea "Shaft in 2 segments higher is whats measured above. Lower info: Size 810mm x 69…" at bounding box center [547, 184] width 530 height 78
paste textarea "Unable to safely enter chamber. Pipe not visible."
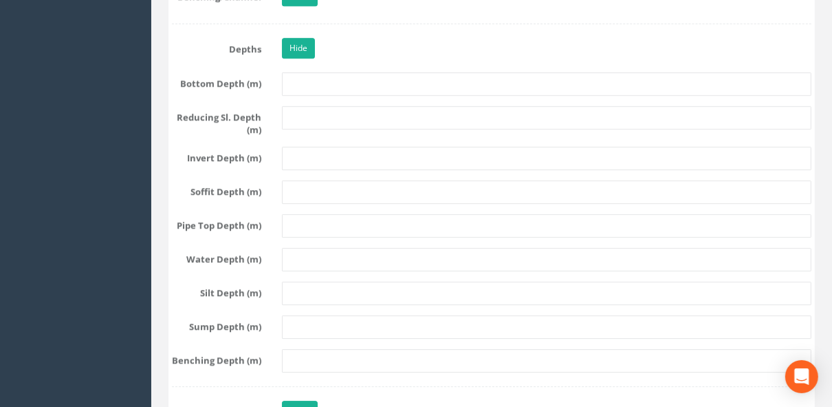
scroll to position [3082, 0]
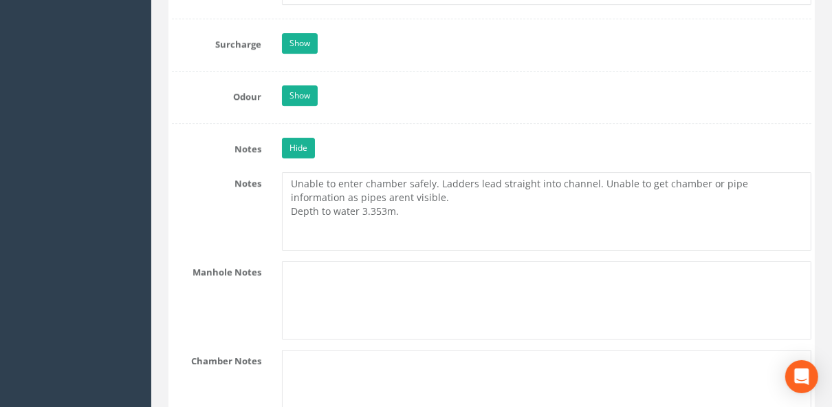
type textarea "Unable to safely enter chamber. Pipe not visible. Shaft in 2 segments higher is…"
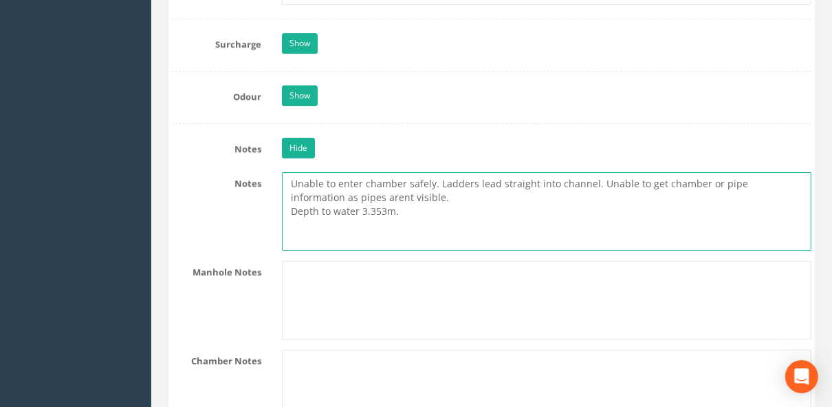
click at [290, 22] on textarea "Unable to enter chamber safely. Ladders lead straight into channel. Unable to g…" at bounding box center [547, 211] width 530 height 78
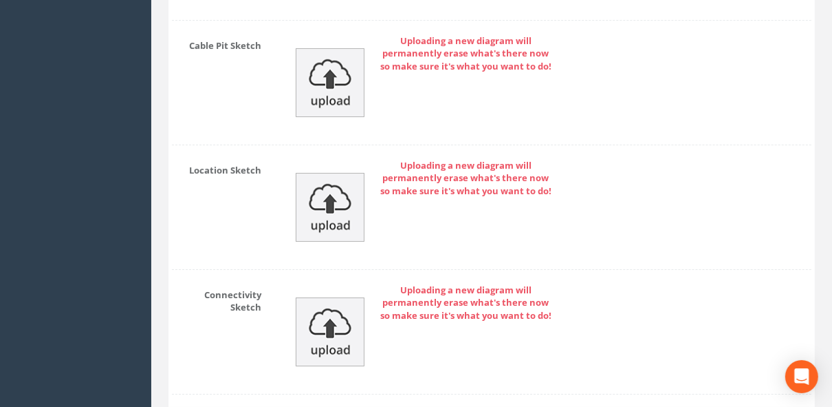
scroll to position [7081, 0]
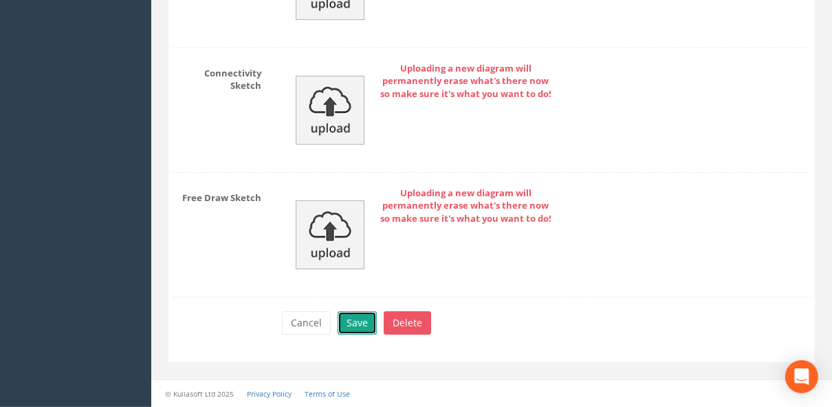
click at [290, 22] on button "Save" at bounding box center [357, 322] width 39 height 23
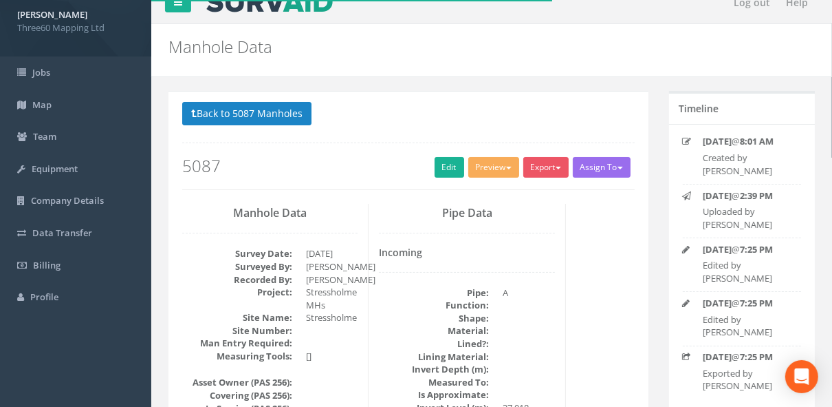
scroll to position [0, 0]
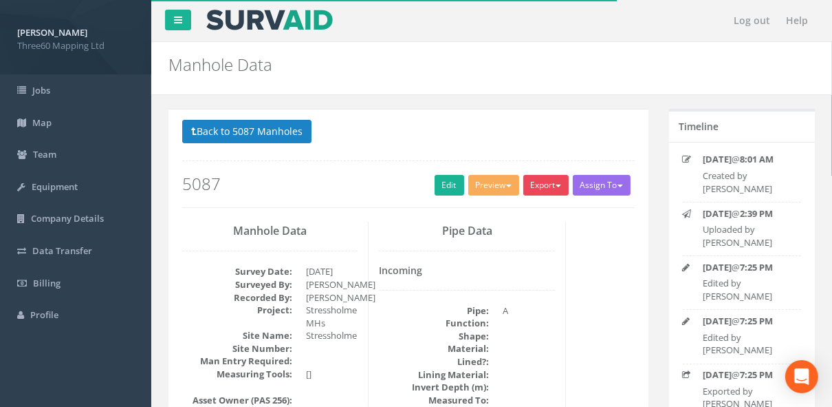
click at [290, 22] on button "Export" at bounding box center [546, 185] width 45 height 21
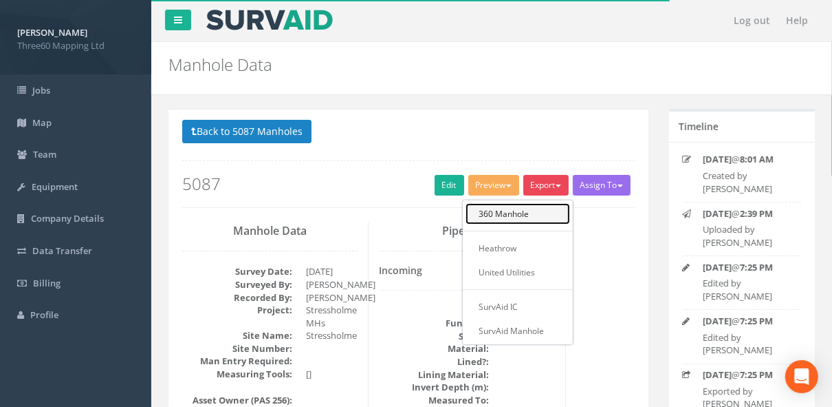
click at [290, 22] on link "360 Manhole" at bounding box center [518, 213] width 105 height 21
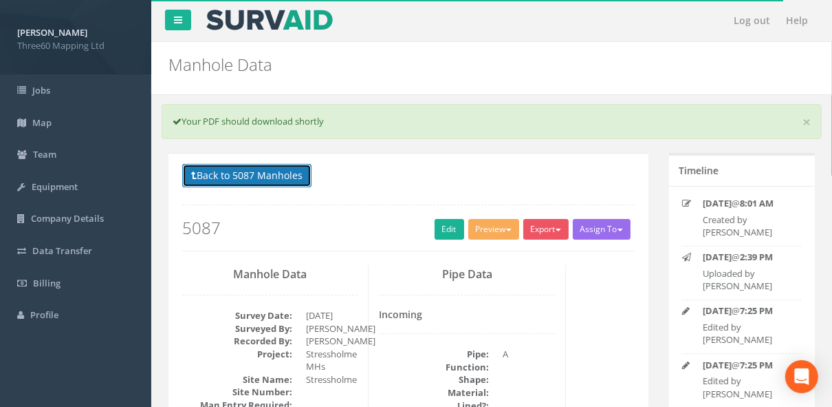
click at [290, 22] on button "Back to 5087 Manholes" at bounding box center [246, 175] width 129 height 23
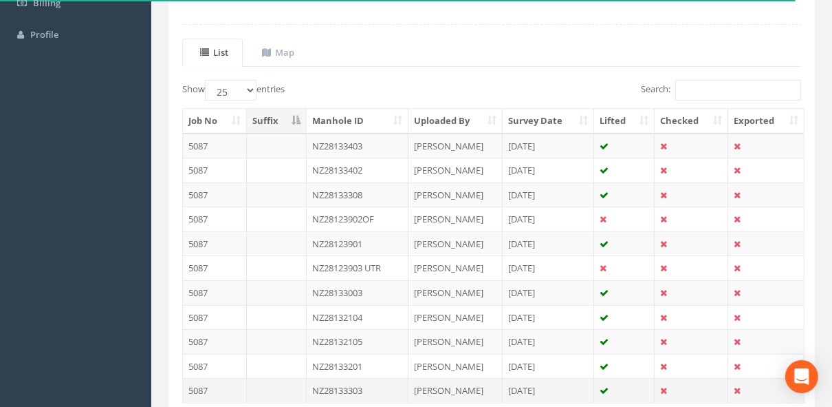
scroll to position [378, 0]
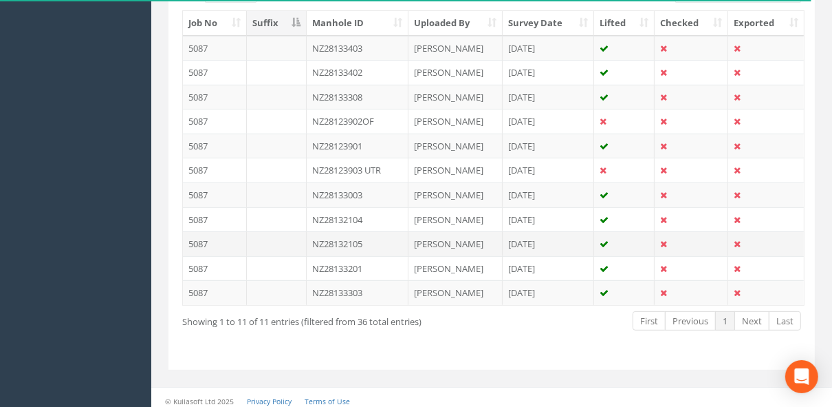
click at [290, 22] on td "NZ28132105" at bounding box center [358, 243] width 102 height 25
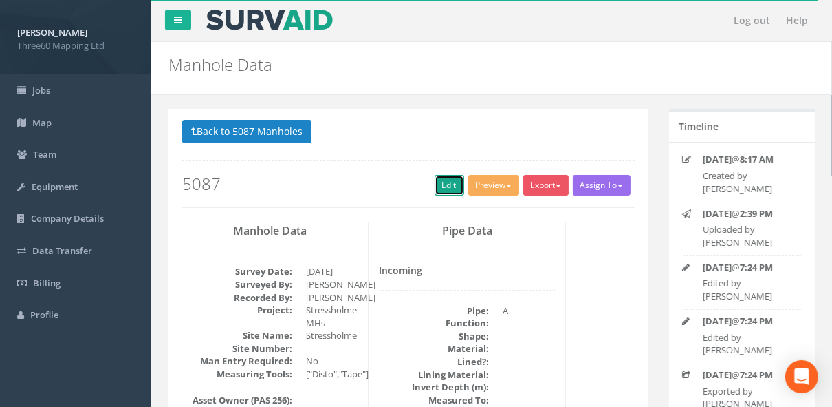
click at [290, 22] on link "Edit" at bounding box center [450, 185] width 30 height 21
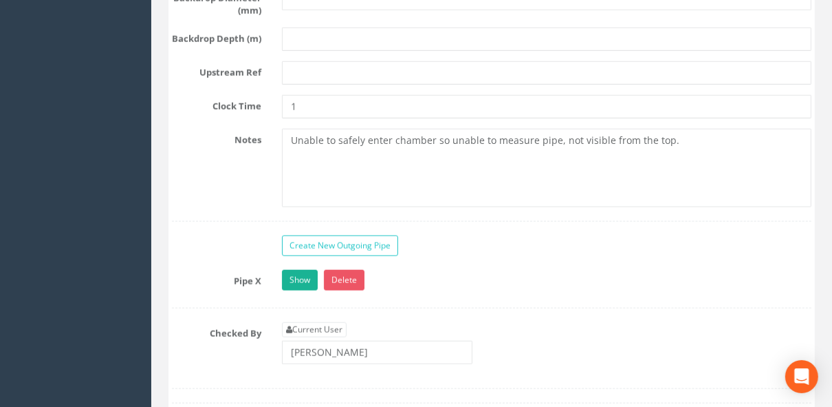
scroll to position [4479, 0]
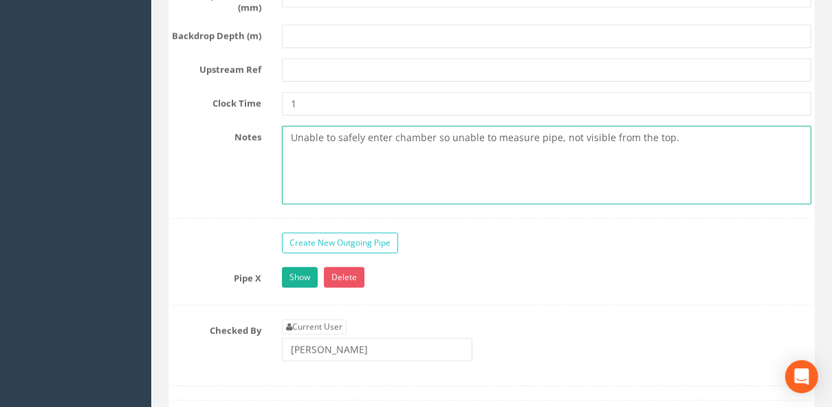
click at [290, 22] on textarea "Unable to safely enter chamber so unable to measure pipe, not visible from the …" at bounding box center [547, 165] width 530 height 78
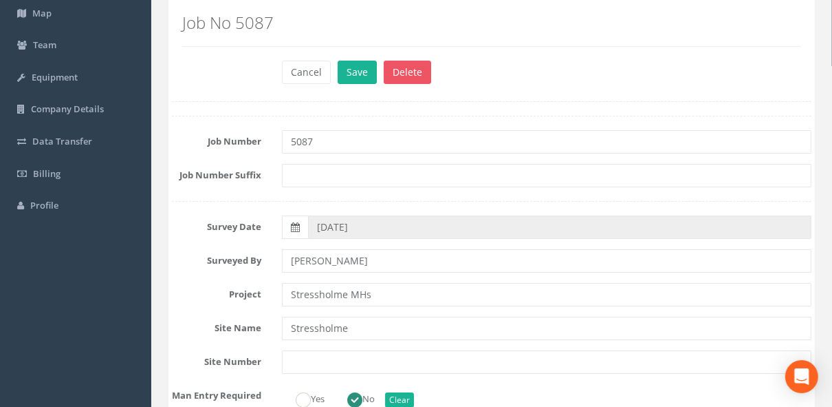
scroll to position [0, 0]
